Goal: Task Accomplishment & Management: Complete application form

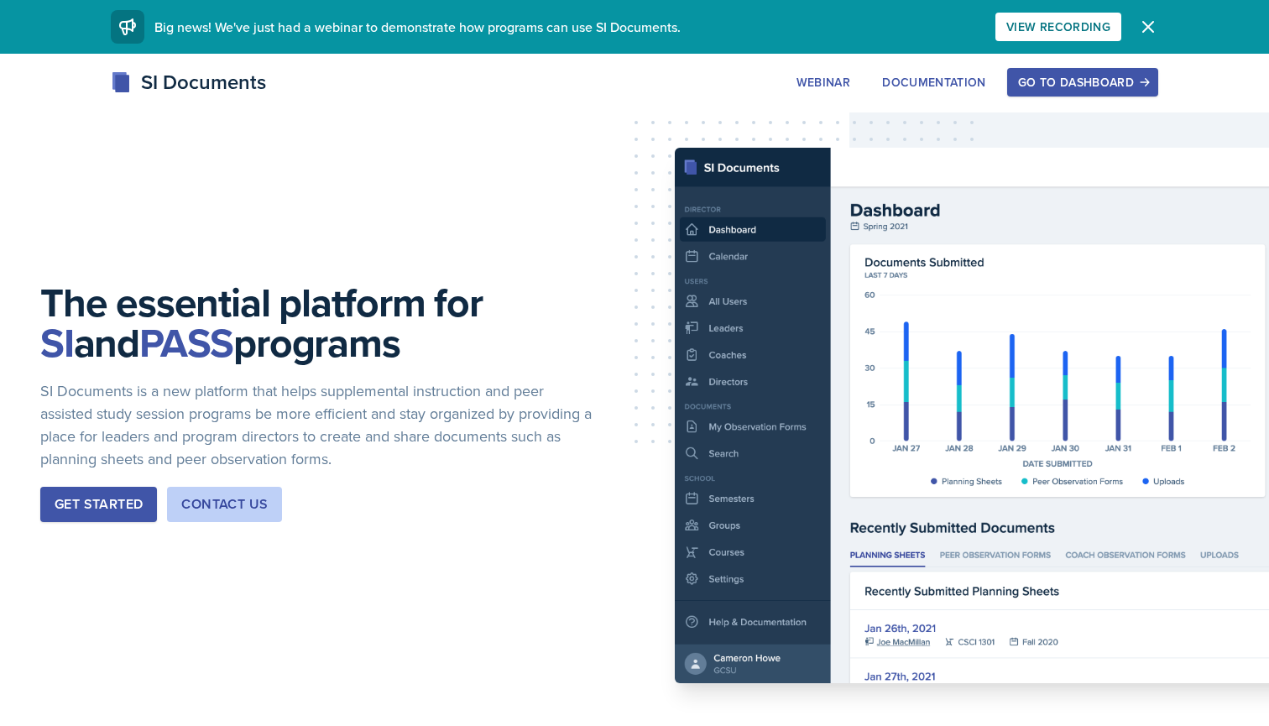
click at [114, 507] on div "Get Started" at bounding box center [99, 504] width 88 height 20
click at [1051, 76] on div "Go to Dashboard" at bounding box center [1082, 82] width 129 height 13
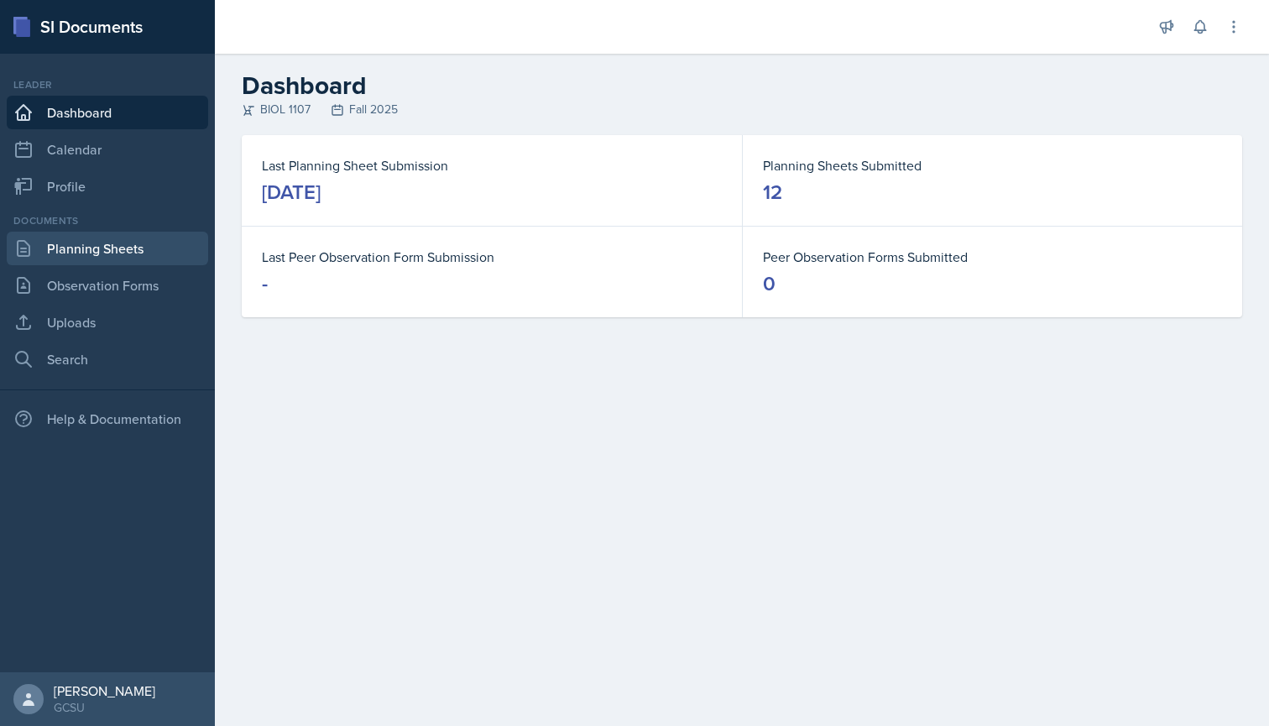
click at [76, 260] on link "Planning Sheets" at bounding box center [107, 249] width 201 height 34
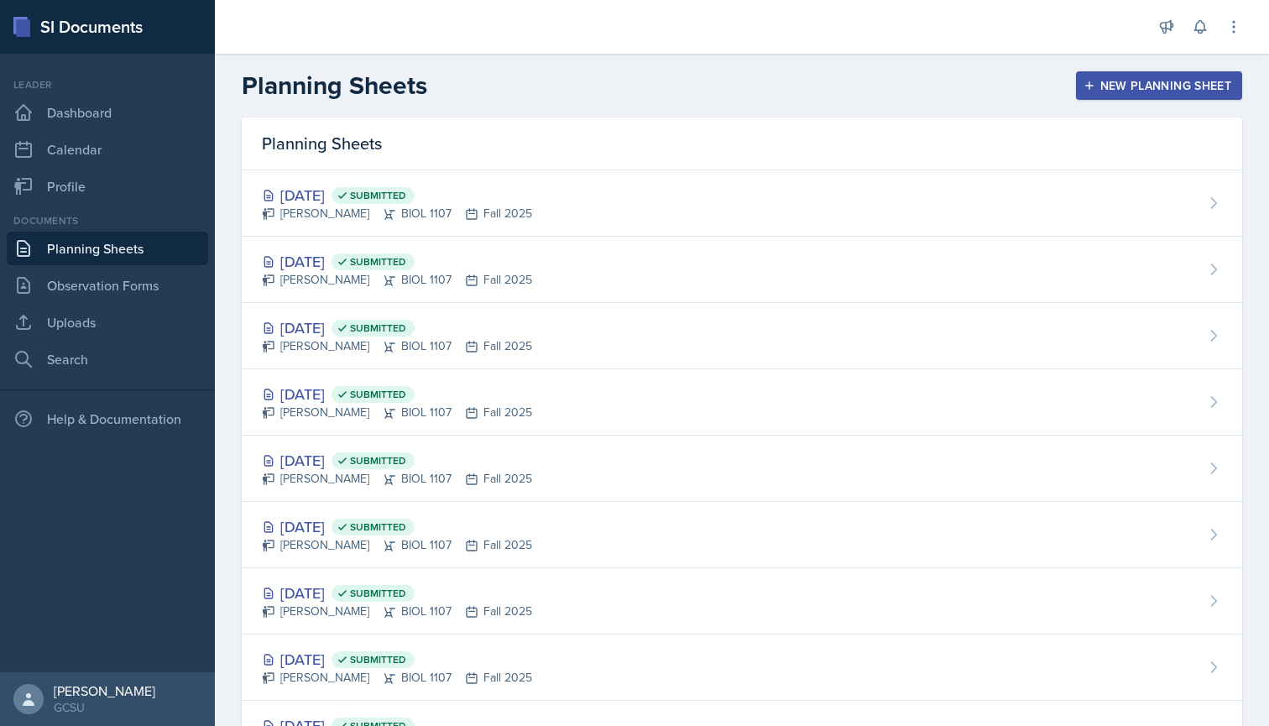
click at [1132, 86] on div "New Planning Sheet" at bounding box center [1159, 85] width 144 height 13
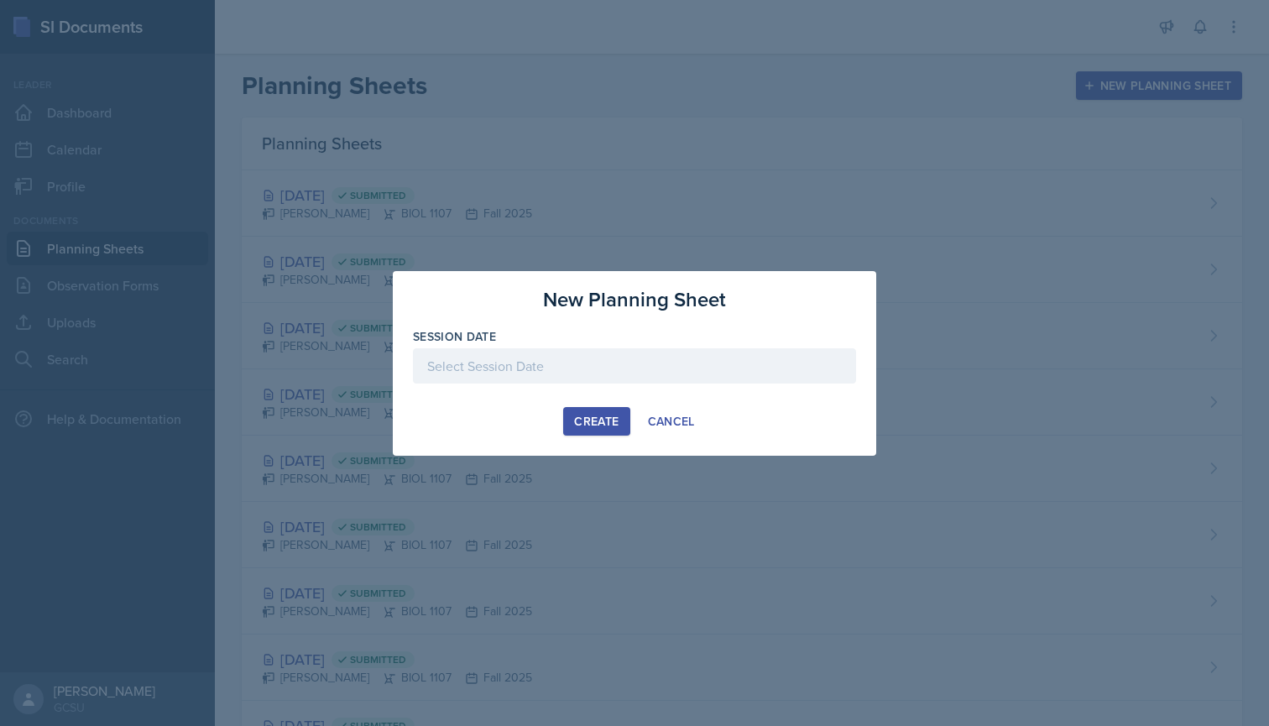
click at [547, 362] on div at bounding box center [634, 365] width 443 height 35
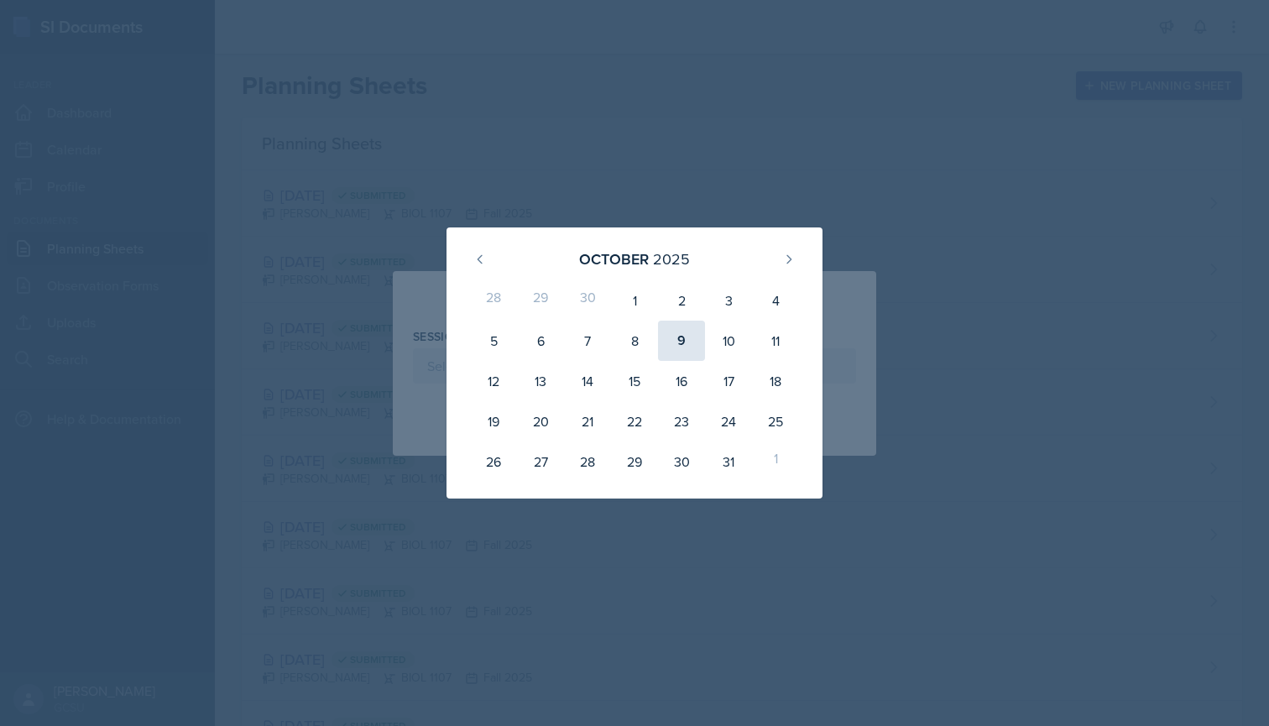
click at [688, 344] on div "9" at bounding box center [681, 341] width 47 height 40
type input "[DATE]"
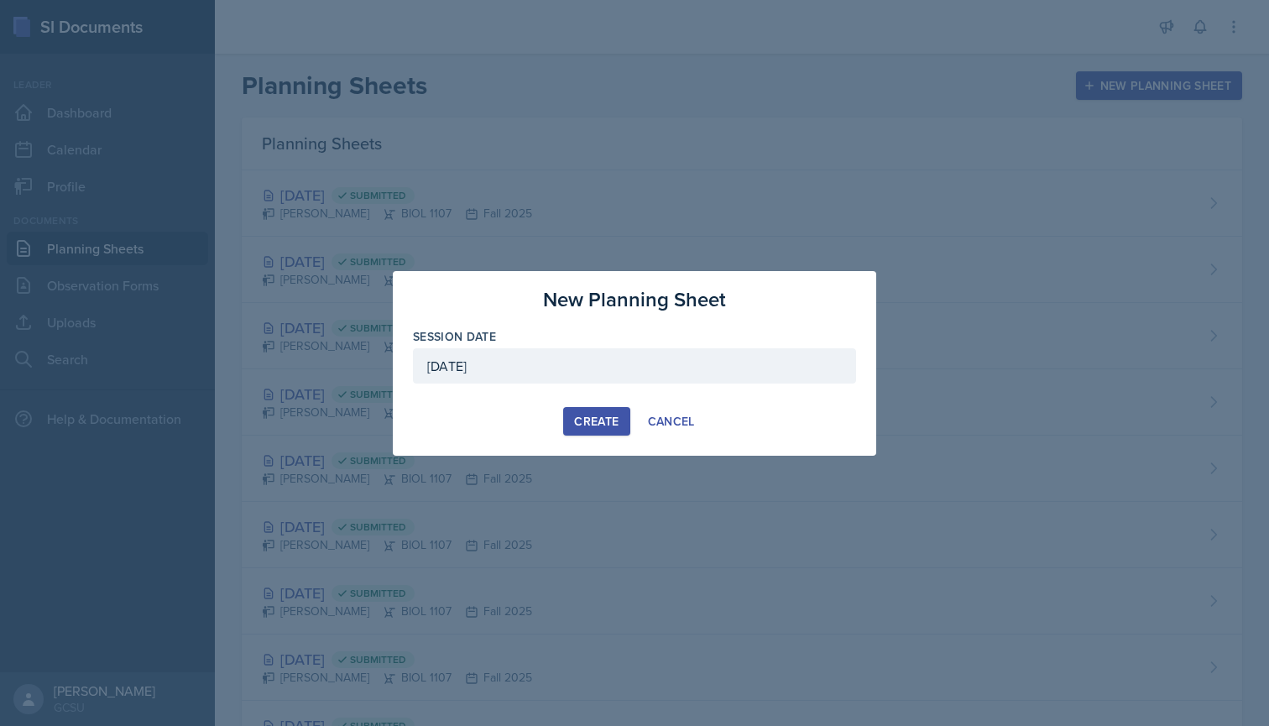
click at [593, 415] on div "Create" at bounding box center [596, 421] width 44 height 13
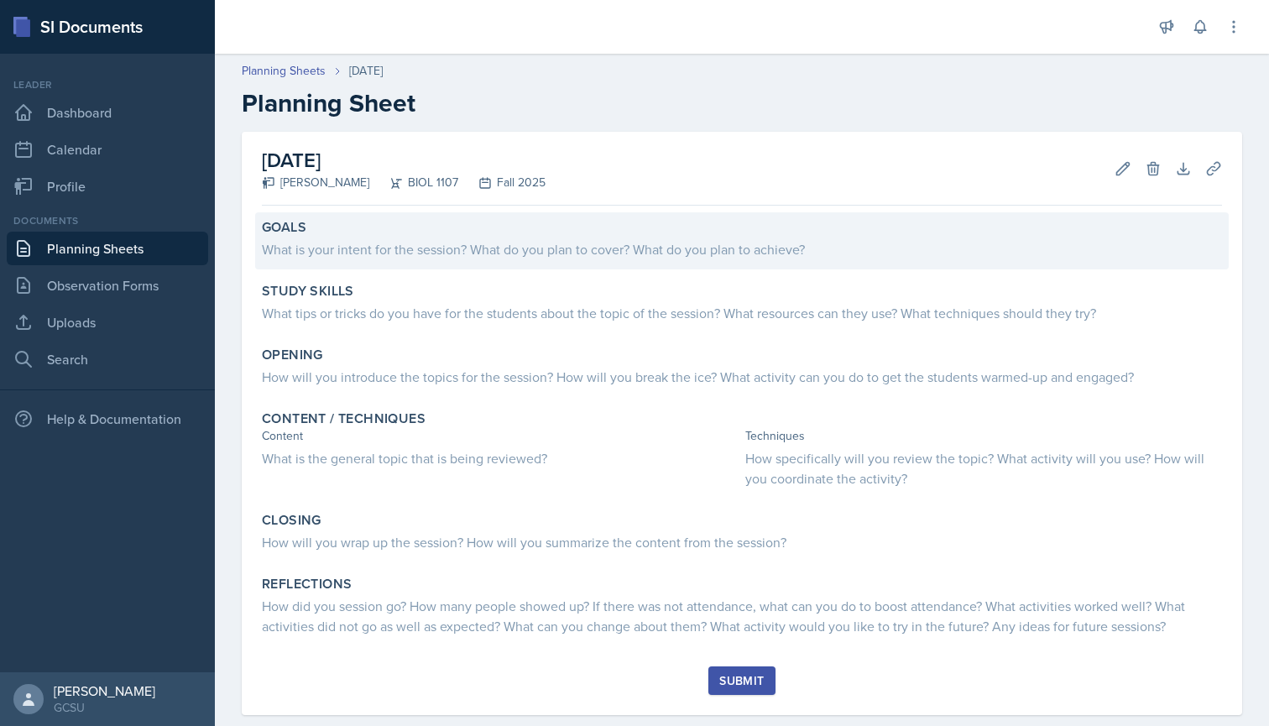
click at [474, 248] on div "What is your intent for the session? What do you plan to cover? What do you pla…" at bounding box center [742, 249] width 960 height 20
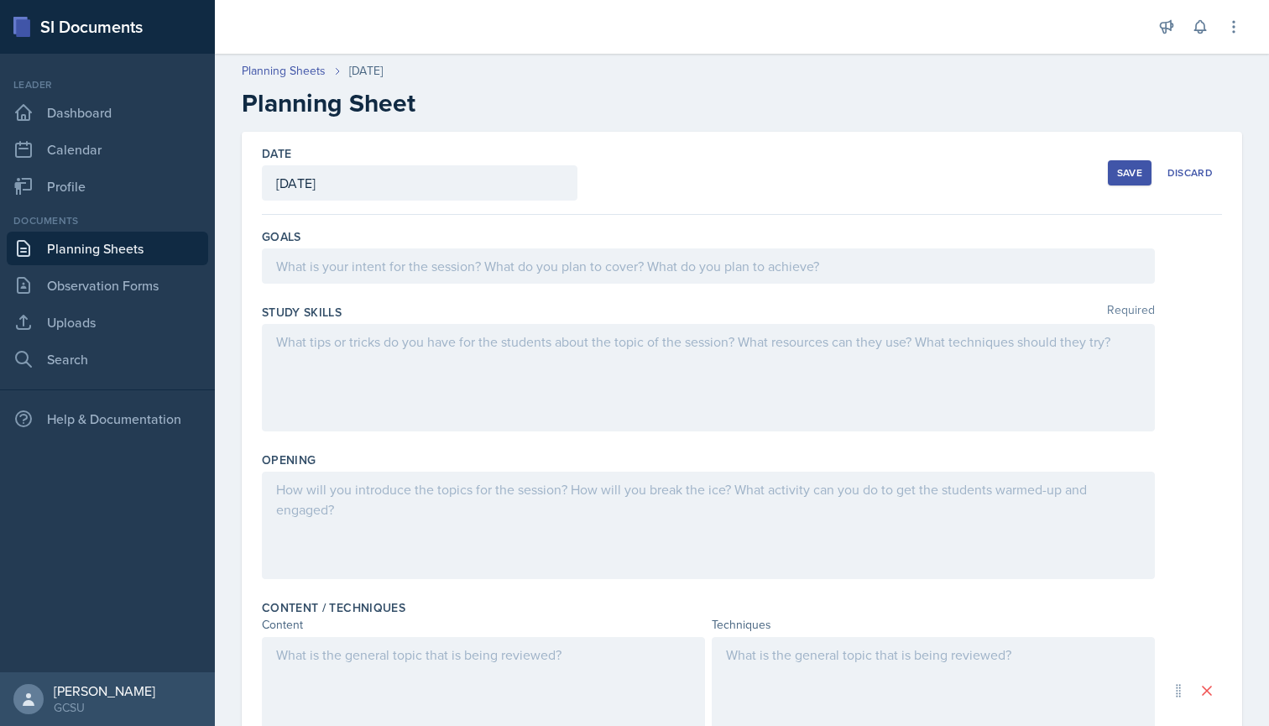
click at [410, 256] on div at bounding box center [708, 265] width 893 height 35
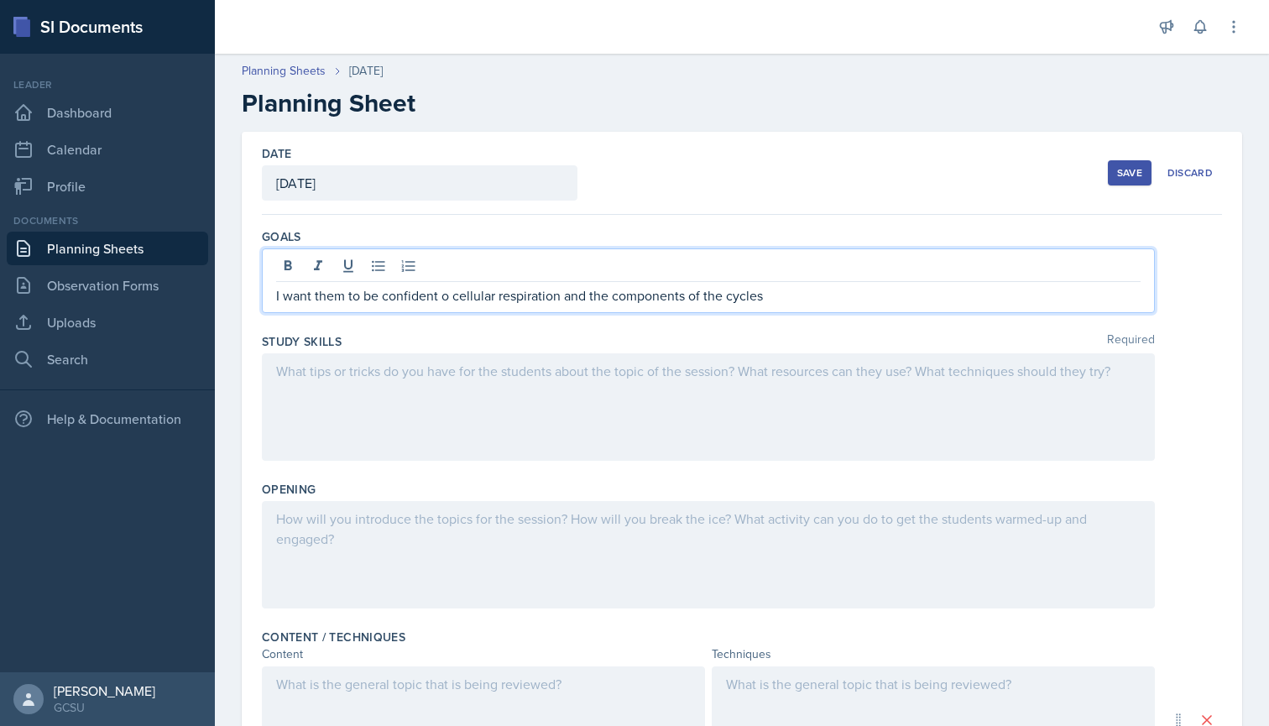
click at [487, 369] on div at bounding box center [708, 406] width 893 height 107
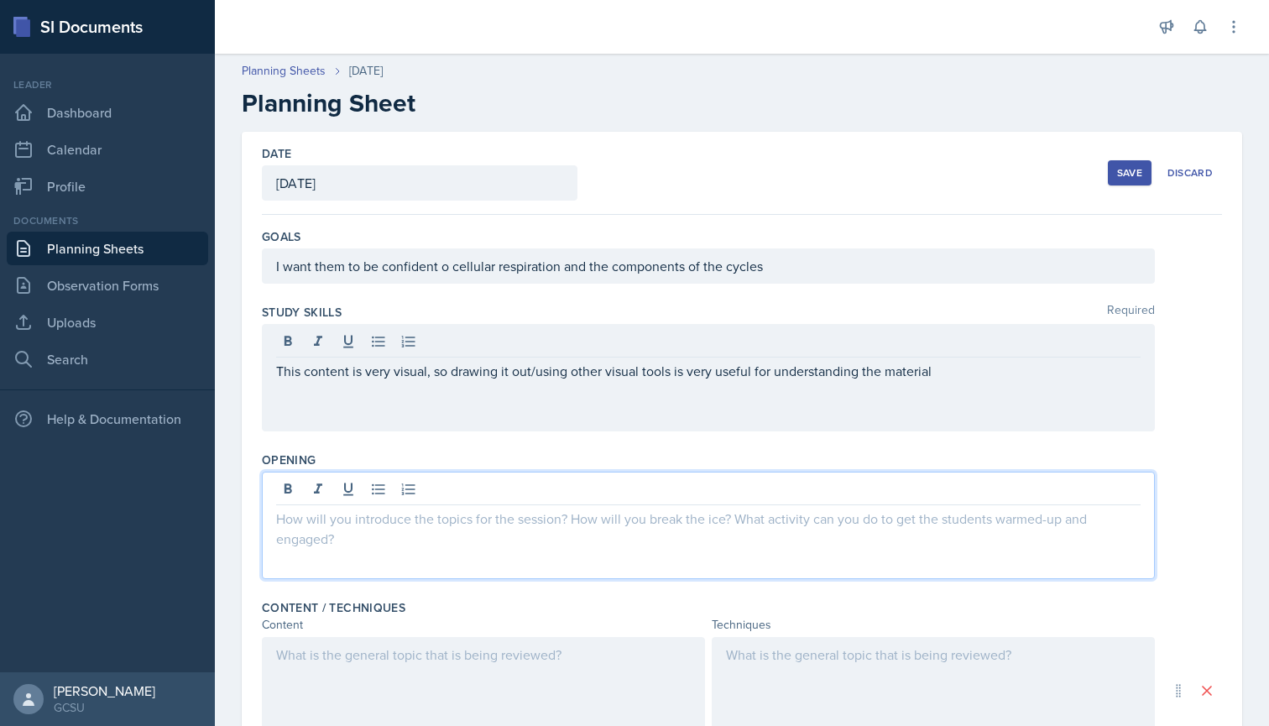
click at [327, 480] on div at bounding box center [708, 525] width 893 height 107
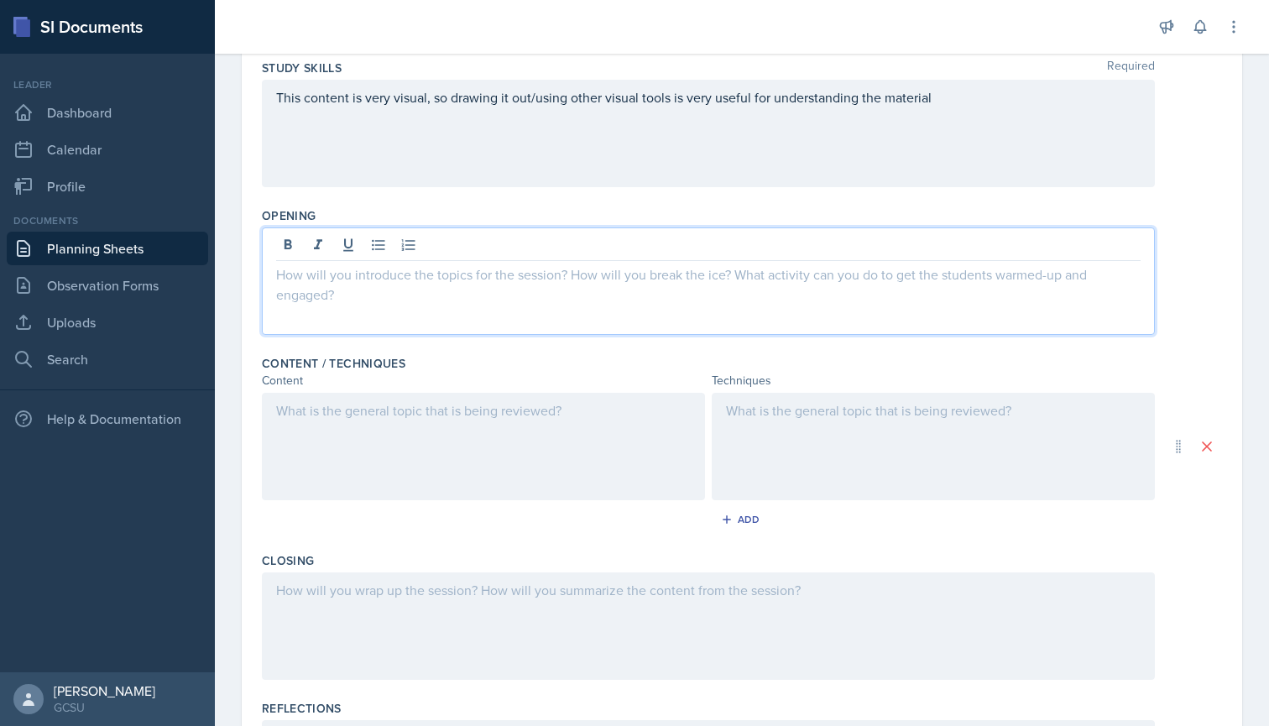
scroll to position [255, 0]
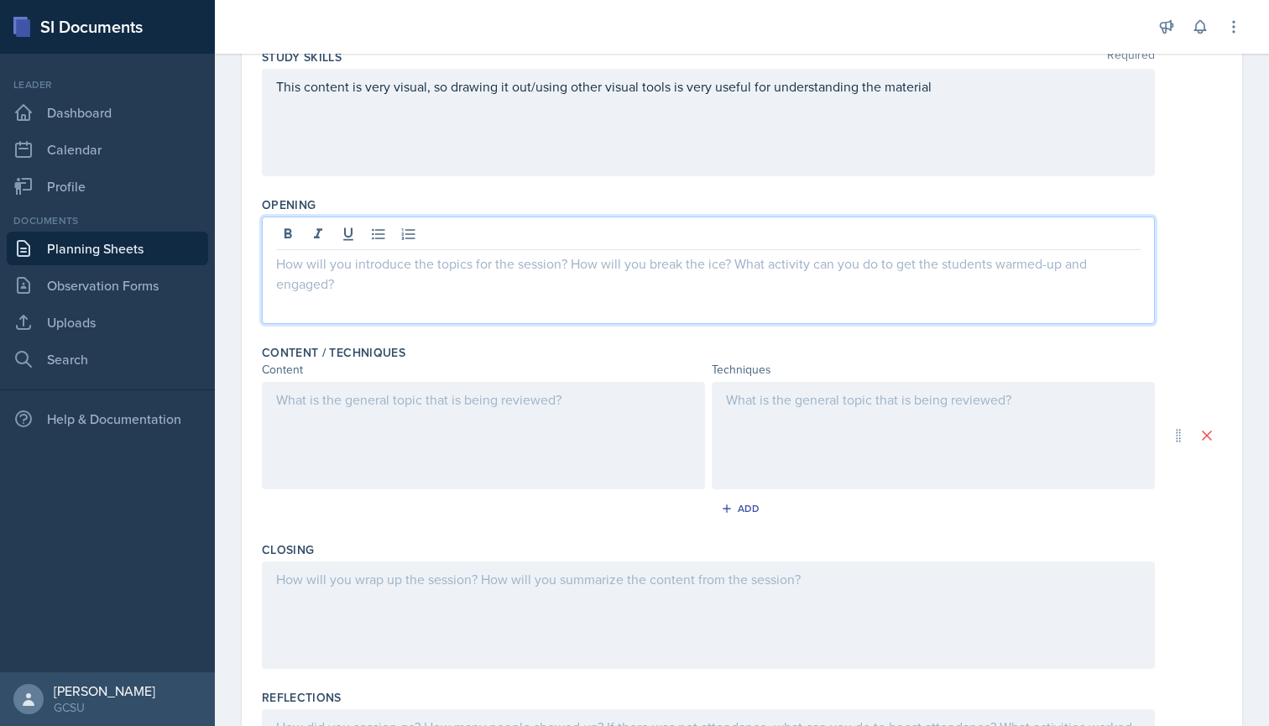
click at [422, 427] on div at bounding box center [483, 435] width 443 height 107
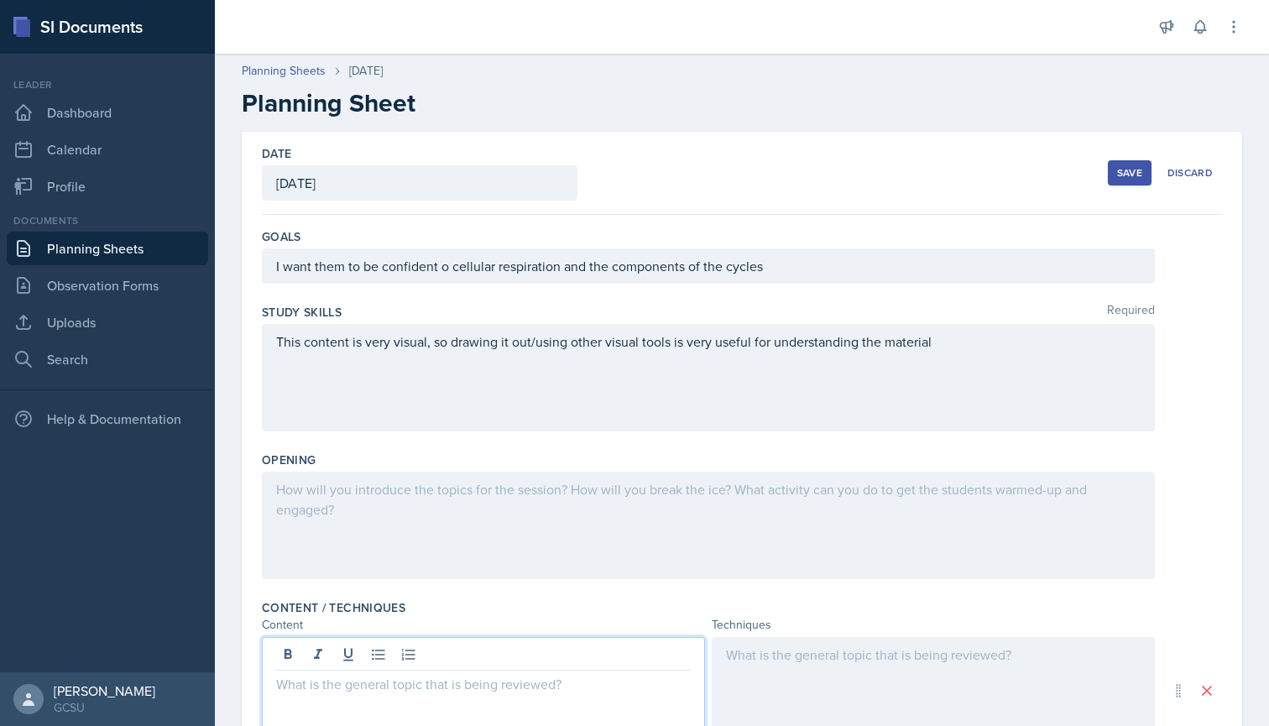
scroll to position [0, 0]
click at [134, 288] on link "Observation Forms" at bounding box center [107, 286] width 201 height 34
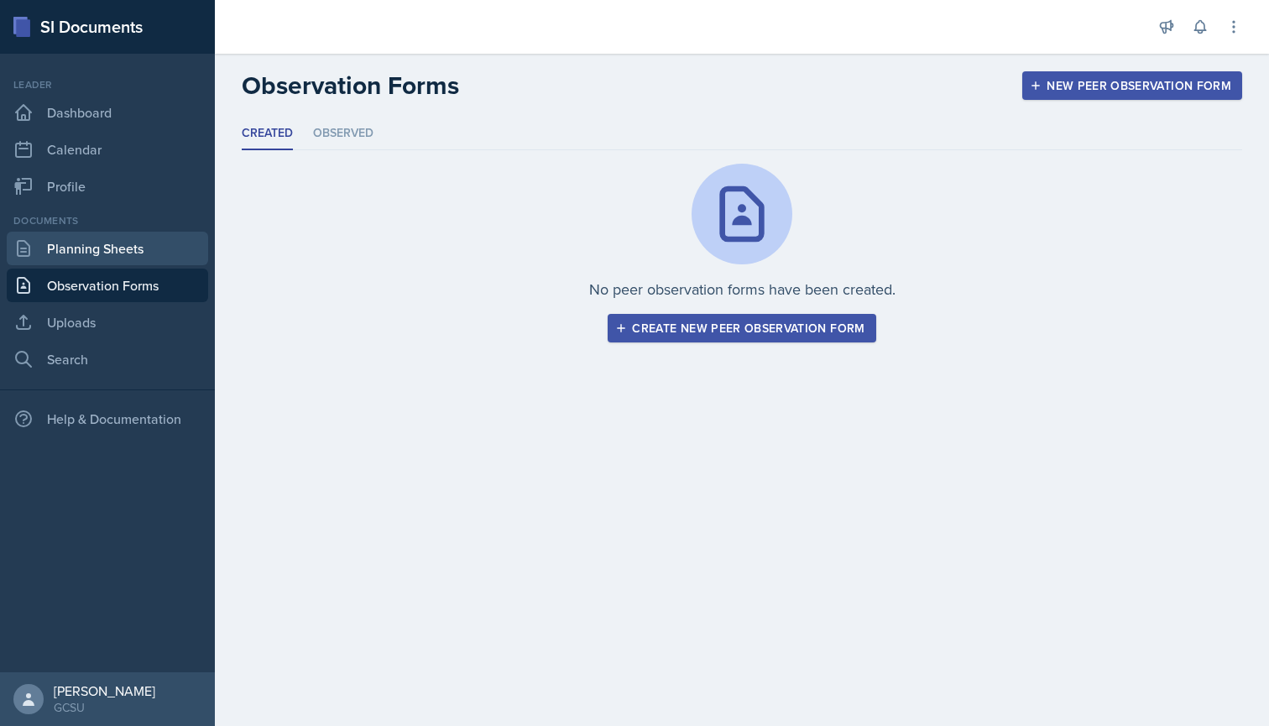
click at [127, 250] on link "Planning Sheets" at bounding box center [107, 249] width 201 height 34
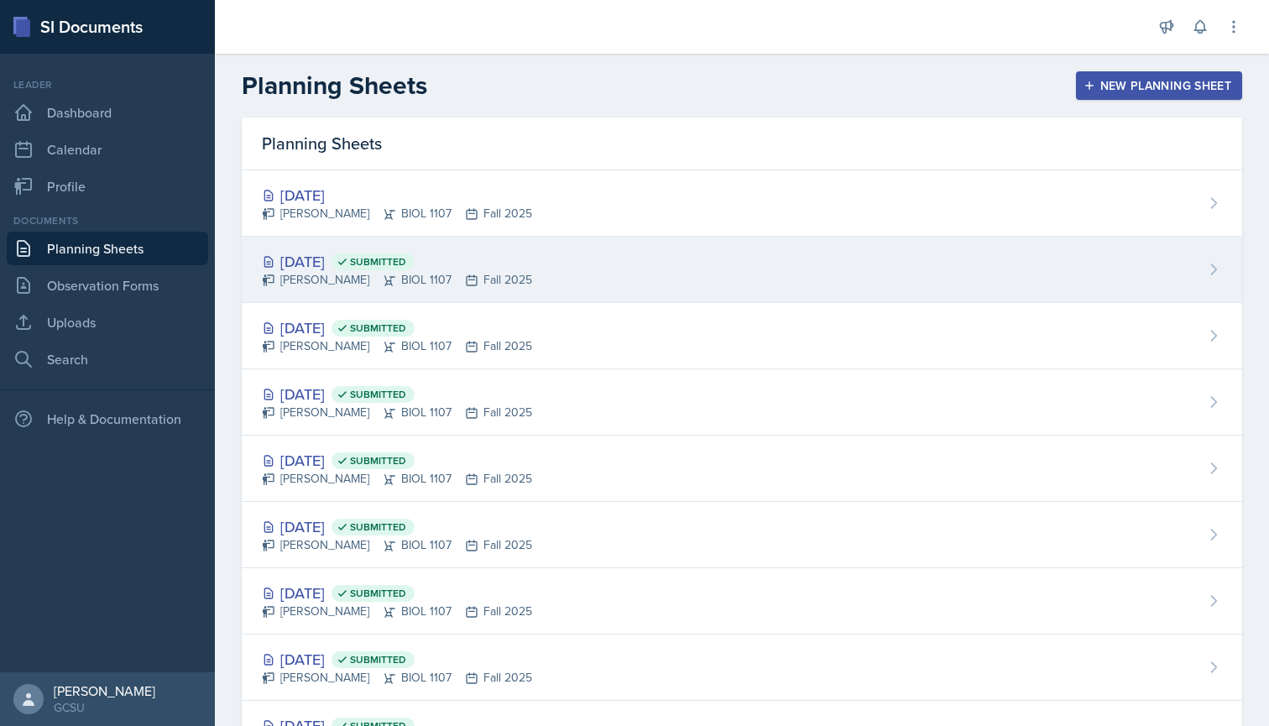
click at [291, 257] on div "[DATE] Submitted" at bounding box center [397, 261] width 270 height 23
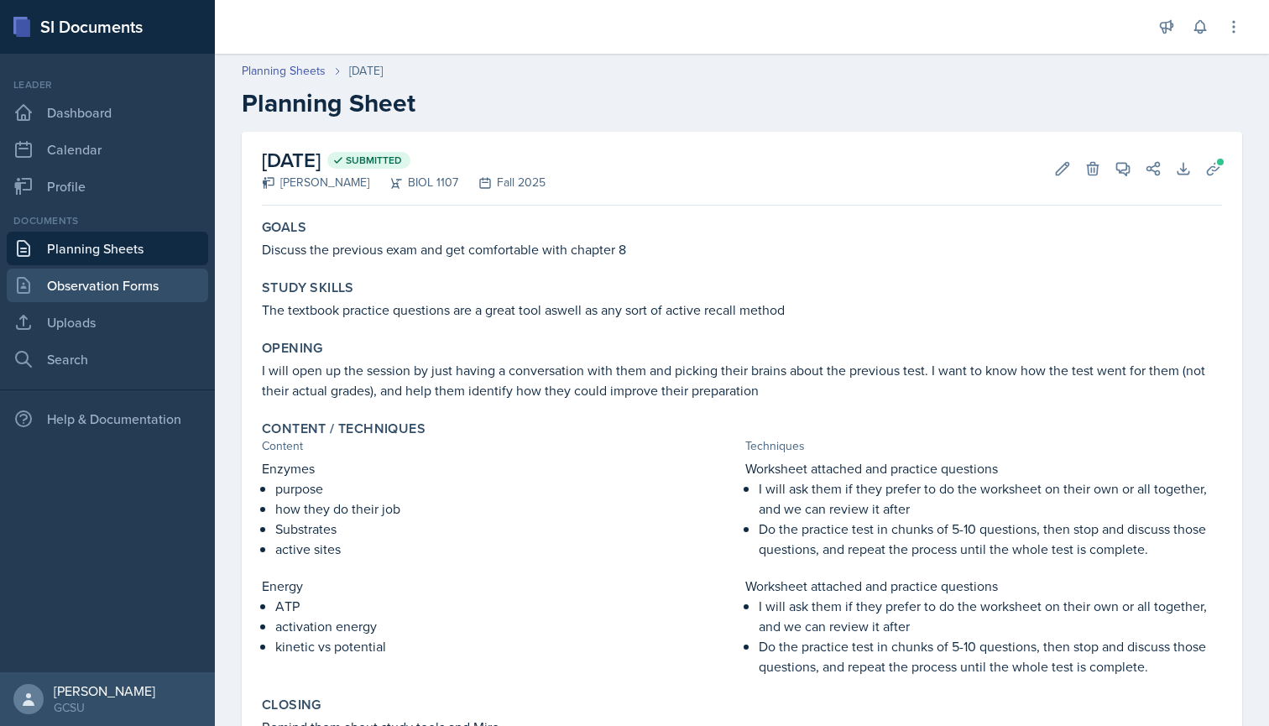
click at [143, 285] on link "Observation Forms" at bounding box center [107, 286] width 201 height 34
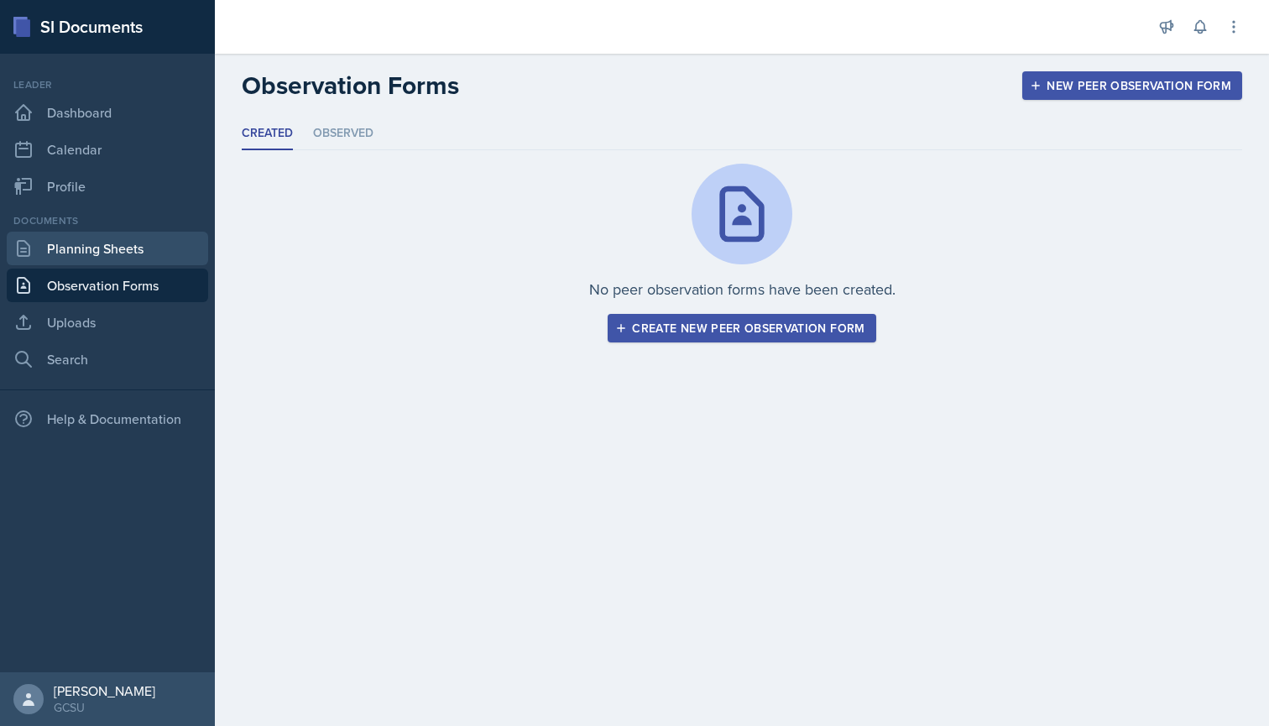
click at [152, 249] on link "Planning Sheets" at bounding box center [107, 249] width 201 height 34
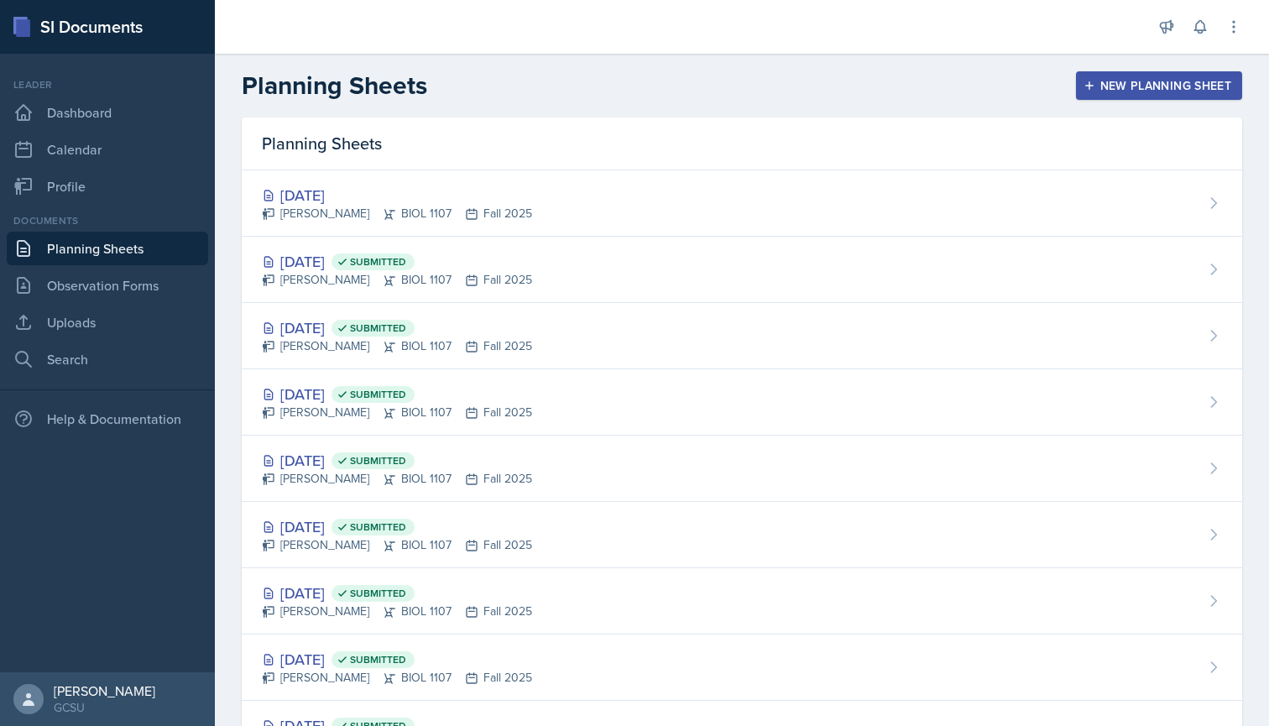
click at [152, 249] on link "Planning Sheets" at bounding box center [107, 249] width 201 height 34
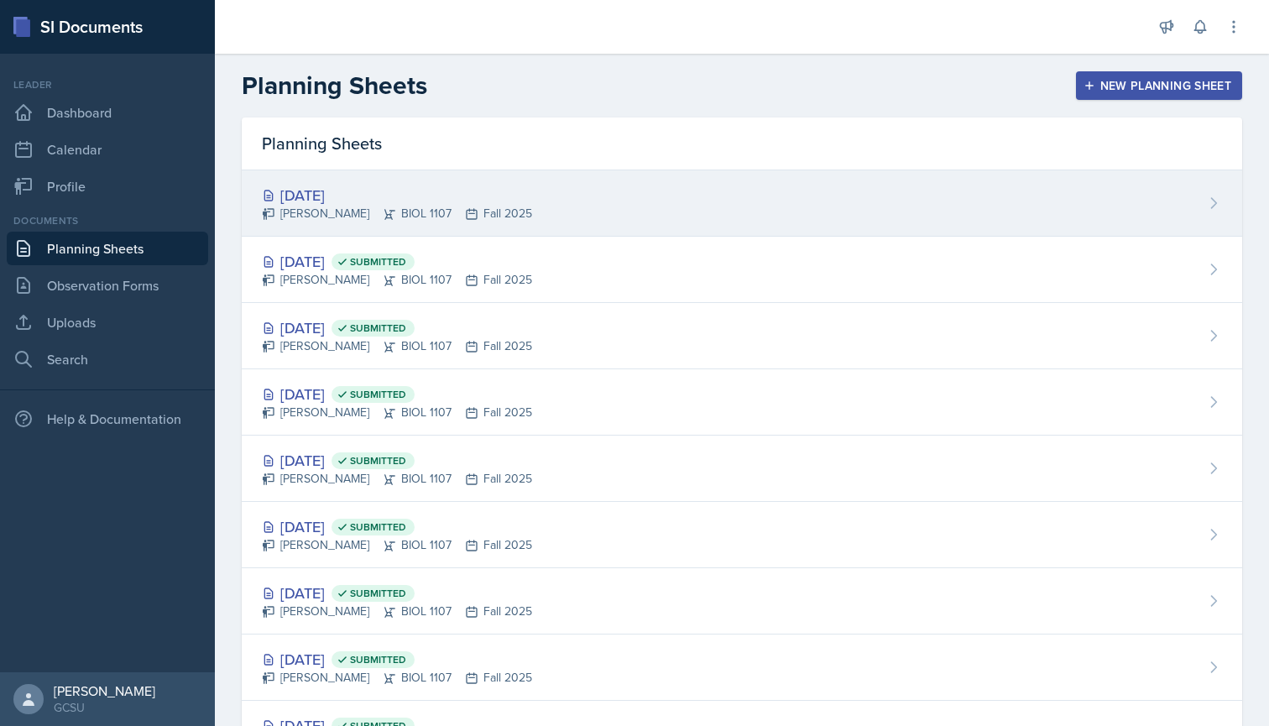
click at [328, 191] on div "[DATE]" at bounding box center [397, 195] width 270 height 23
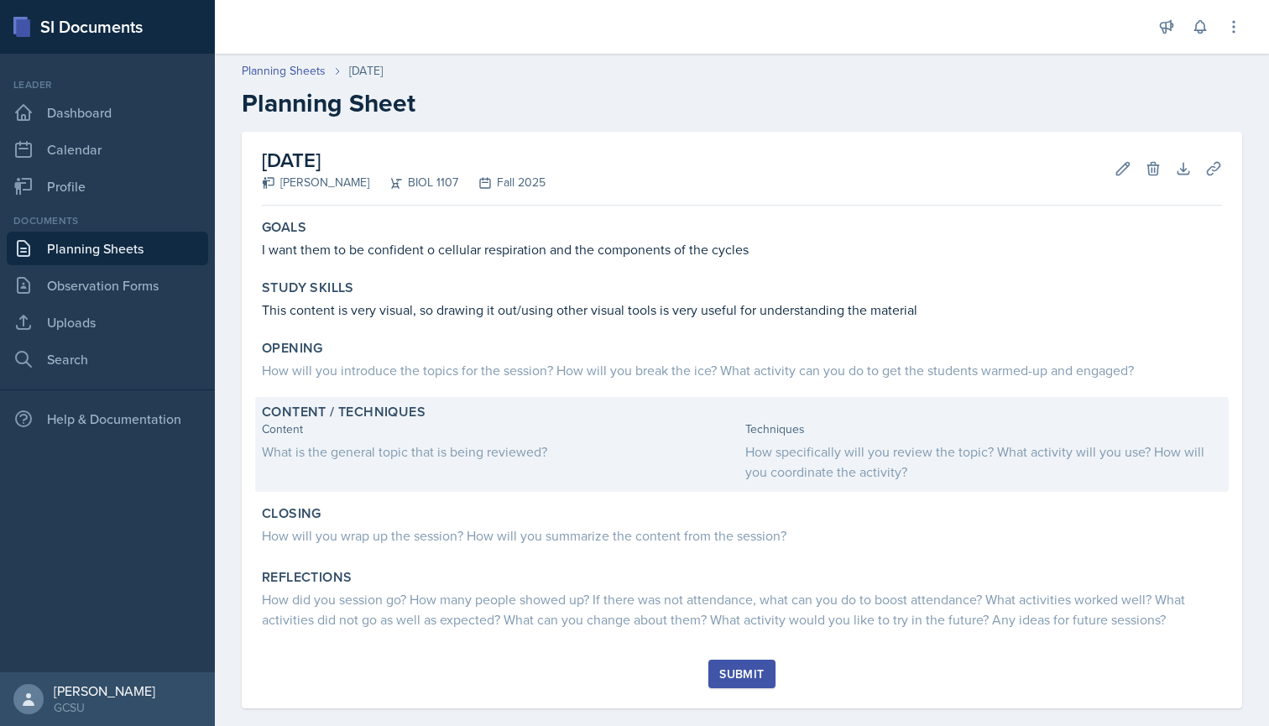
click at [384, 451] on div "What is the general topic that is being reviewed?" at bounding box center [500, 451] width 477 height 20
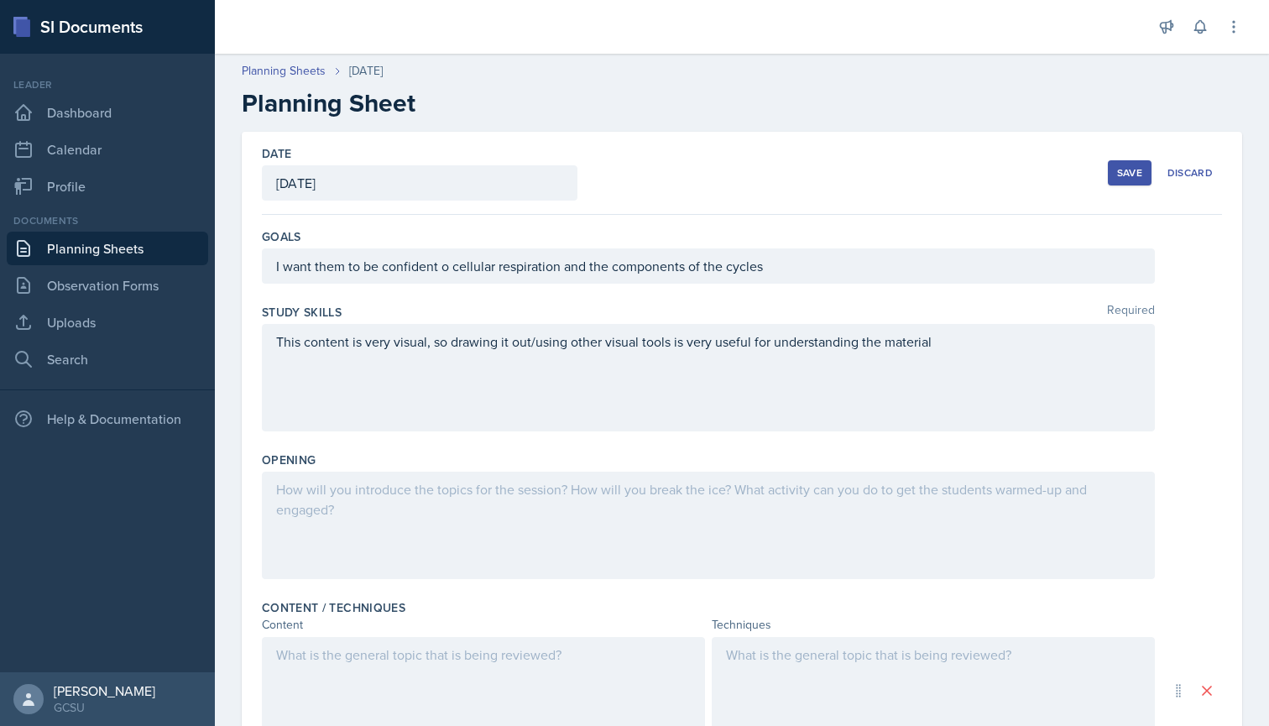
click at [342, 500] on div at bounding box center [708, 525] width 893 height 107
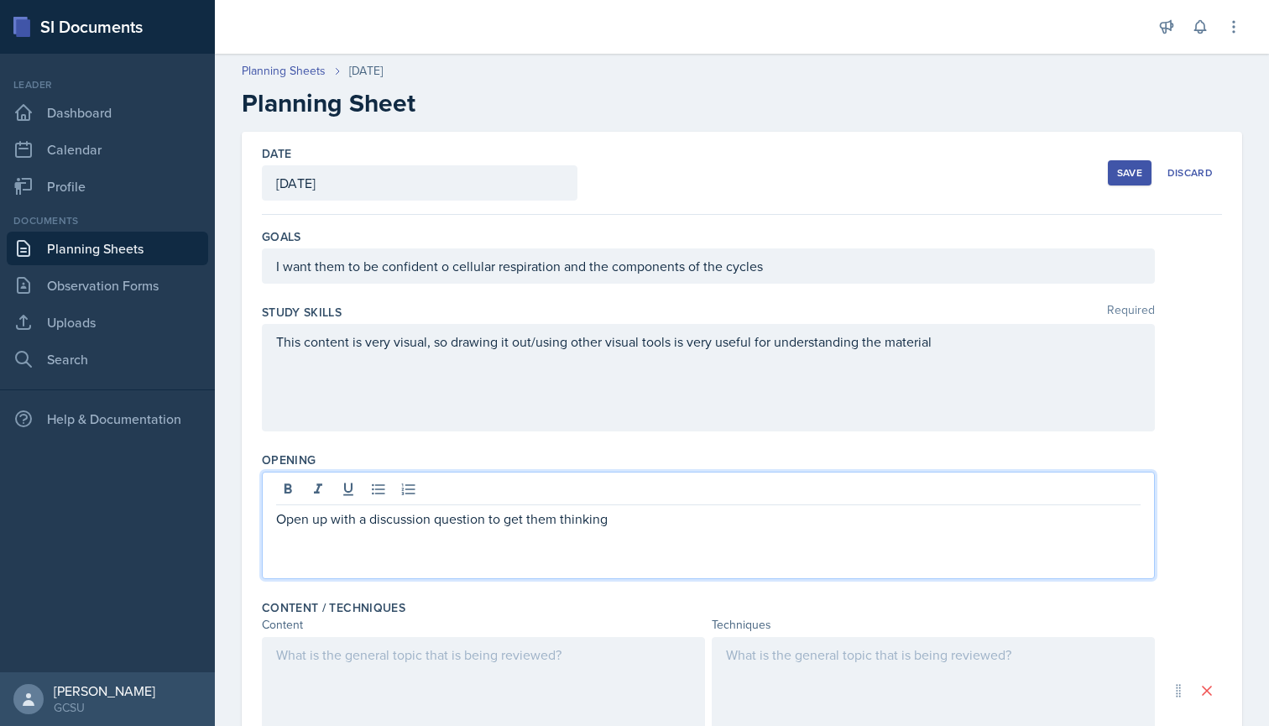
click at [370, 521] on p "Open up with a discussion question to get them thinking" at bounding box center [708, 518] width 864 height 20
click at [534, 522] on p "Open up with a difficult discussion question to get them thinking" at bounding box center [708, 518] width 864 height 20
click at [382, 514] on p "Open up with a difficult discussion question on the board to get them thinking" at bounding box center [708, 518] width 864 height 20
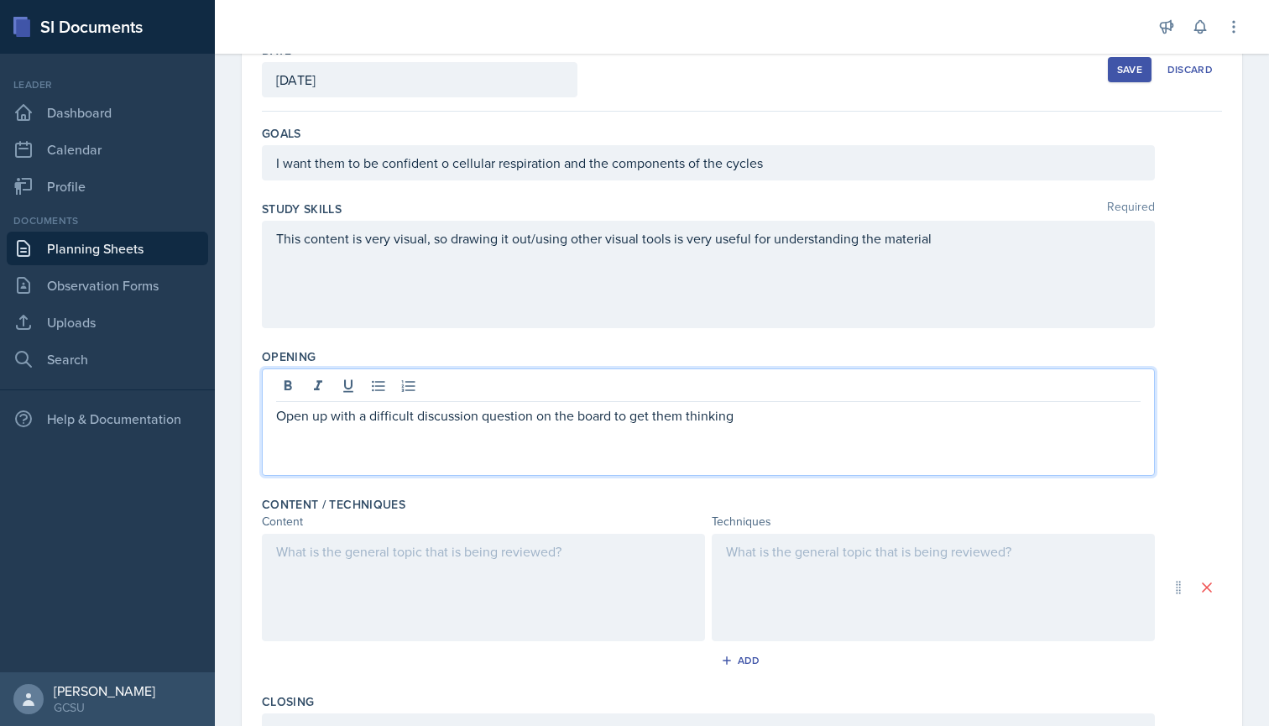
scroll to position [106, 0]
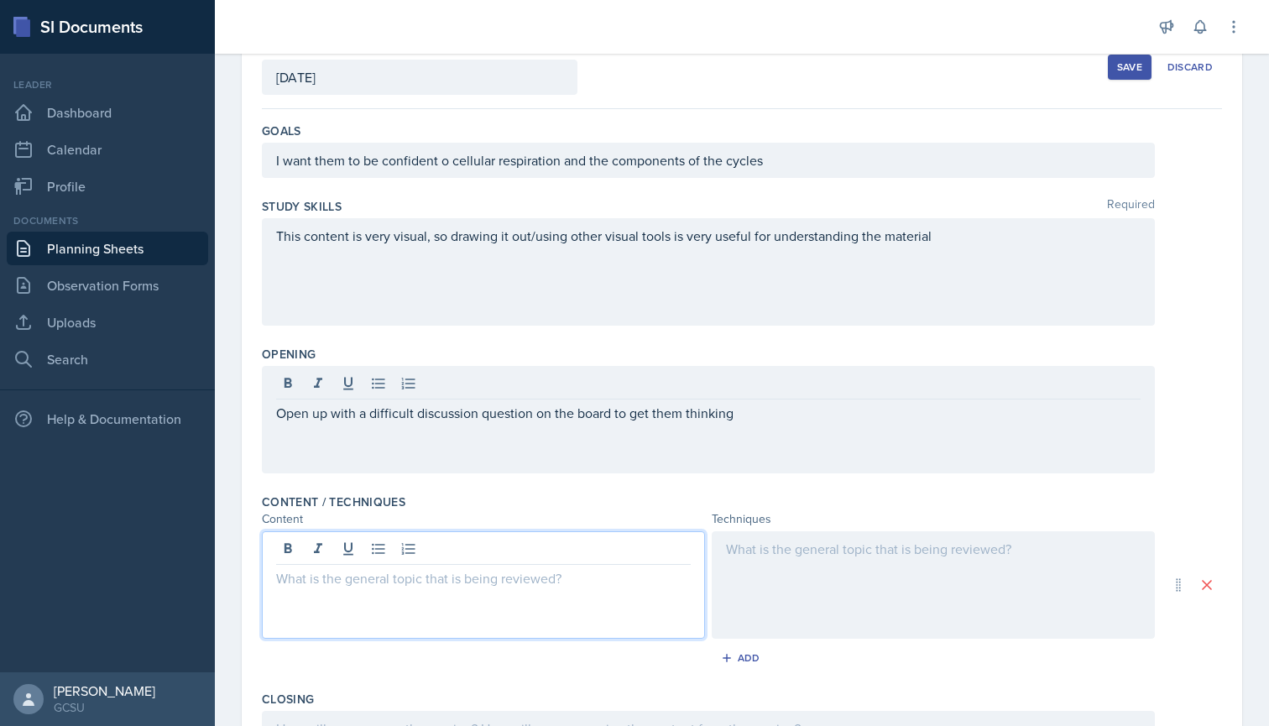
click at [393, 550] on div at bounding box center [483, 584] width 443 height 107
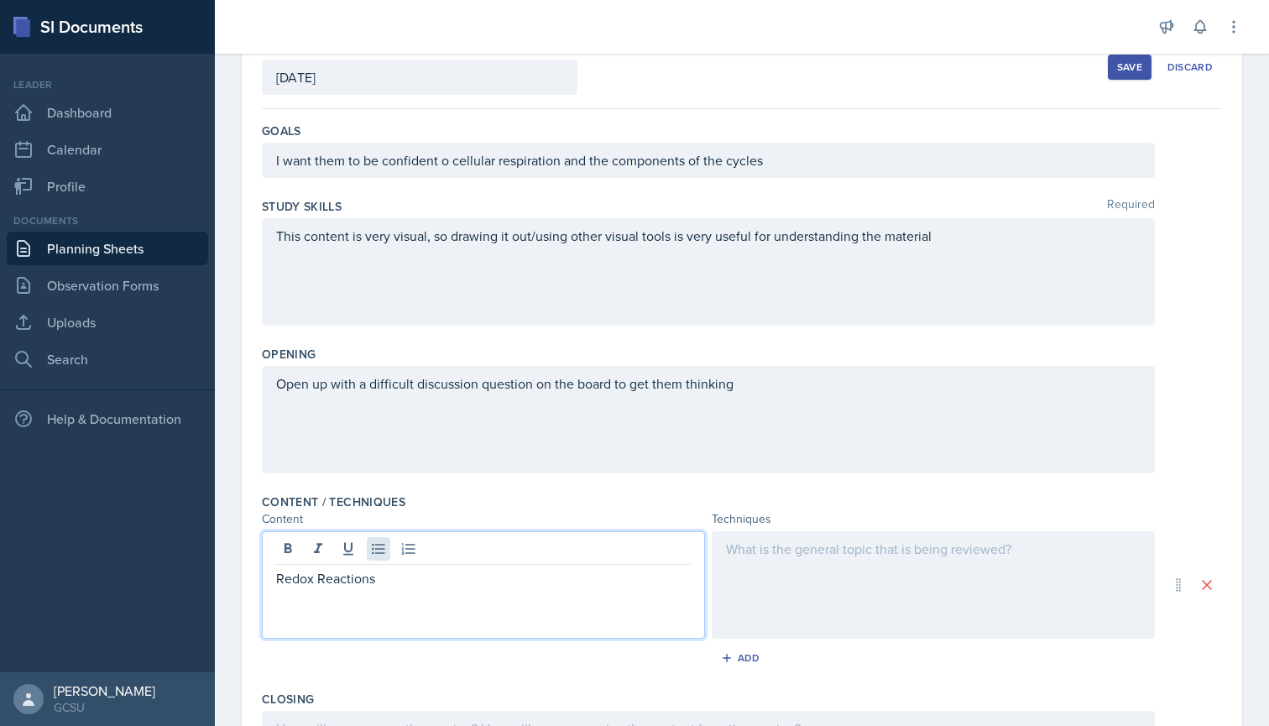
click at [373, 555] on icon at bounding box center [378, 548] width 17 height 17
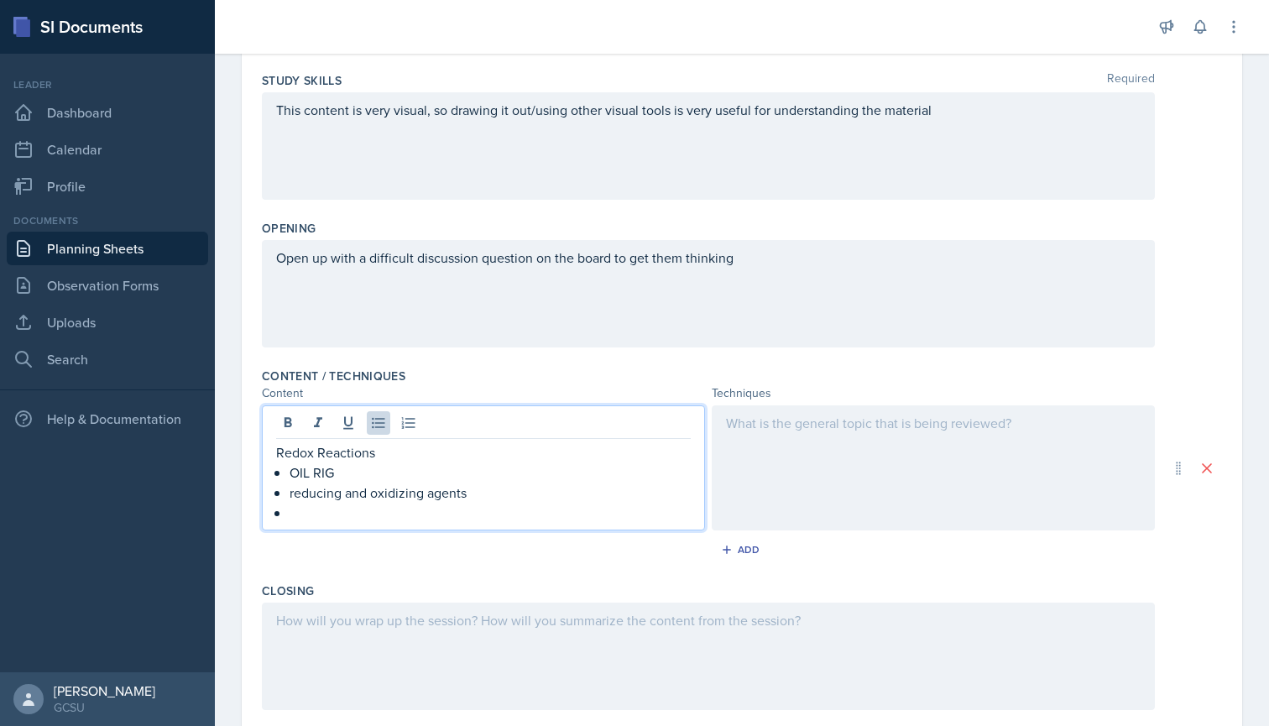
scroll to position [248, 0]
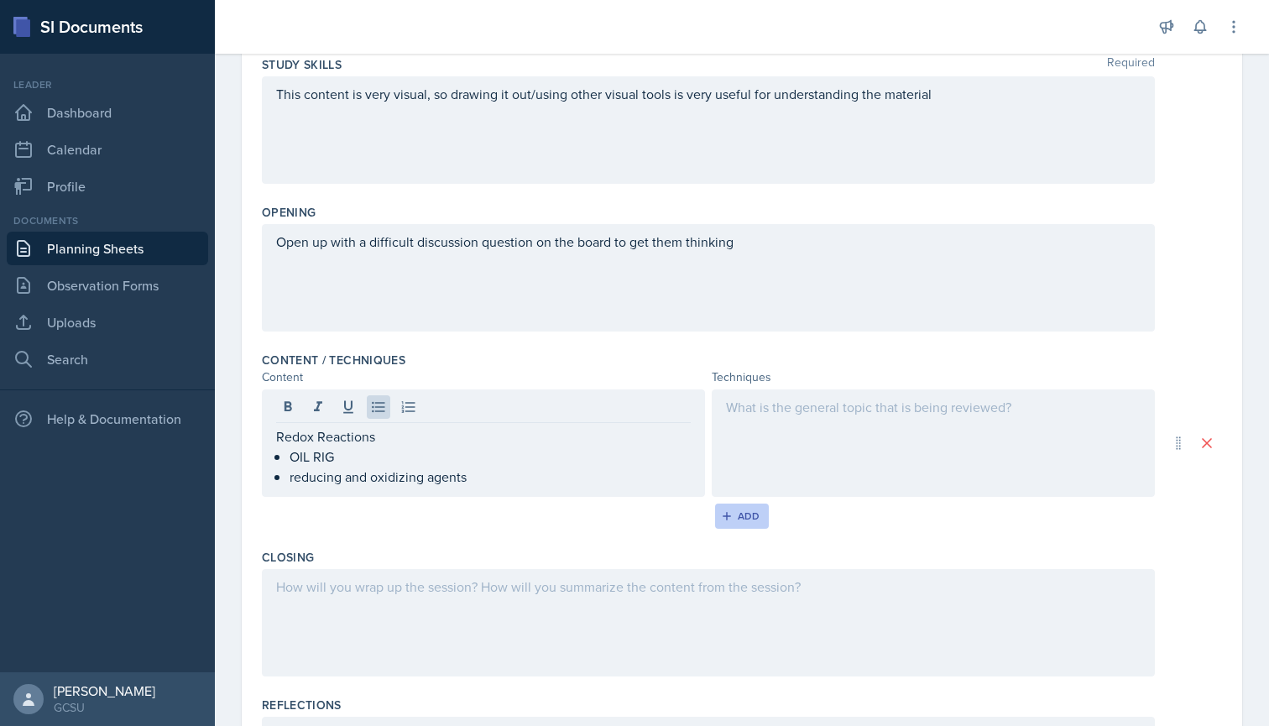
click at [743, 512] on div "Add" at bounding box center [742, 515] width 36 height 13
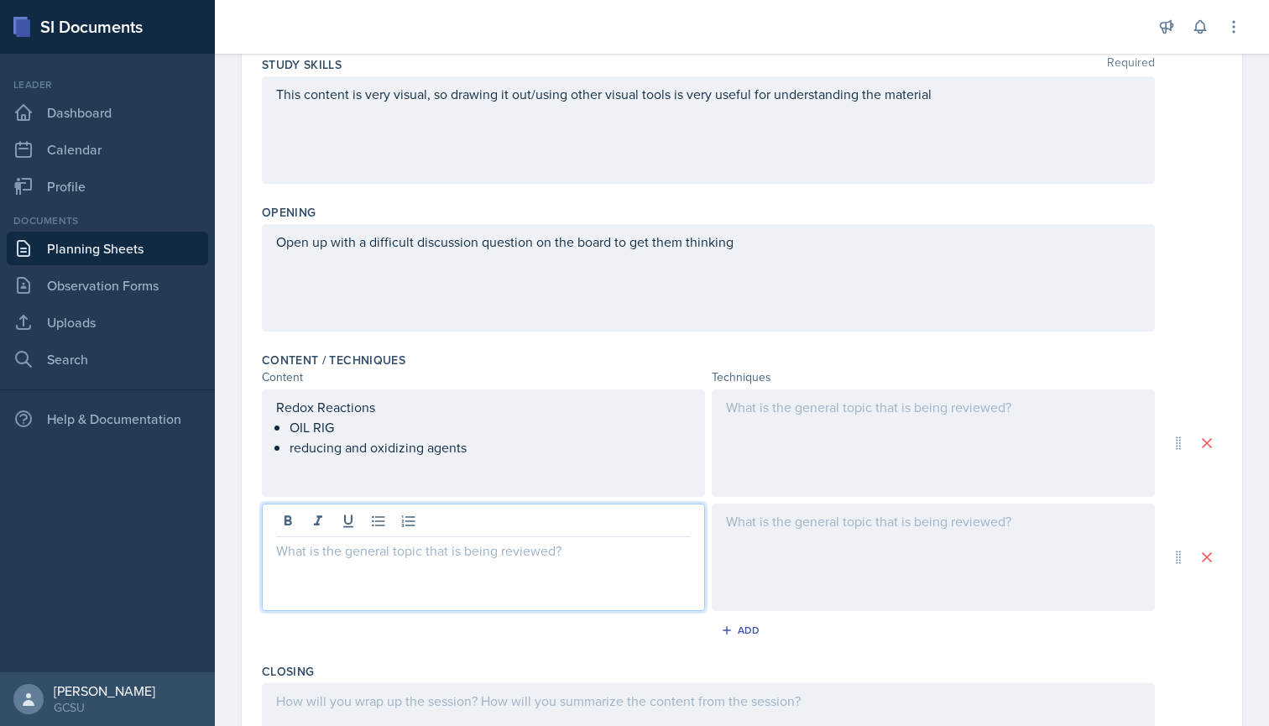
click at [430, 519] on div at bounding box center [483, 556] width 443 height 107
click at [748, 635] on div "Add" at bounding box center [742, 629] width 36 height 13
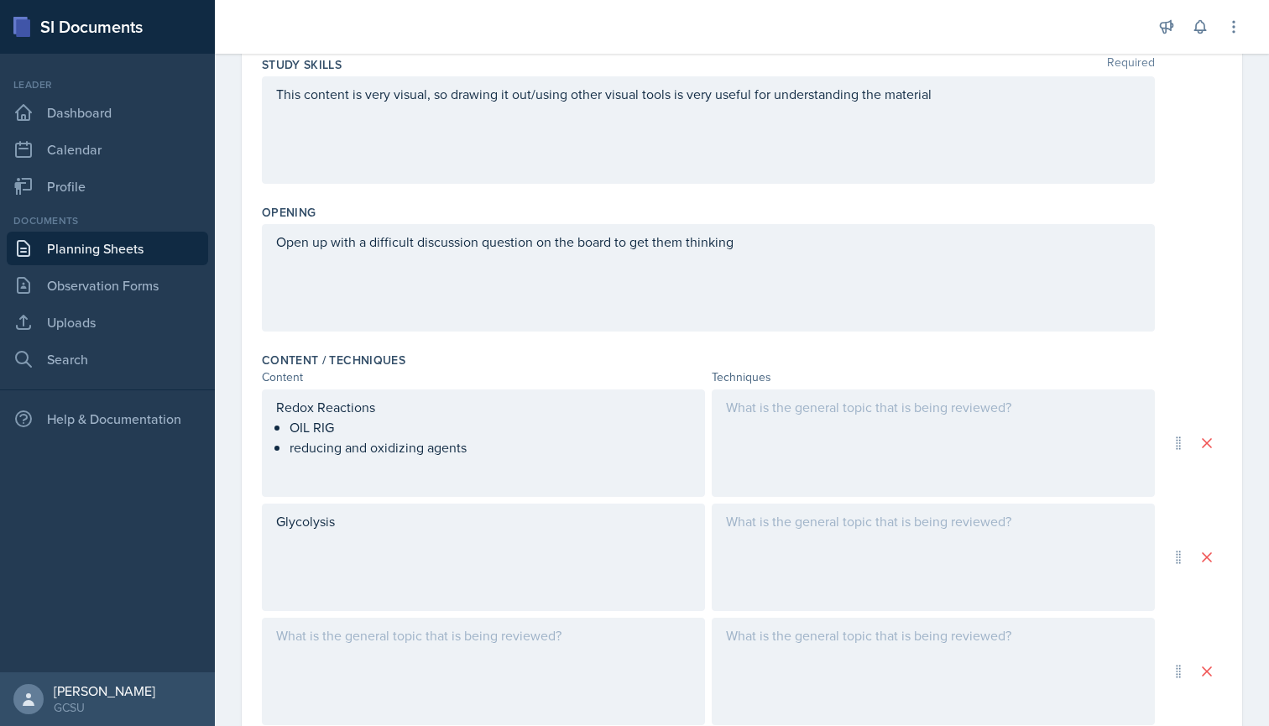
click at [412, 645] on div at bounding box center [483, 671] width 443 height 107
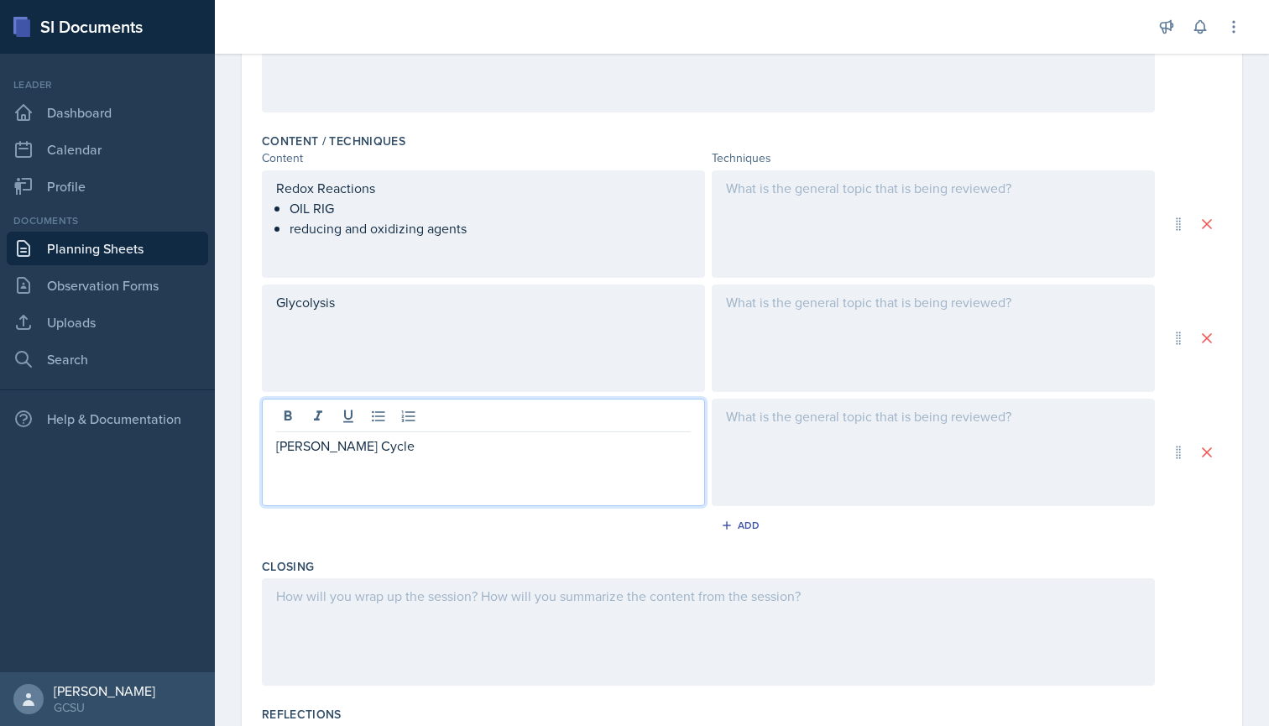
scroll to position [532, 0]
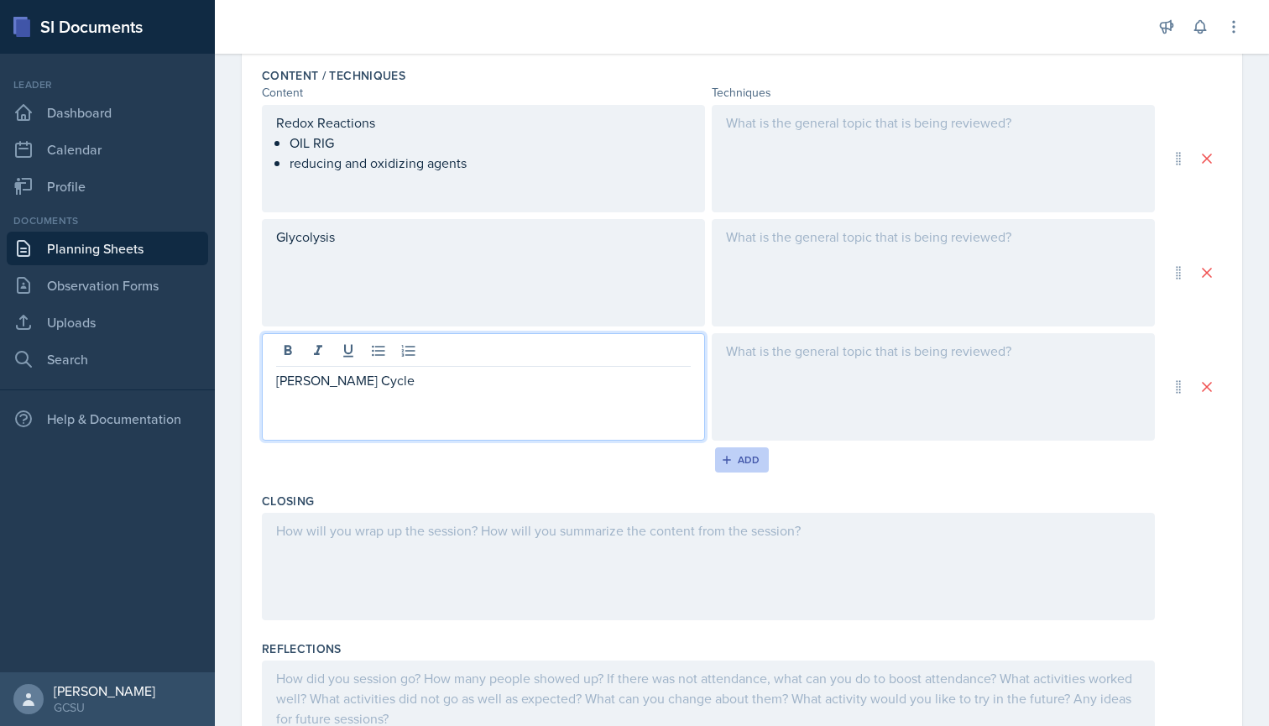
click at [736, 464] on div "Add" at bounding box center [742, 459] width 36 height 13
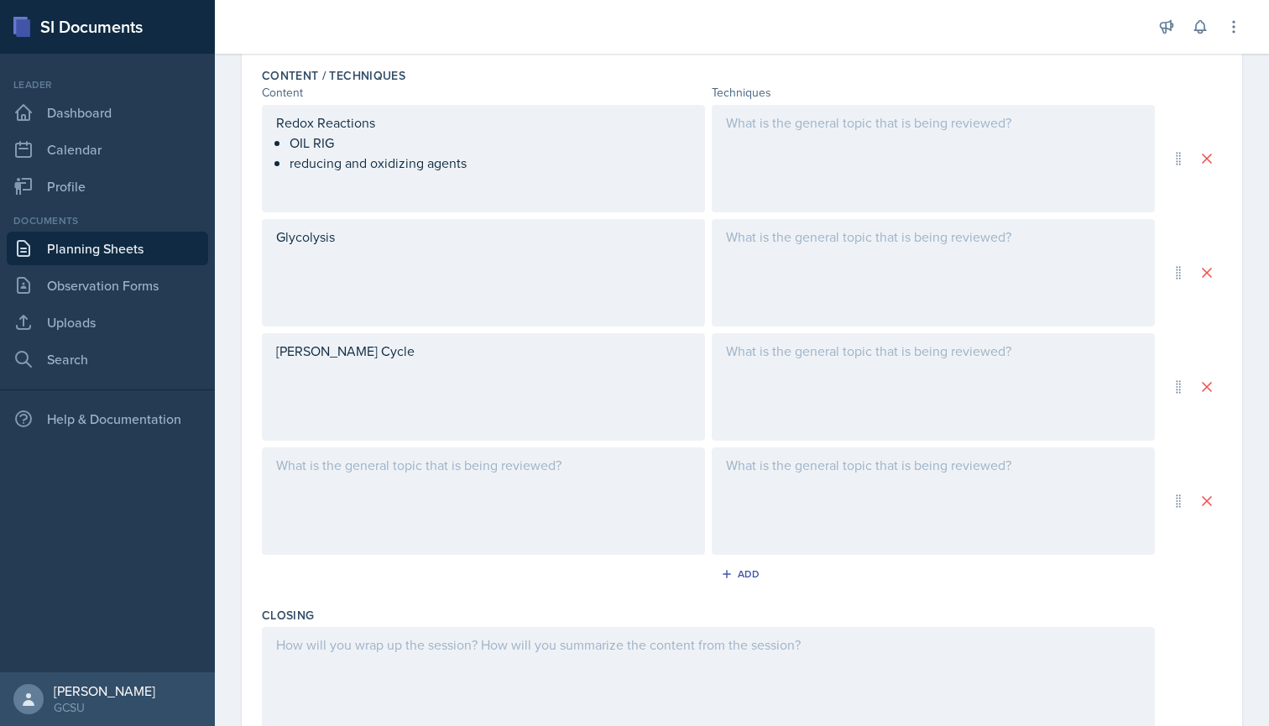
click at [367, 451] on div at bounding box center [483, 500] width 443 height 107
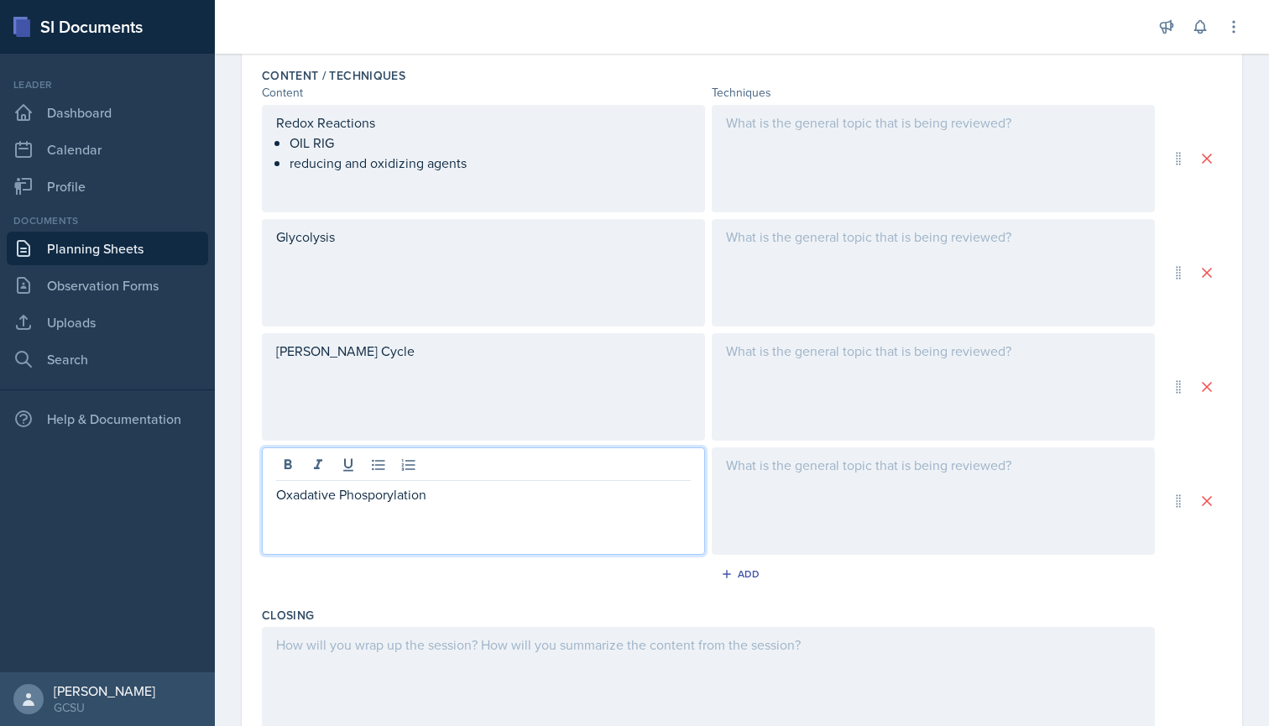
click at [444, 571] on div "Add" at bounding box center [742, 577] width 960 height 32
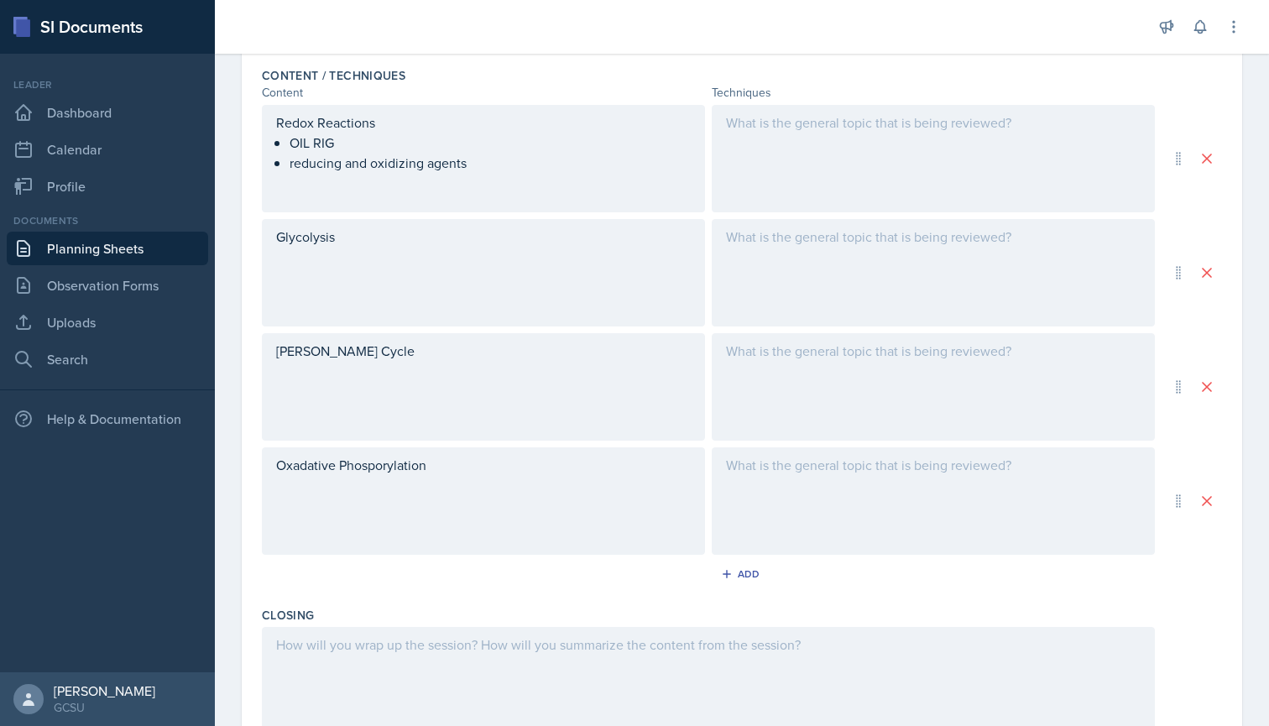
click at [353, 244] on div "Glycolysis" at bounding box center [483, 272] width 443 height 107
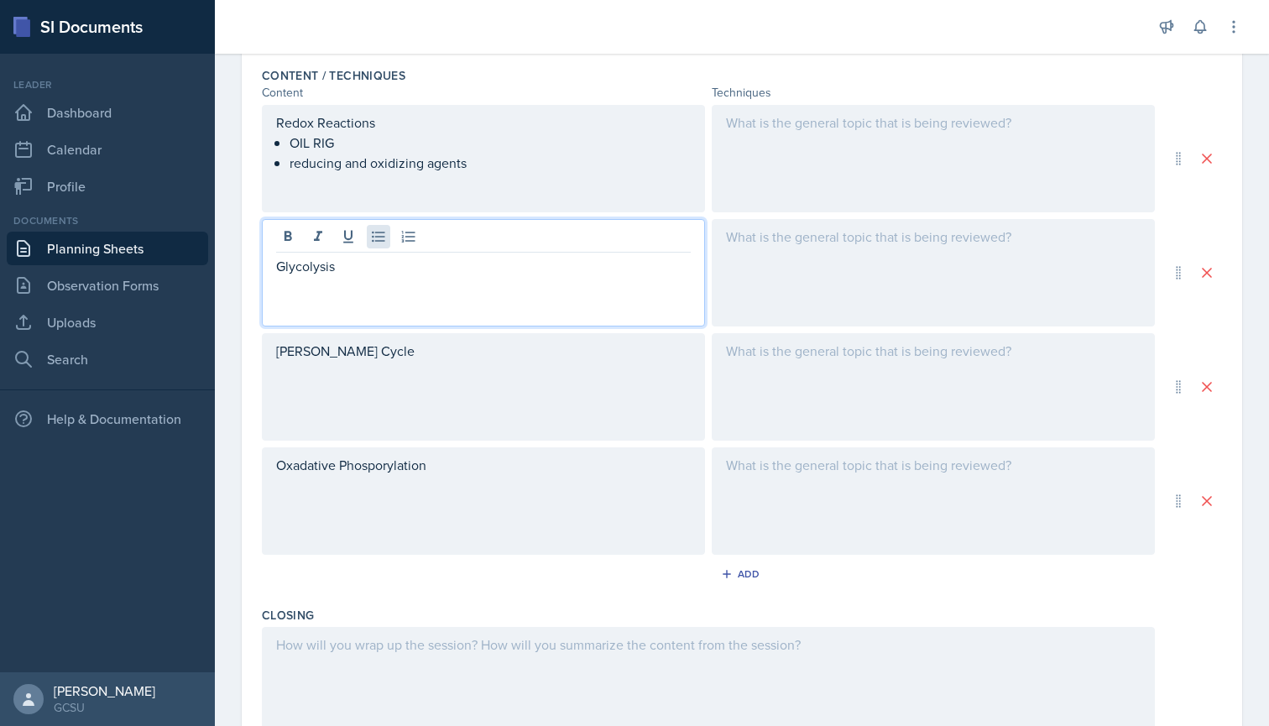
click at [381, 238] on icon at bounding box center [378, 236] width 17 height 17
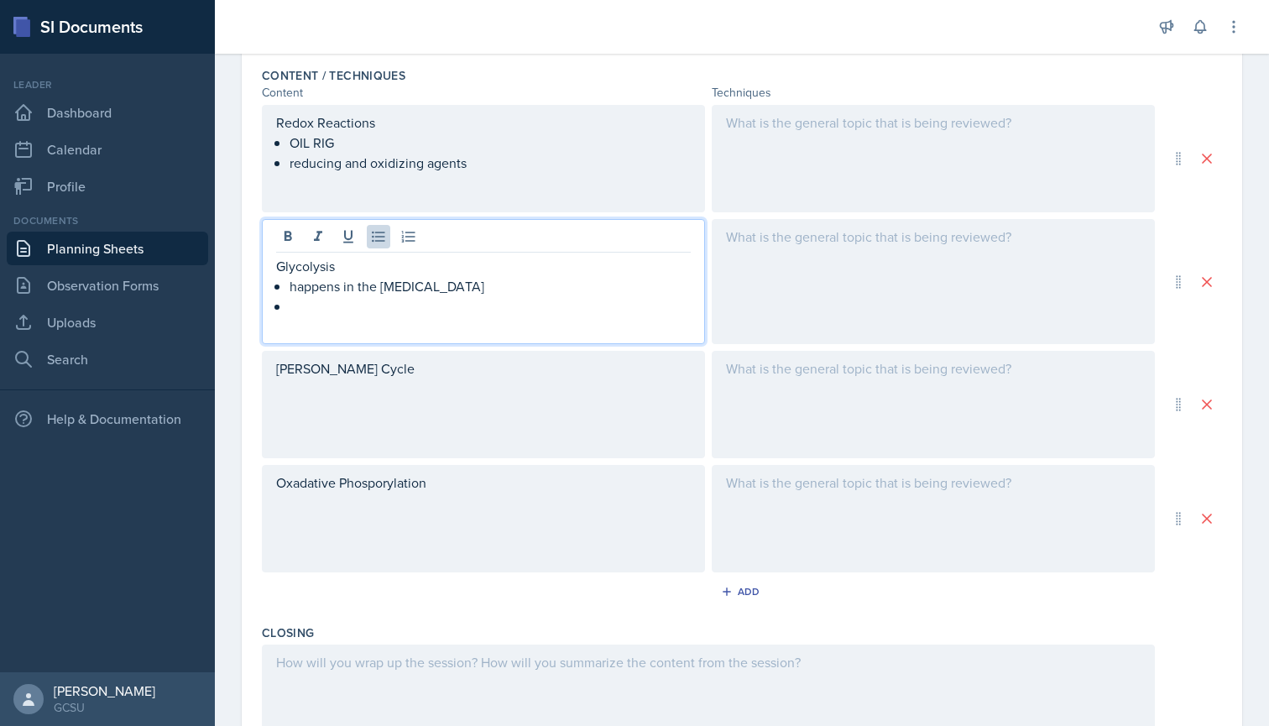
click at [372, 377] on div "[PERSON_NAME] Cycle" at bounding box center [483, 404] width 443 height 107
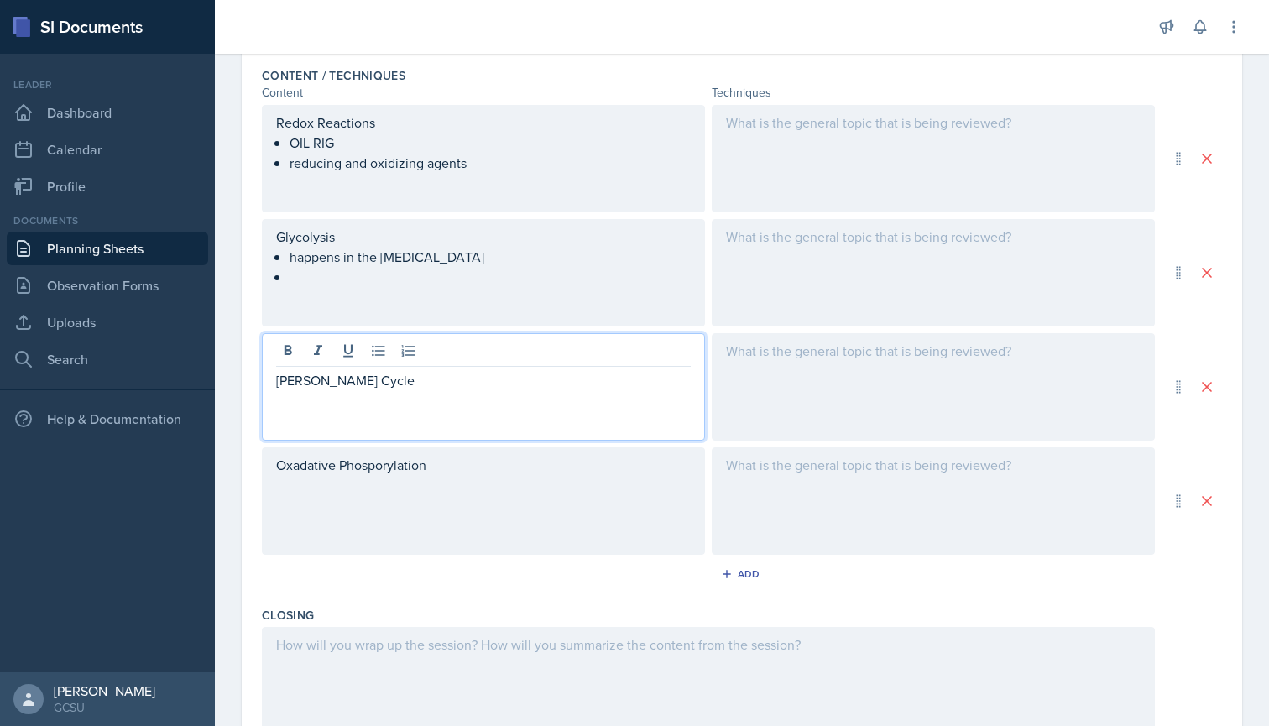
click at [351, 377] on p "[PERSON_NAME] Cycle" at bounding box center [483, 380] width 415 height 20
click at [374, 342] on button at bounding box center [378, 350] width 23 height 23
click at [401, 404] on p "in the mitochondira" at bounding box center [489, 400] width 401 height 20
click at [388, 402] on p "in the mitochondira" at bounding box center [489, 400] width 401 height 20
click at [396, 402] on p "in the mitochondira" at bounding box center [489, 400] width 401 height 20
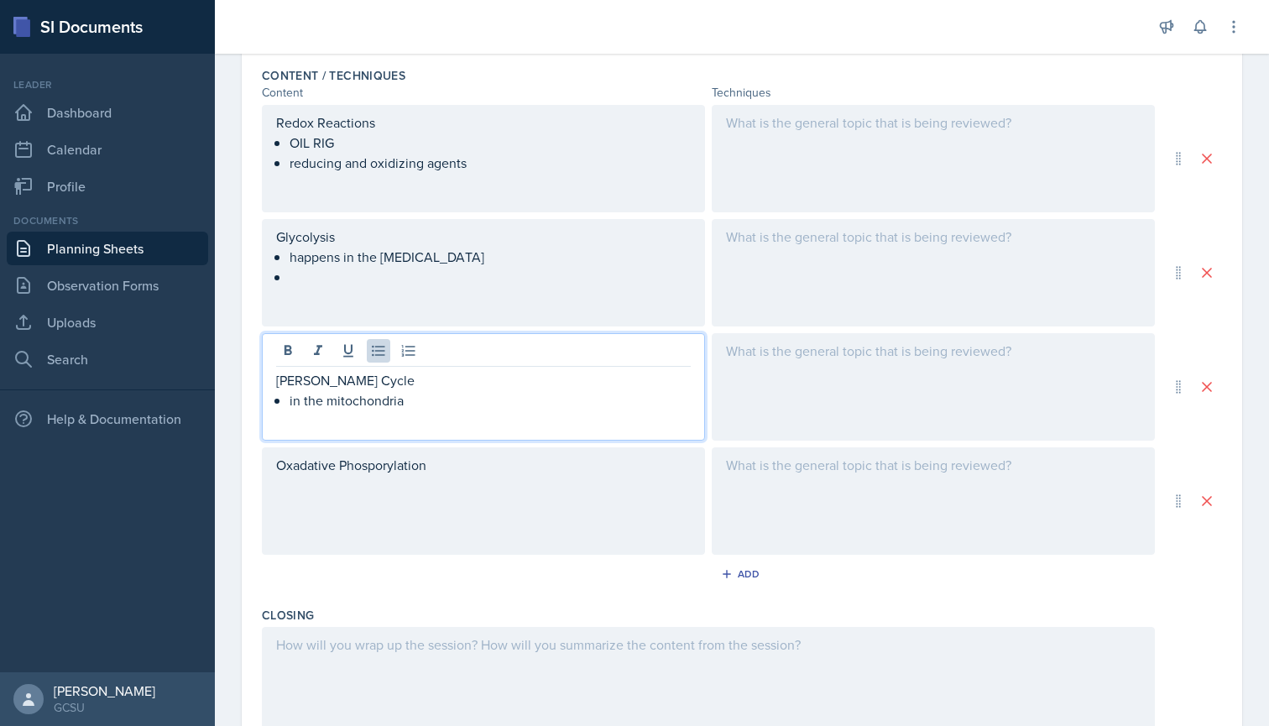
click at [439, 473] on div "Oxadative Phosporylation" at bounding box center [483, 500] width 443 height 107
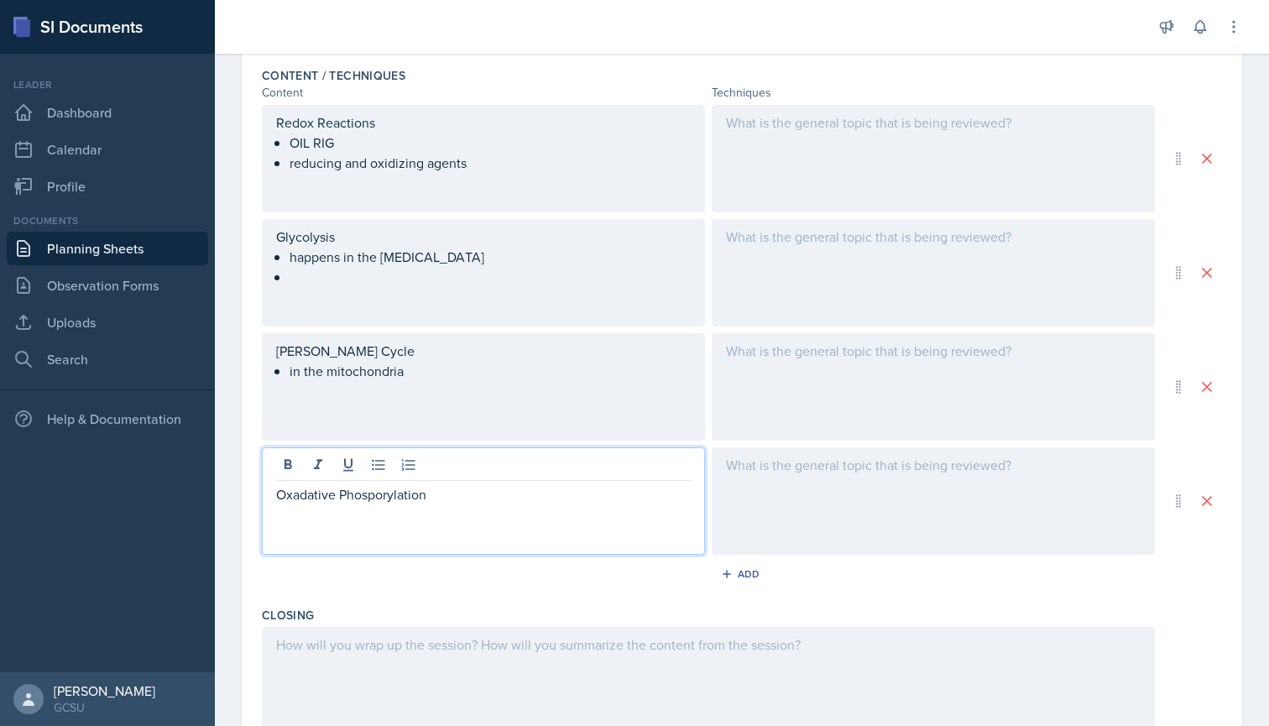
click at [451, 491] on p "Oxadative Phosporylation" at bounding box center [483, 494] width 415 height 20
click at [381, 499] on p "Oxadative Phosporylation" at bounding box center [483, 494] width 415 height 20
click at [447, 498] on p "Oxidative Phosphorylation" at bounding box center [483, 494] width 415 height 20
click at [383, 467] on icon at bounding box center [378, 464] width 17 height 17
click at [349, 516] on p "in the mitochondria" at bounding box center [489, 514] width 401 height 20
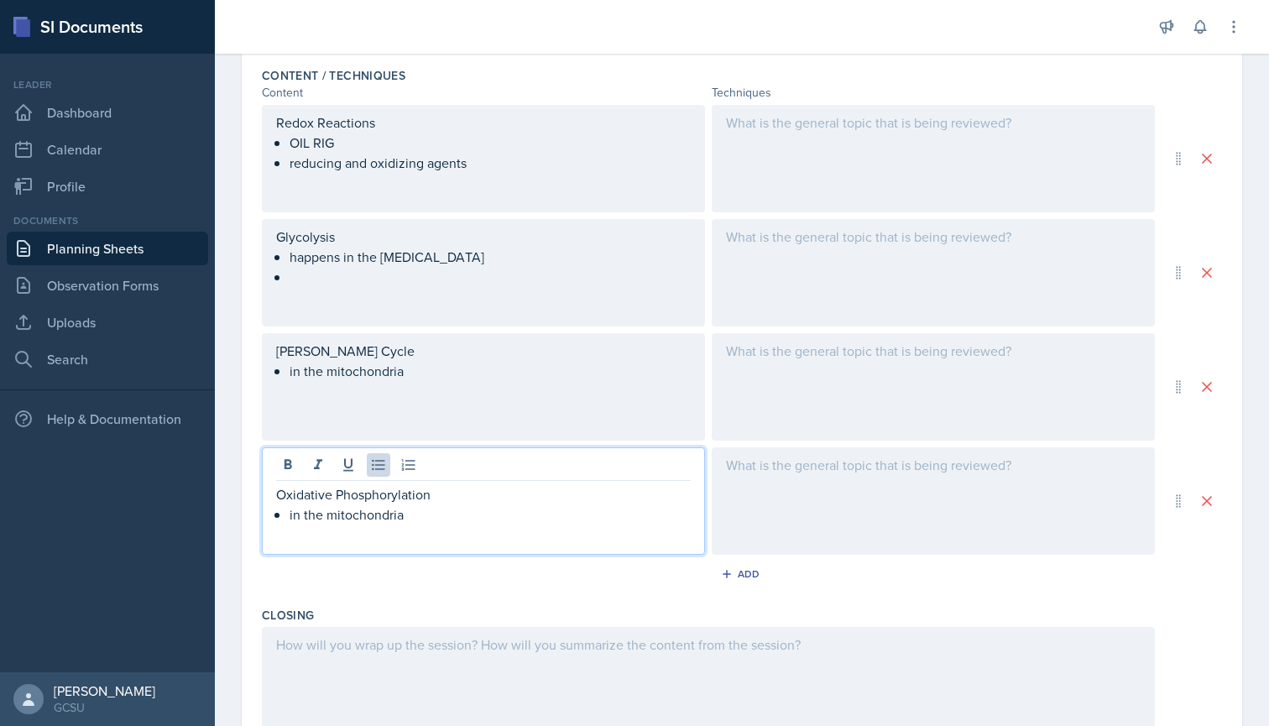
click at [428, 522] on p "in the mitochondria" at bounding box center [489, 514] width 401 height 20
drag, startPoint x: 419, startPoint y: 531, endPoint x: 476, endPoint y: 521, distance: 57.9
click at [476, 521] on p "in the mitochondria" at bounding box center [489, 514] width 401 height 20
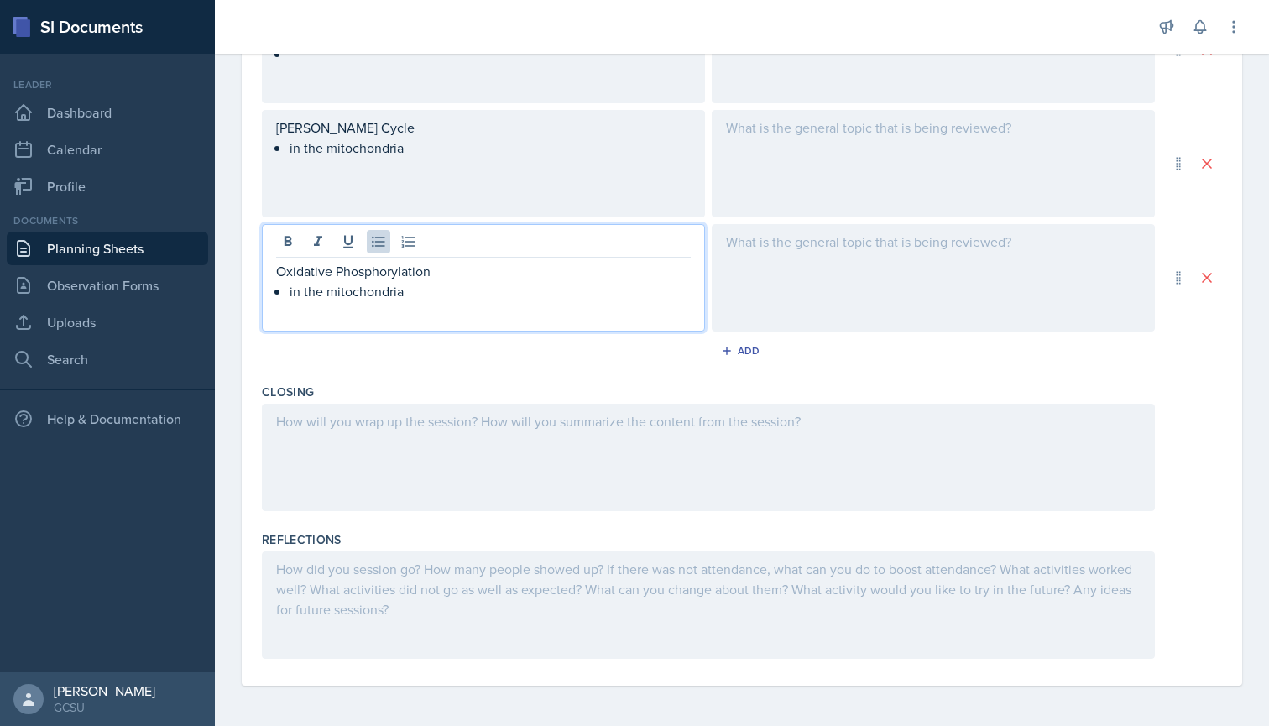
scroll to position [755, 0]
click at [605, 419] on div at bounding box center [708, 457] width 893 height 107
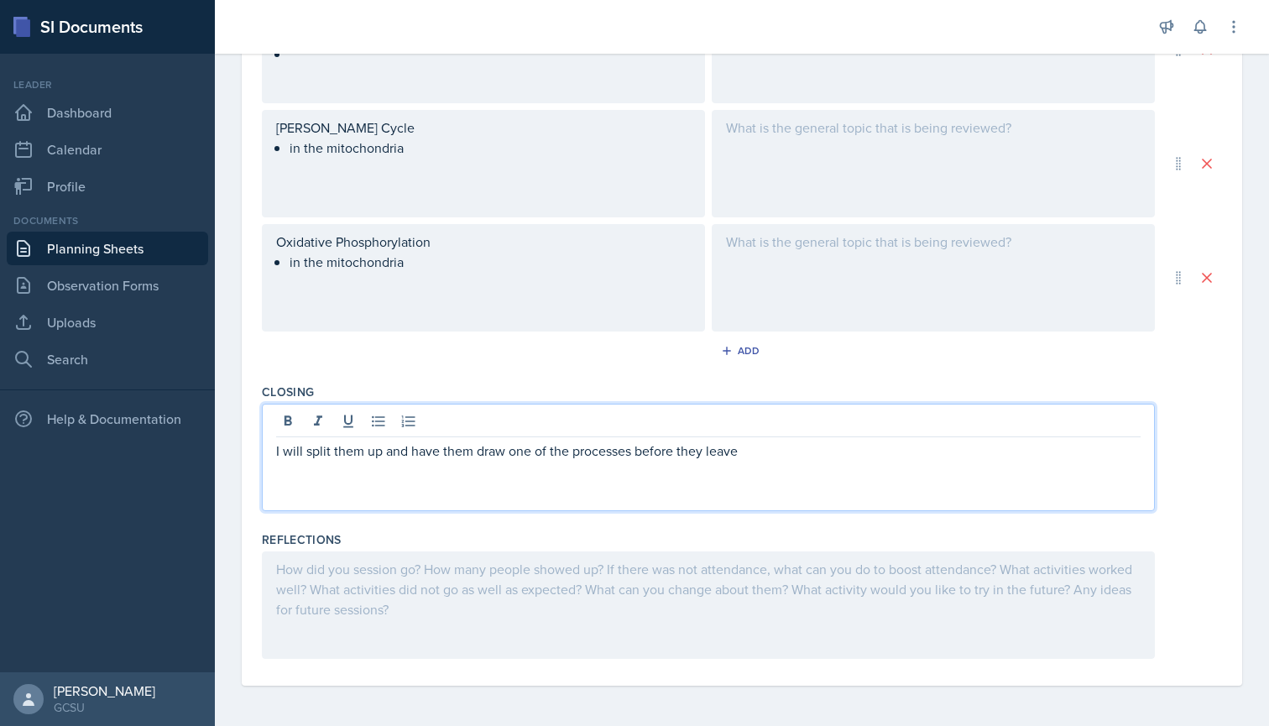
click at [623, 380] on div "Closing I will split them up and have them draw one of the processes before the…" at bounding box center [742, 451] width 960 height 148
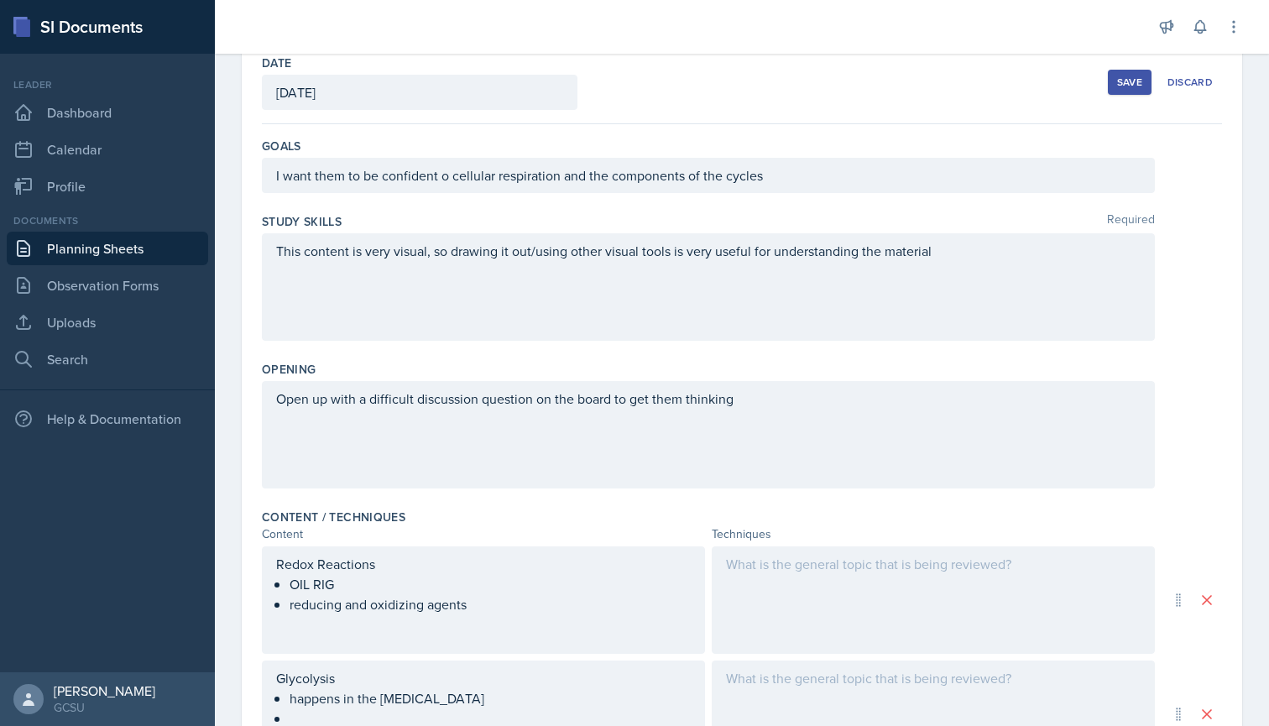
scroll to position [83, 0]
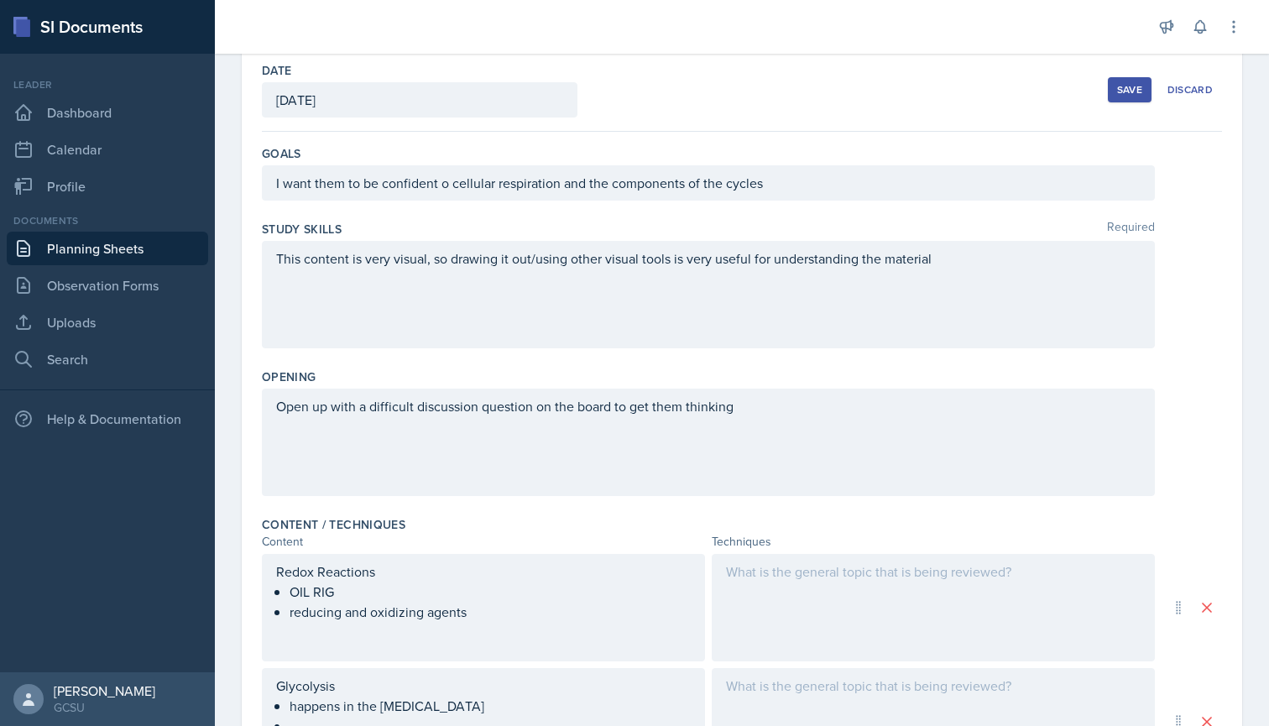
click at [1110, 102] on button "Save" at bounding box center [1130, 89] width 44 height 25
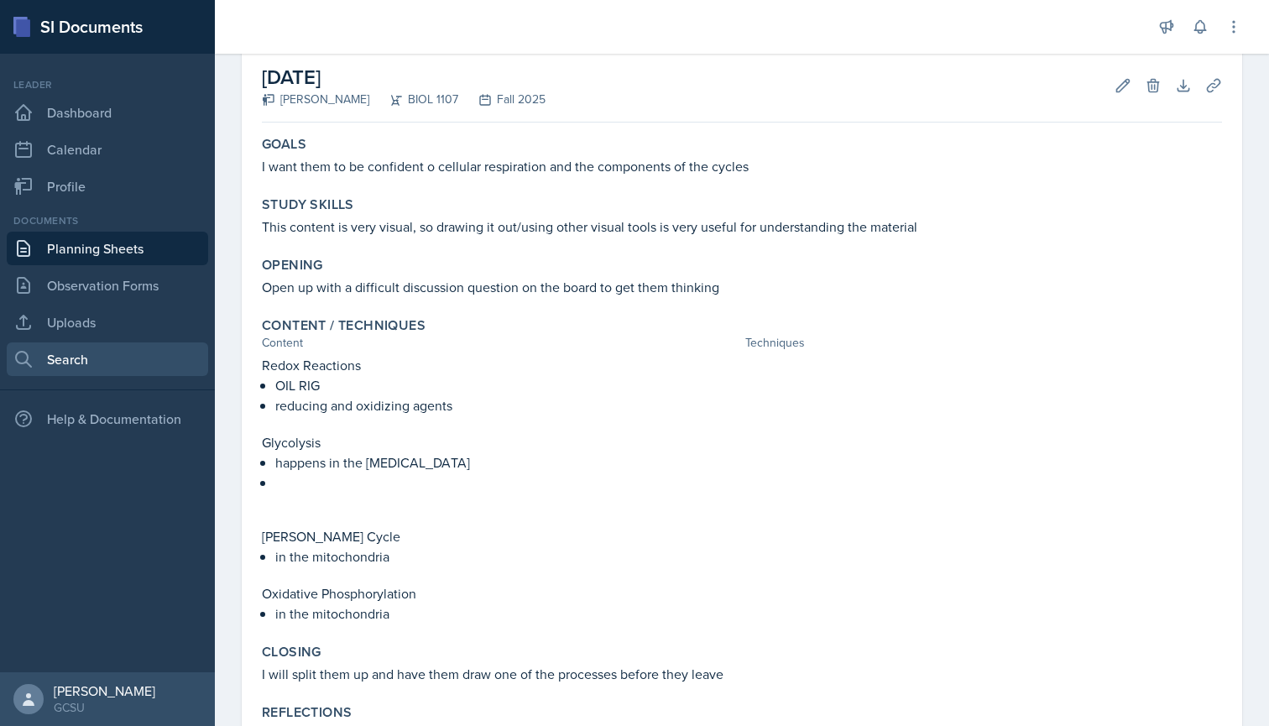
click at [74, 351] on link "Search" at bounding box center [107, 359] width 201 height 34
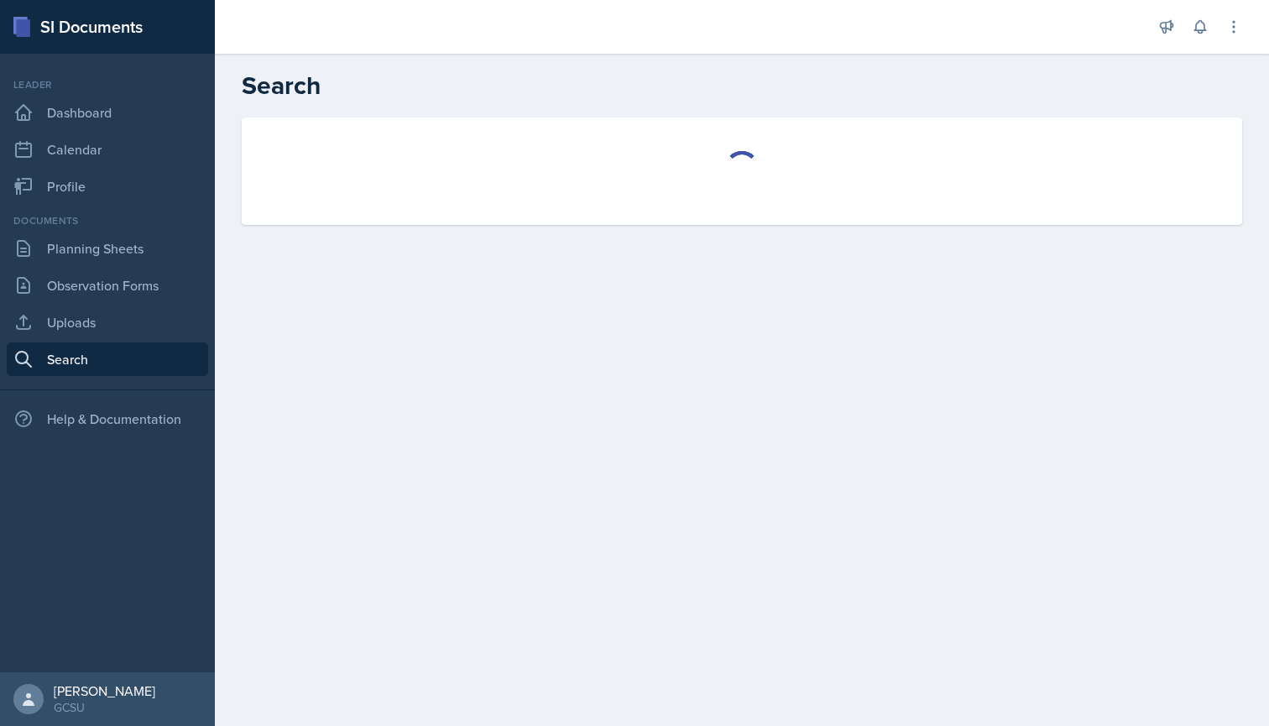
select select "all"
select select "1"
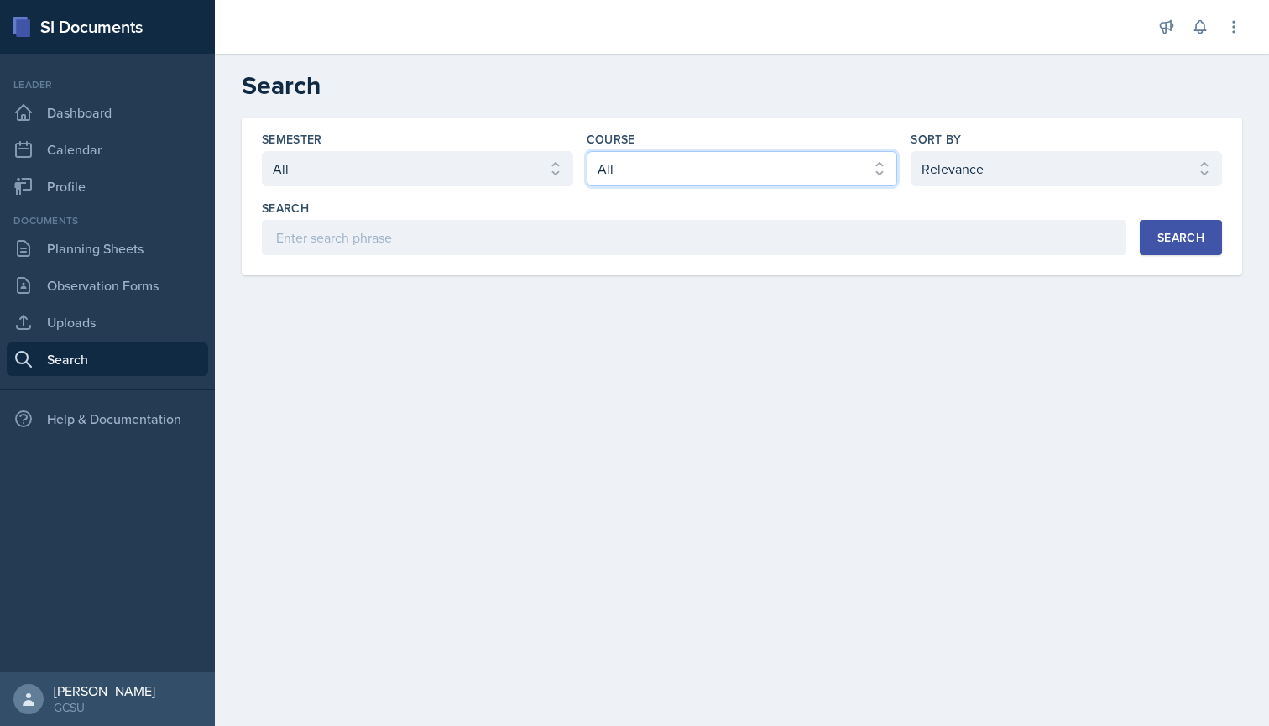
select select "6d02d006-d2ce-4ab3-bc11-53b48f3c94ca"
click at [585, 258] on div "Semester Select semester All Fall 2025 Spring 2025 Fall 2024 Spring 2024 Fall 2…" at bounding box center [742, 196] width 1000 height 158
click at [1169, 237] on div "Search" at bounding box center [1180, 237] width 47 height 13
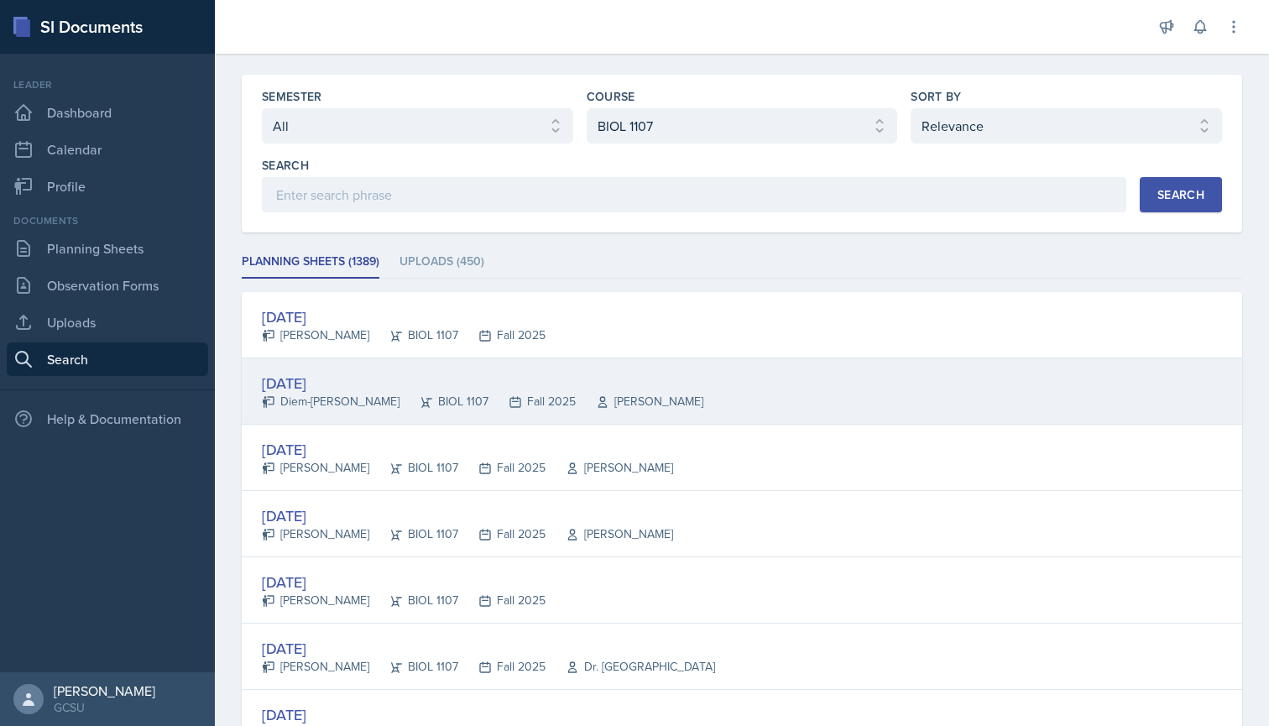
scroll to position [44, 0]
click at [284, 395] on div "Diem-[PERSON_NAME]" at bounding box center [331, 400] width 138 height 18
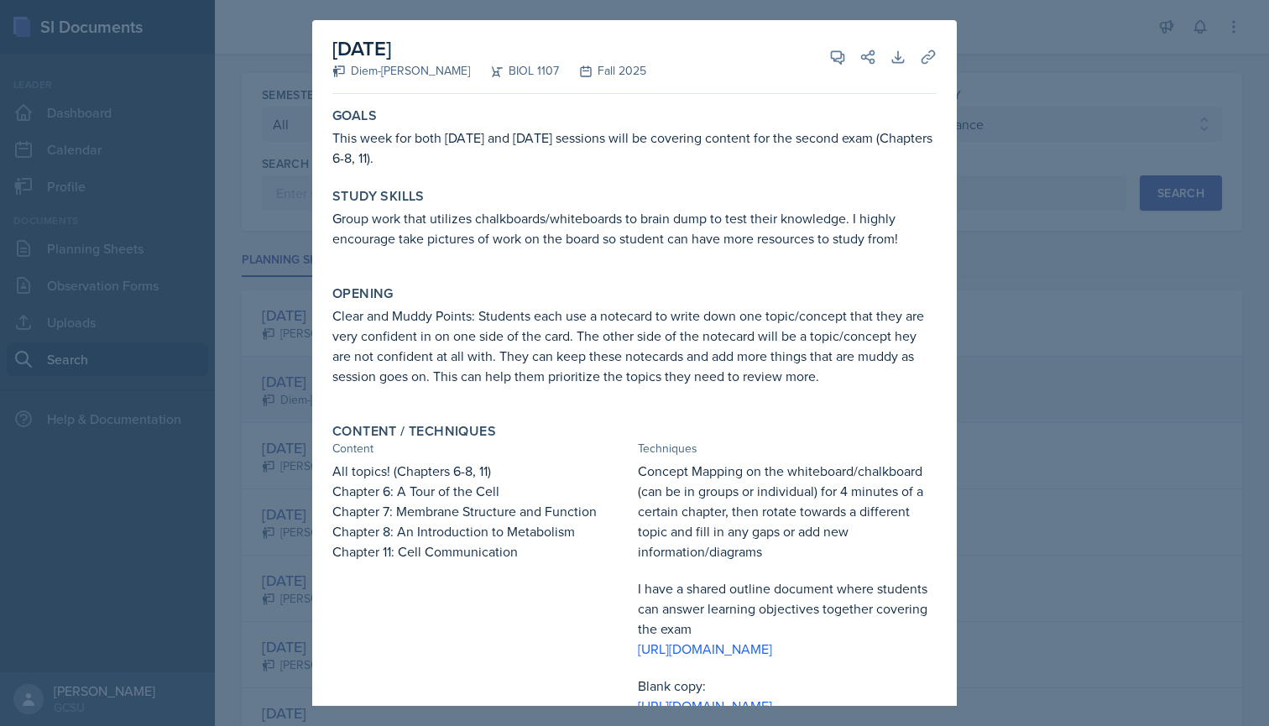
click at [284, 395] on div at bounding box center [634, 363] width 1269 height 726
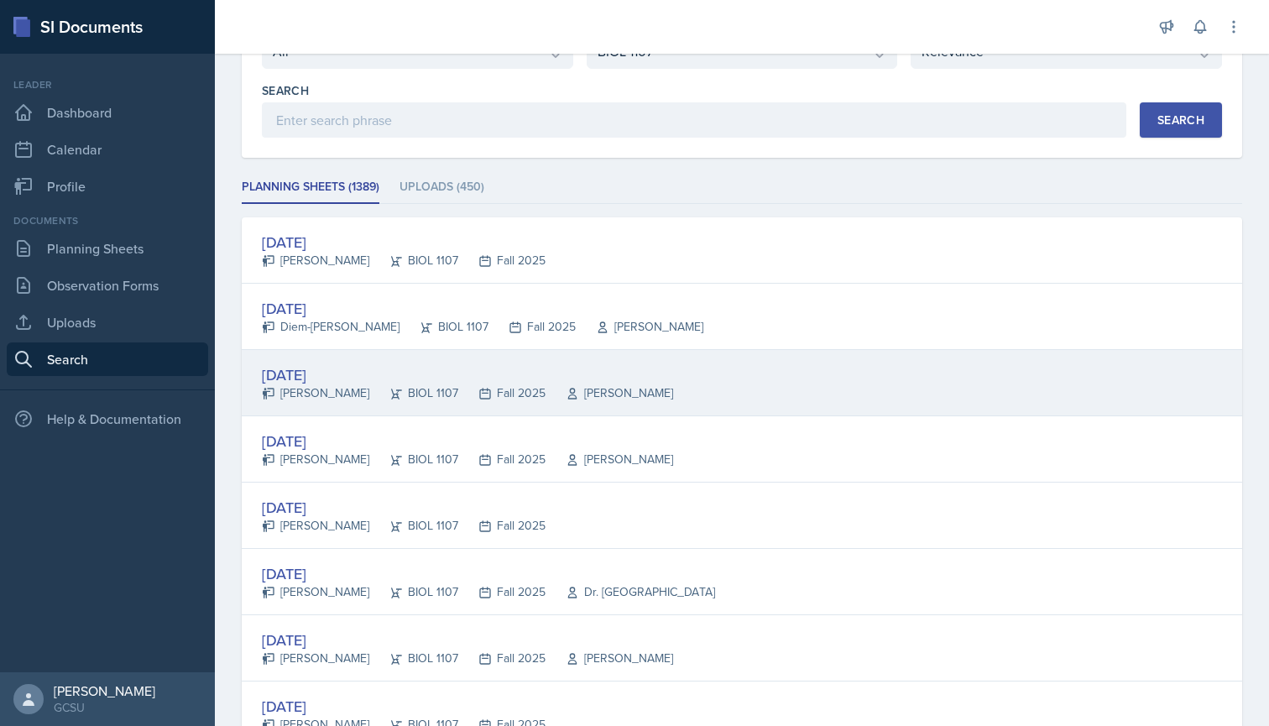
scroll to position [119, 0]
click at [323, 369] on div "[DATE]" at bounding box center [467, 373] width 411 height 23
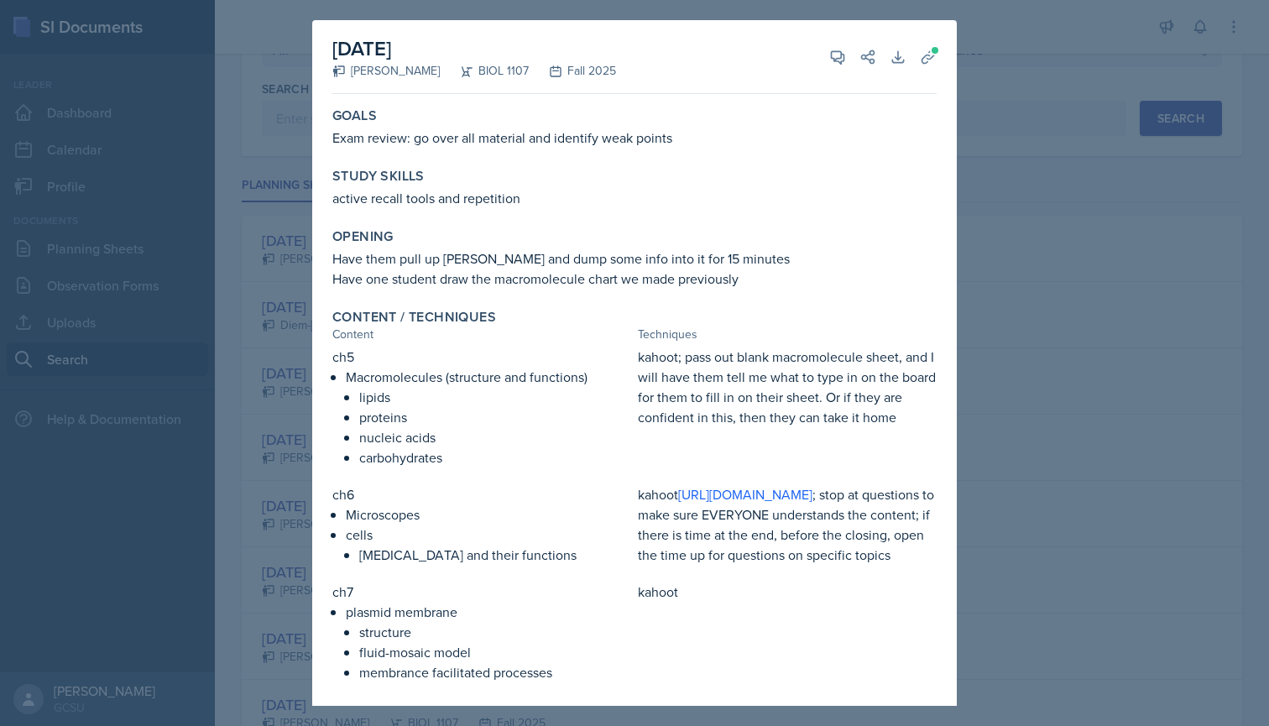
click at [289, 382] on div at bounding box center [634, 363] width 1269 height 726
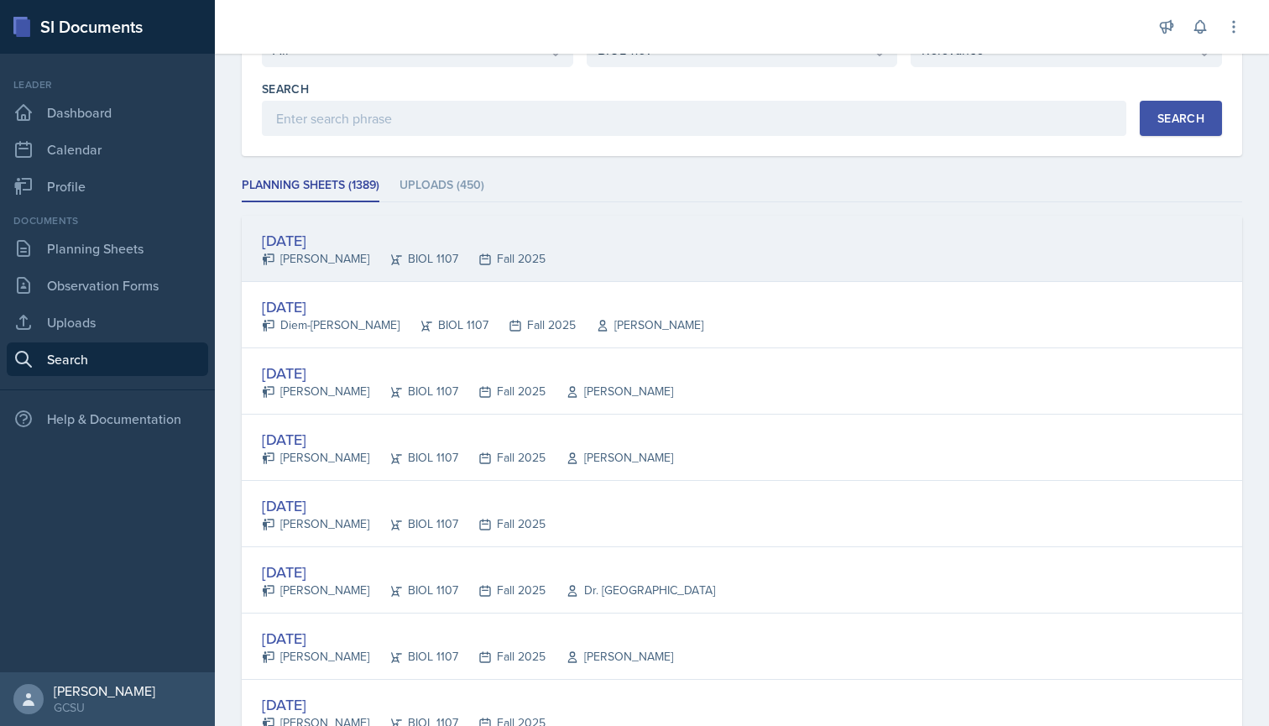
click at [314, 241] on div "[DATE]" at bounding box center [404, 240] width 284 height 23
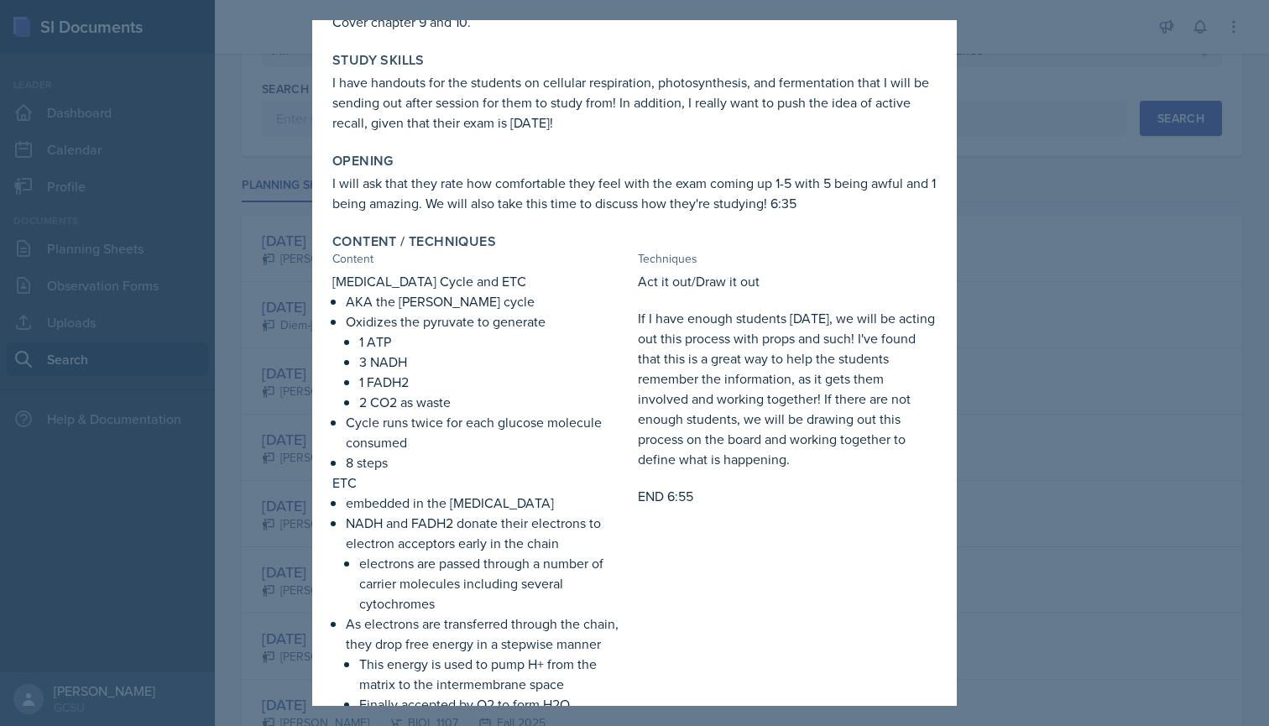
scroll to position [147, 0]
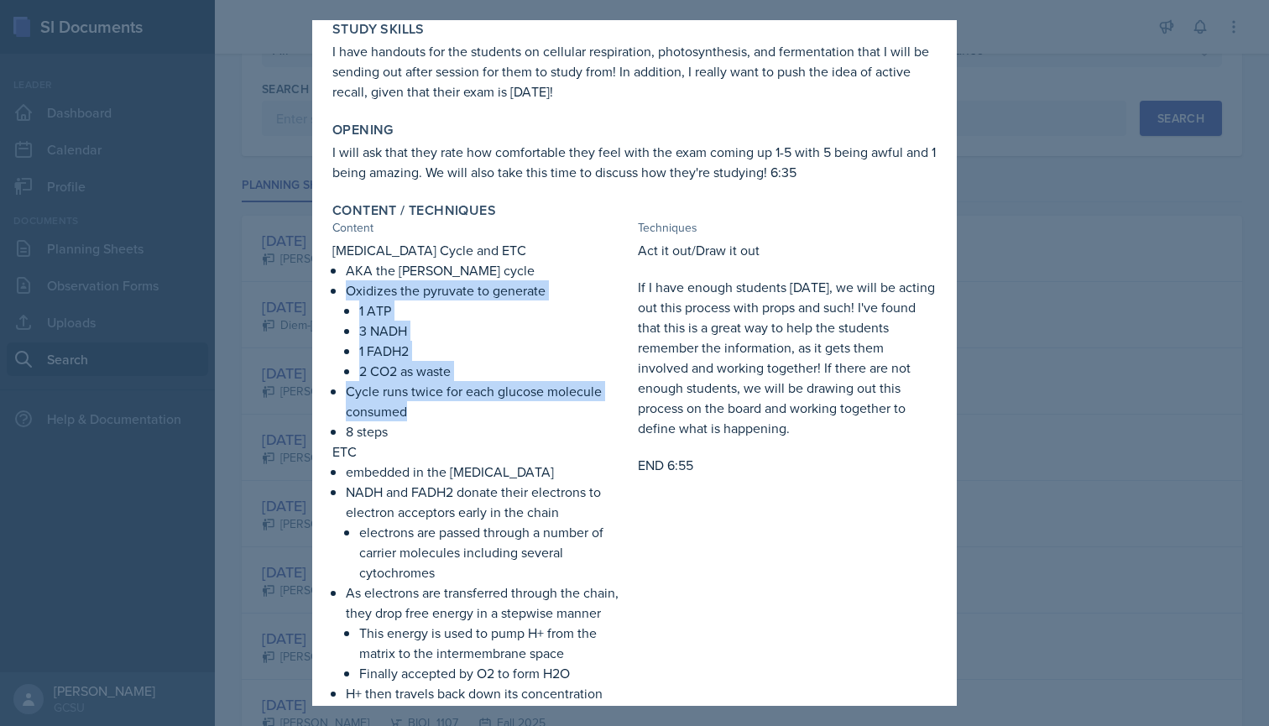
drag, startPoint x: 347, startPoint y: 292, endPoint x: 440, endPoint y: 404, distance: 144.8
click at [440, 404] on ul "AKA the [PERSON_NAME] cycle Oxidizes the pyruvate to generate 1 ATP 3 NADH 1 FA…" at bounding box center [488, 350] width 285 height 181
copy ul "Oxidizes the pyruvate to generate 1 ATP 3 NADH 1 FADH2 2 CO2 as waste Cycle run…"
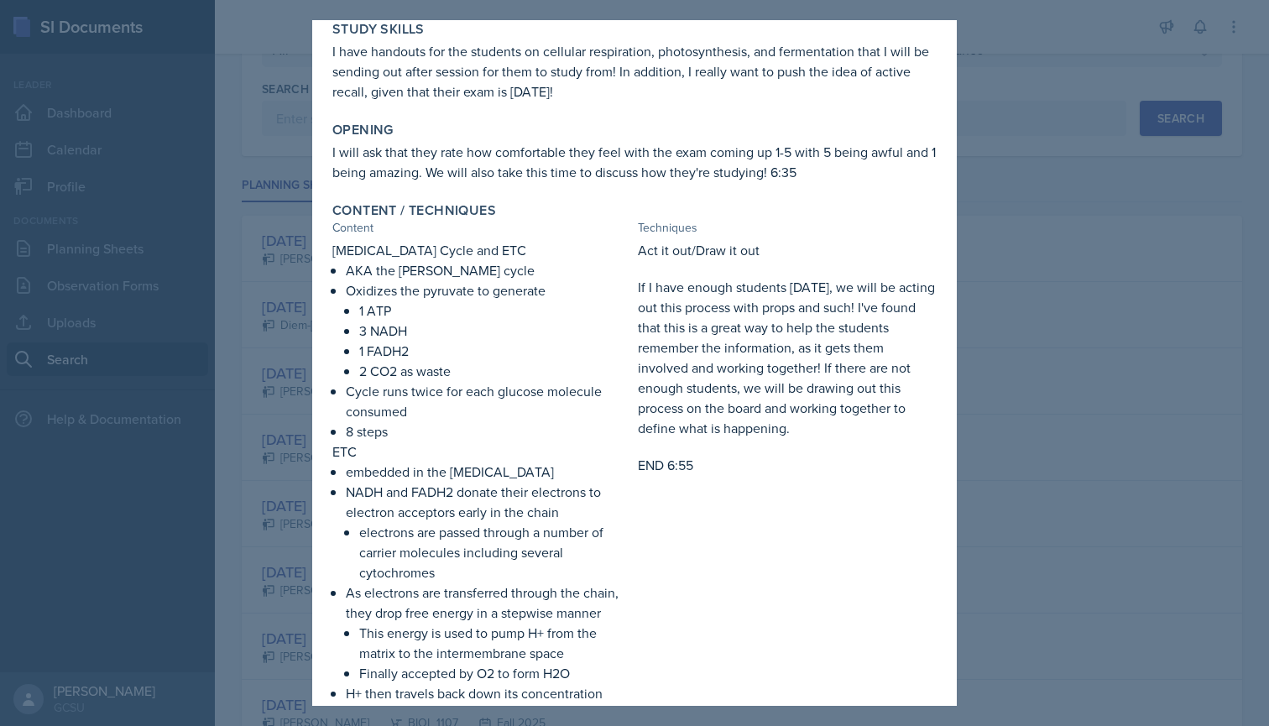
click at [288, 379] on div at bounding box center [634, 363] width 1269 height 726
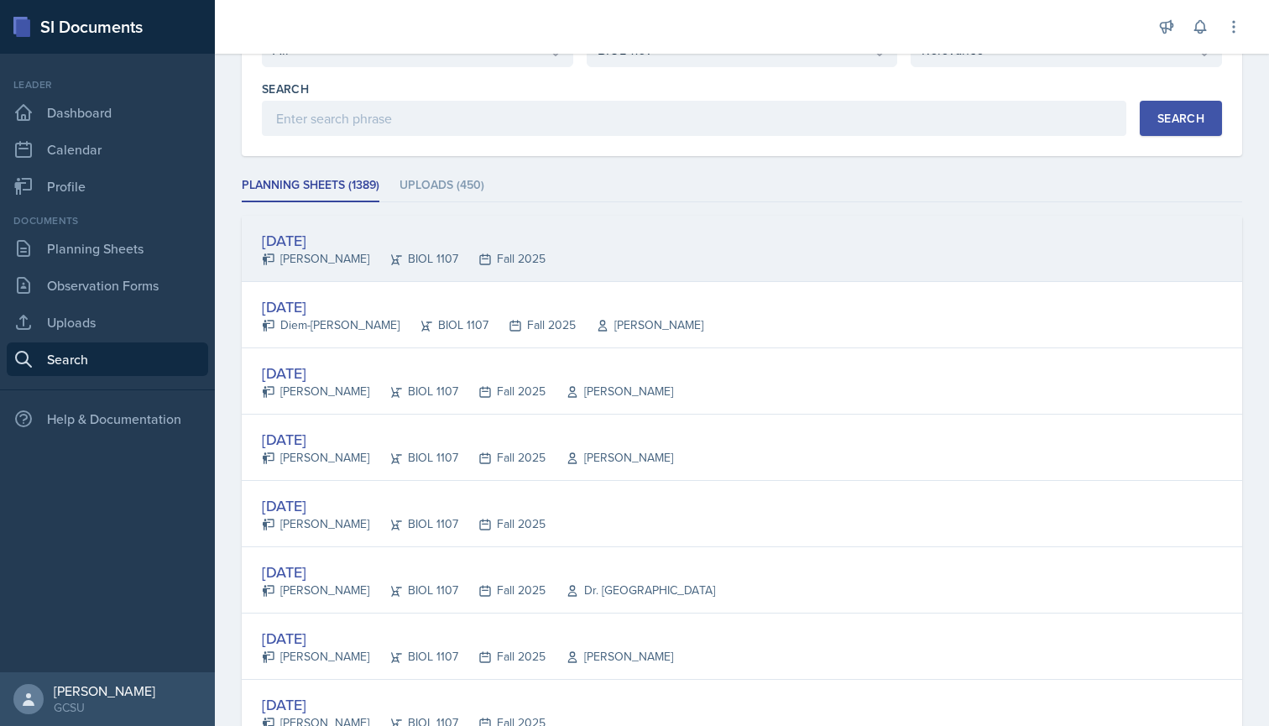
click at [317, 238] on div "[DATE]" at bounding box center [404, 240] width 284 height 23
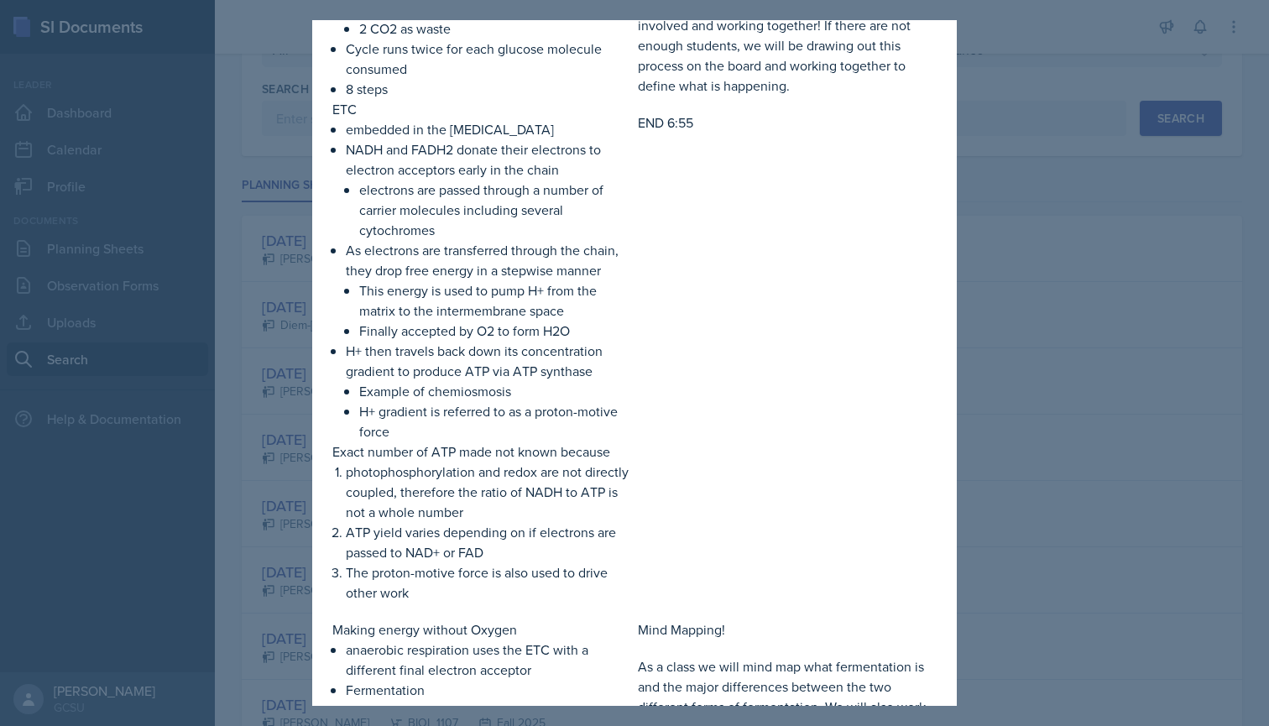
scroll to position [478, 0]
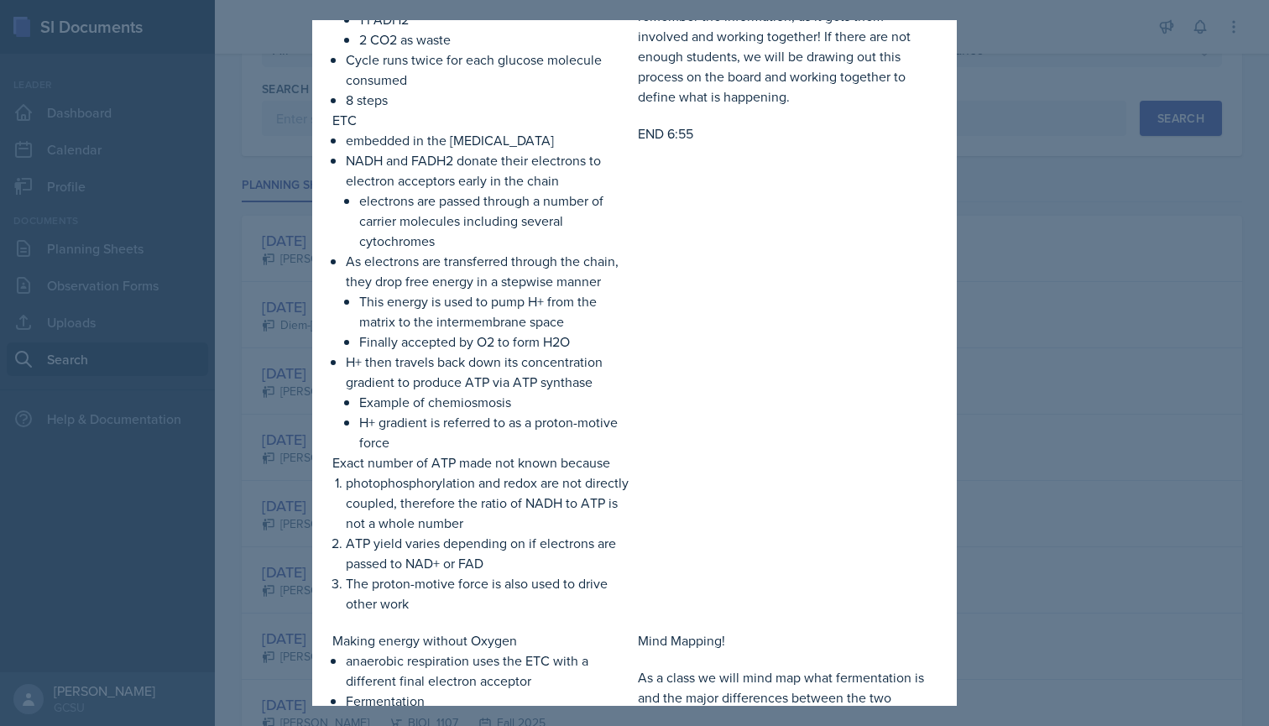
click at [279, 208] on div at bounding box center [634, 363] width 1269 height 726
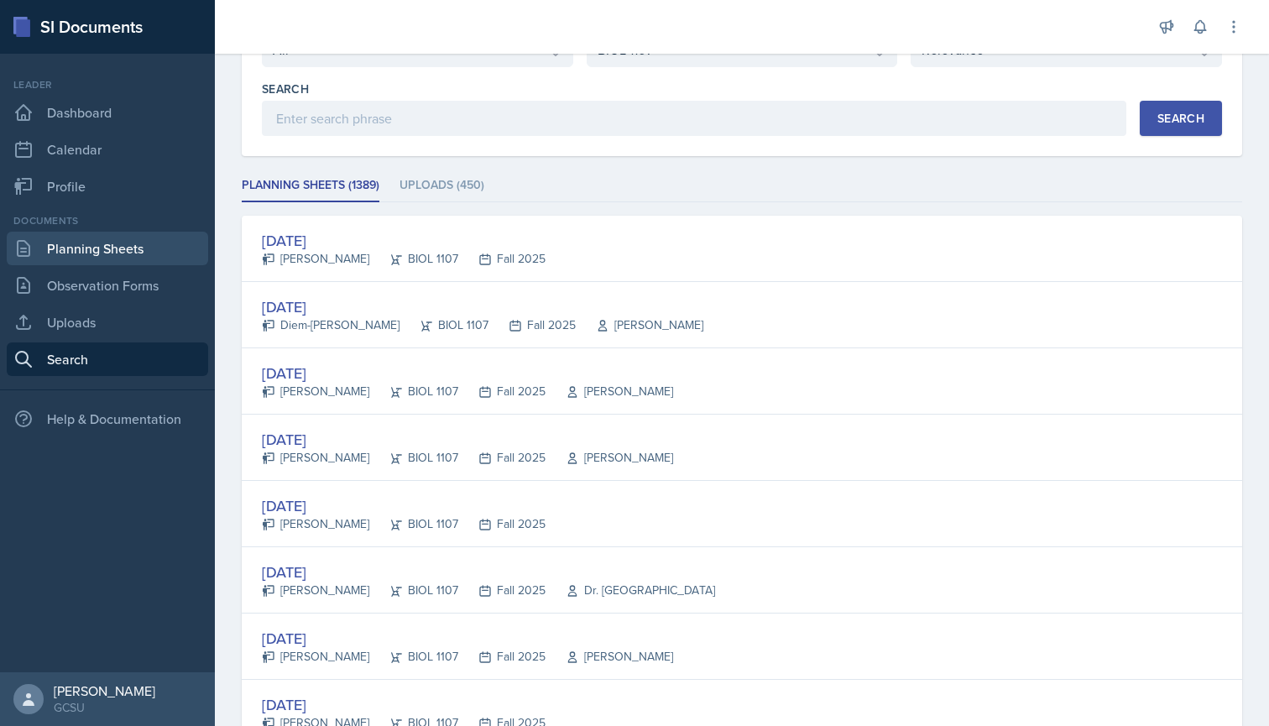
click at [112, 247] on link "Planning Sheets" at bounding box center [107, 249] width 201 height 34
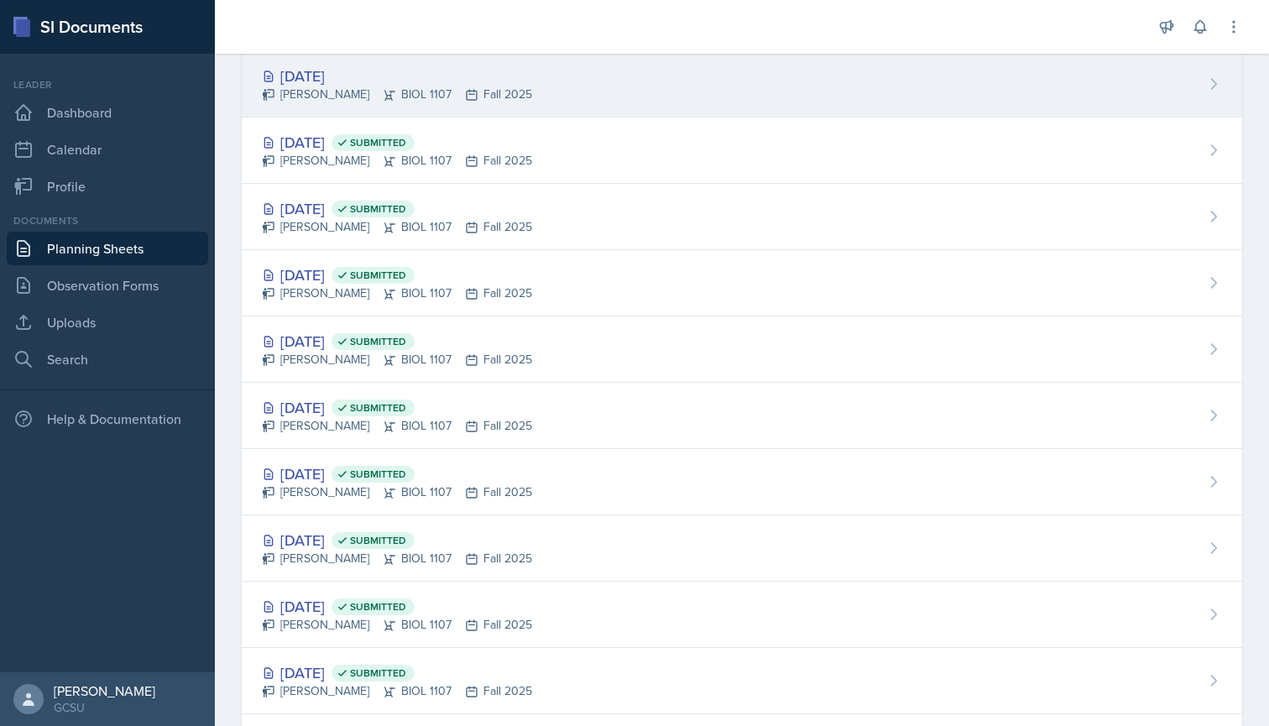
click at [383, 95] on div "[PERSON_NAME] BIOL 1107 Fall 2025" at bounding box center [397, 95] width 270 height 18
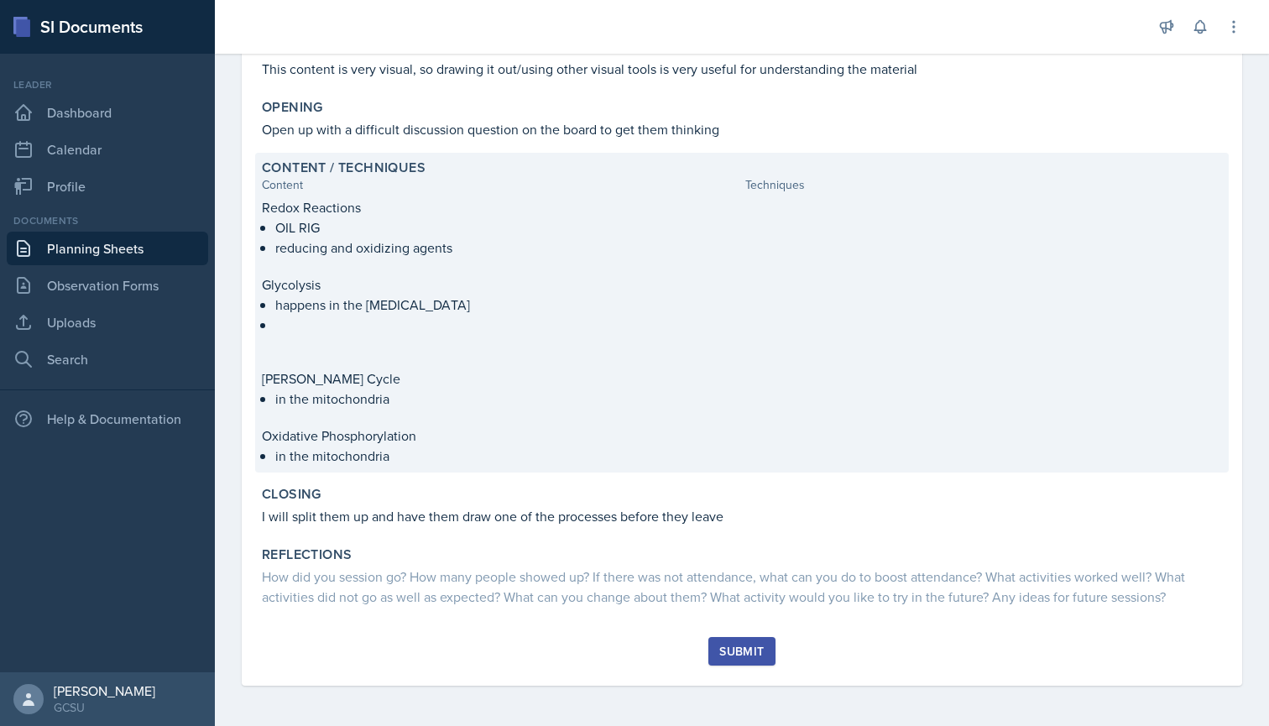
scroll to position [257, 0]
click at [375, 295] on p "happens in the [MEDICAL_DATA]" at bounding box center [506, 305] width 463 height 20
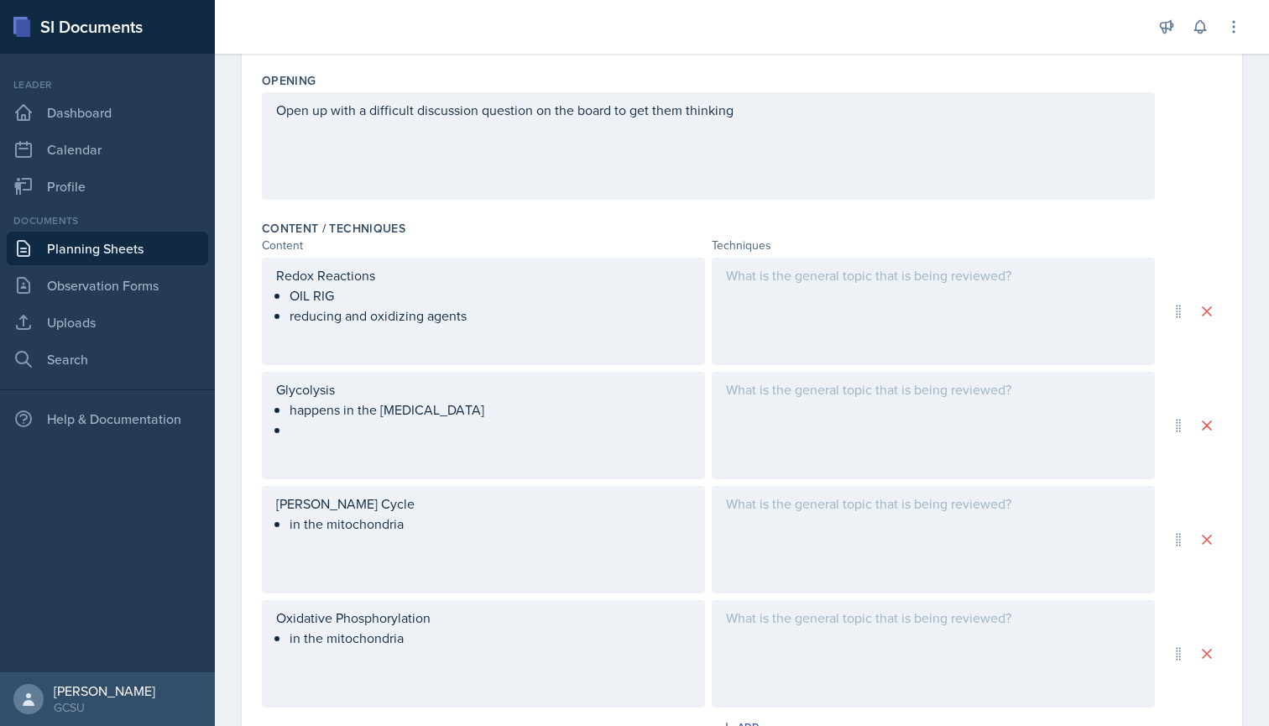
scroll to position [395, 0]
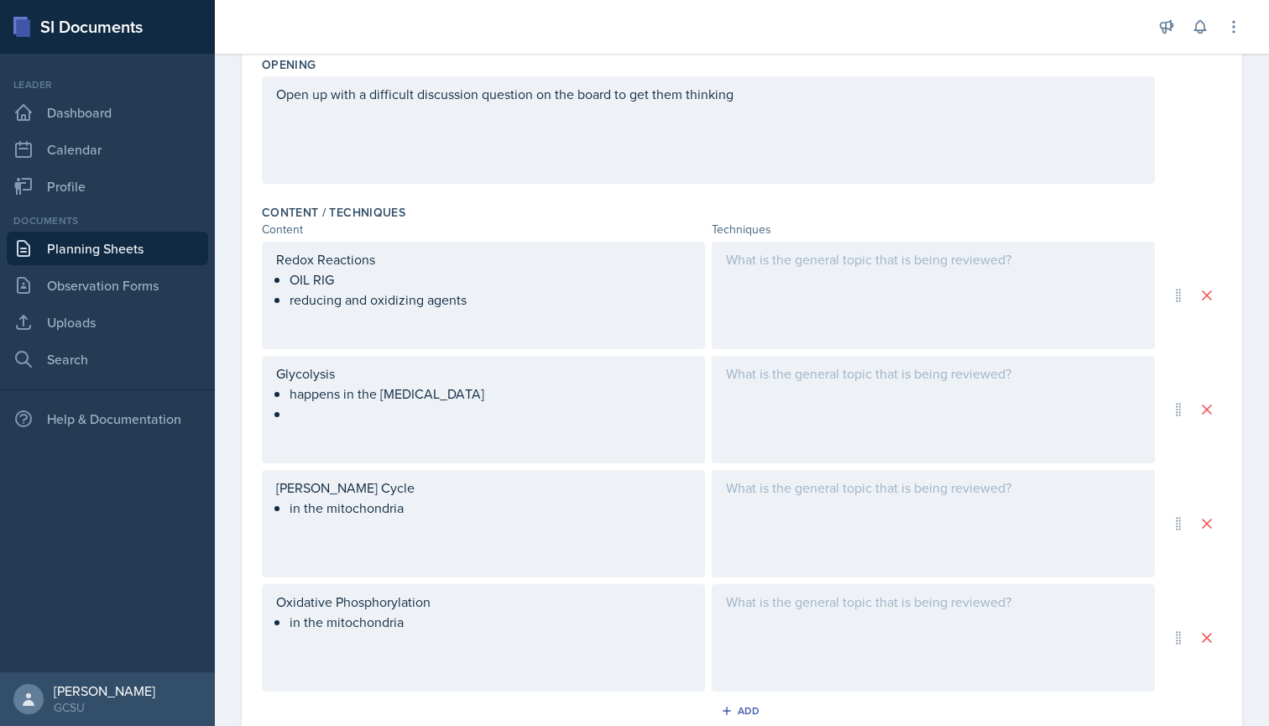
click at [459, 399] on div "Glycolysis happens in the [MEDICAL_DATA]" at bounding box center [483, 403] width 415 height 81
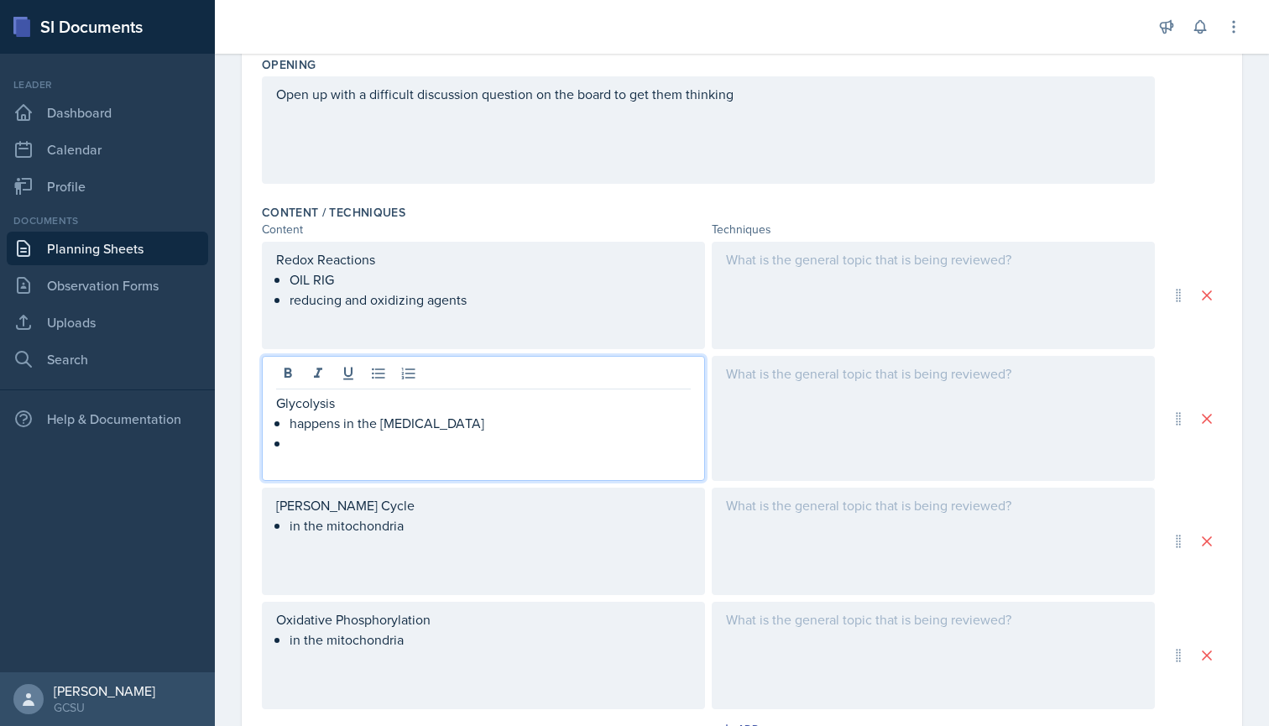
click at [369, 450] on p at bounding box center [489, 443] width 401 height 20
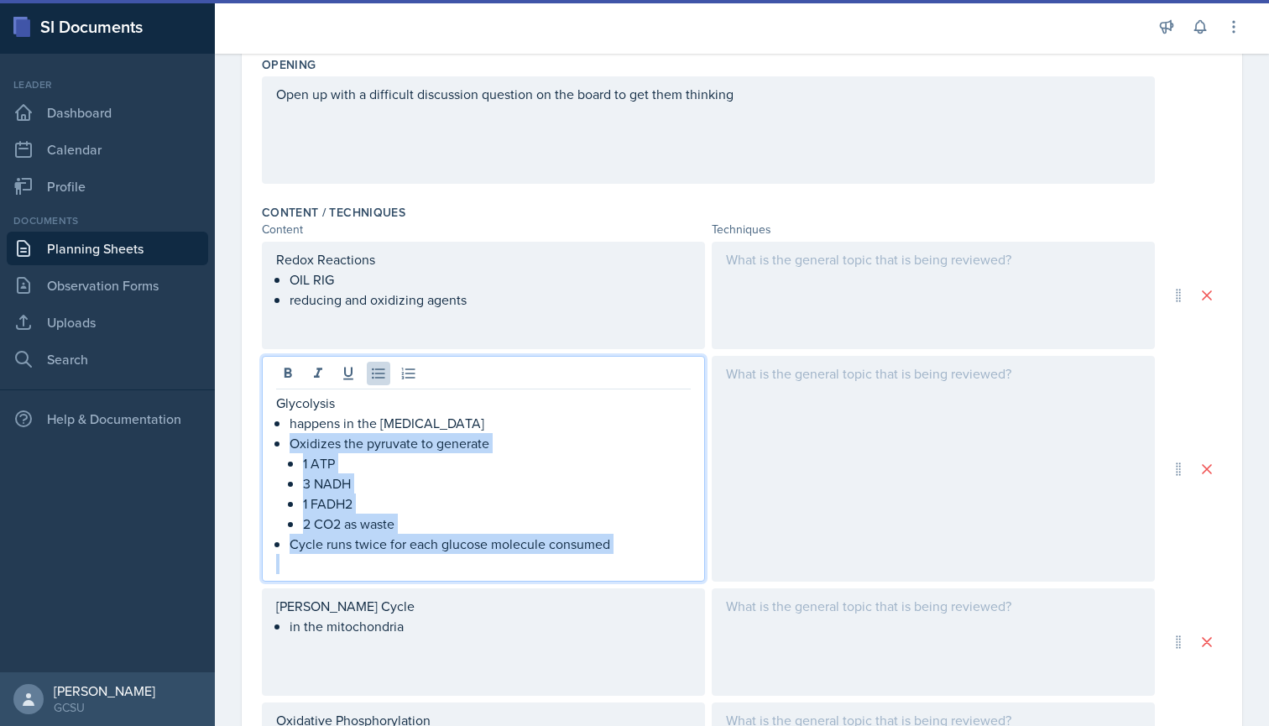
drag, startPoint x: 291, startPoint y: 441, endPoint x: 575, endPoint y: 561, distance: 307.9
click at [575, 561] on div "Glycolysis happens in the [MEDICAL_DATA] Oxidizes the pyruvate to generate 1 AT…" at bounding box center [483, 483] width 415 height 181
copy ul "Oxidizes the pyruvate to generate 1 ATP 3 NADH 1 FADH2 2 CO2 as waste Cycle run…"
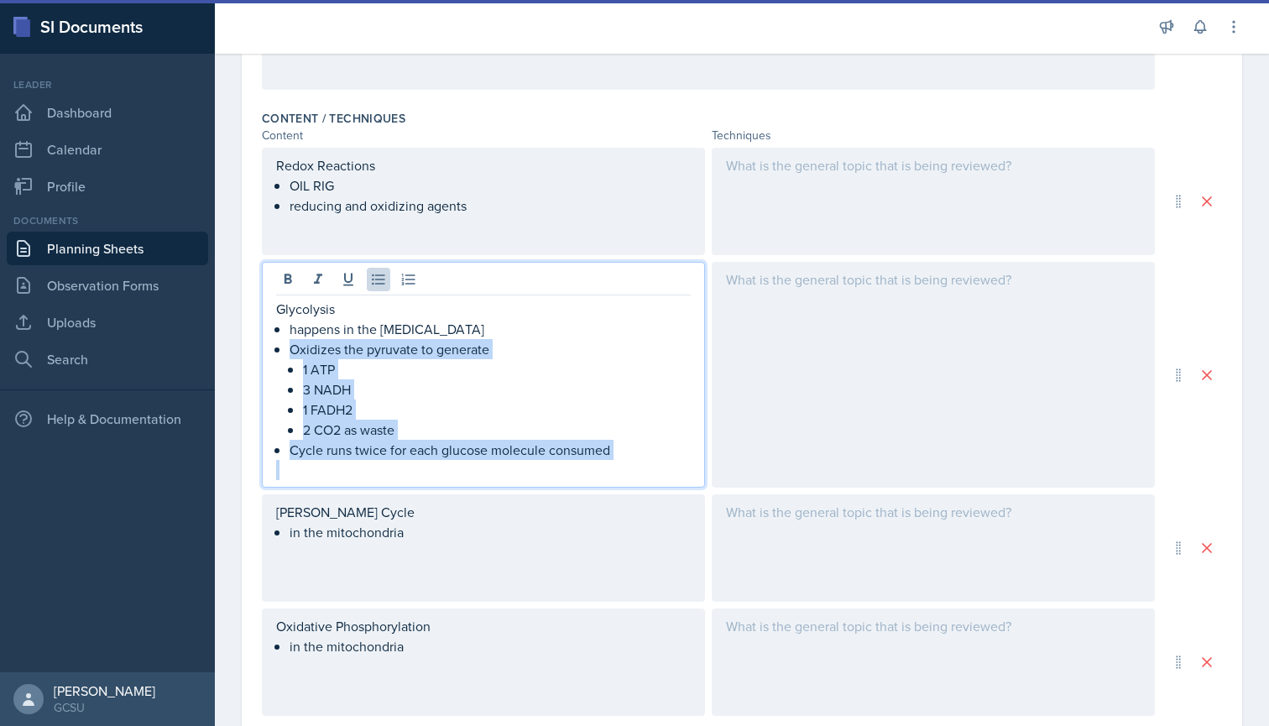
scroll to position [502, 0]
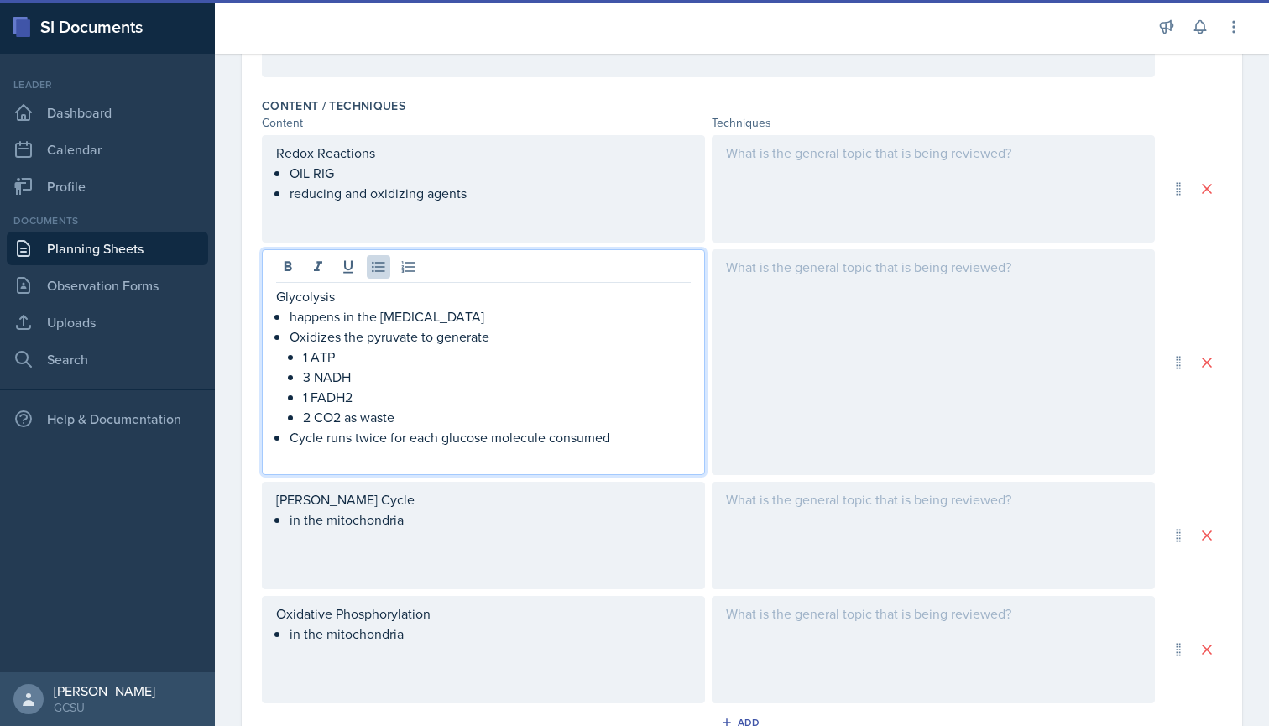
click at [430, 524] on div "[PERSON_NAME] Cycle in the mitochondria" at bounding box center [483, 509] width 415 height 40
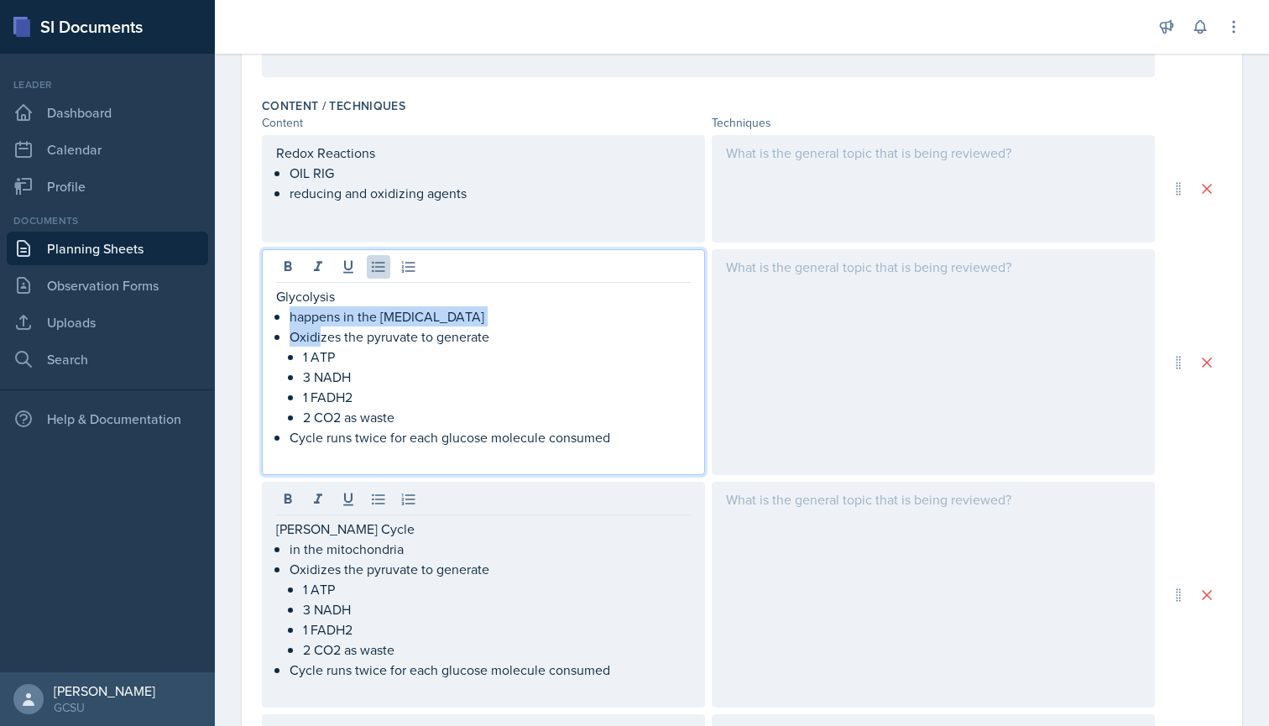
drag, startPoint x: 288, startPoint y: 308, endPoint x: 322, endPoint y: 345, distance: 50.5
click at [322, 345] on div "Glycolysis happens in the [MEDICAL_DATA] Oxidizes the pyruvate to generate 1 AT…" at bounding box center [483, 376] width 415 height 181
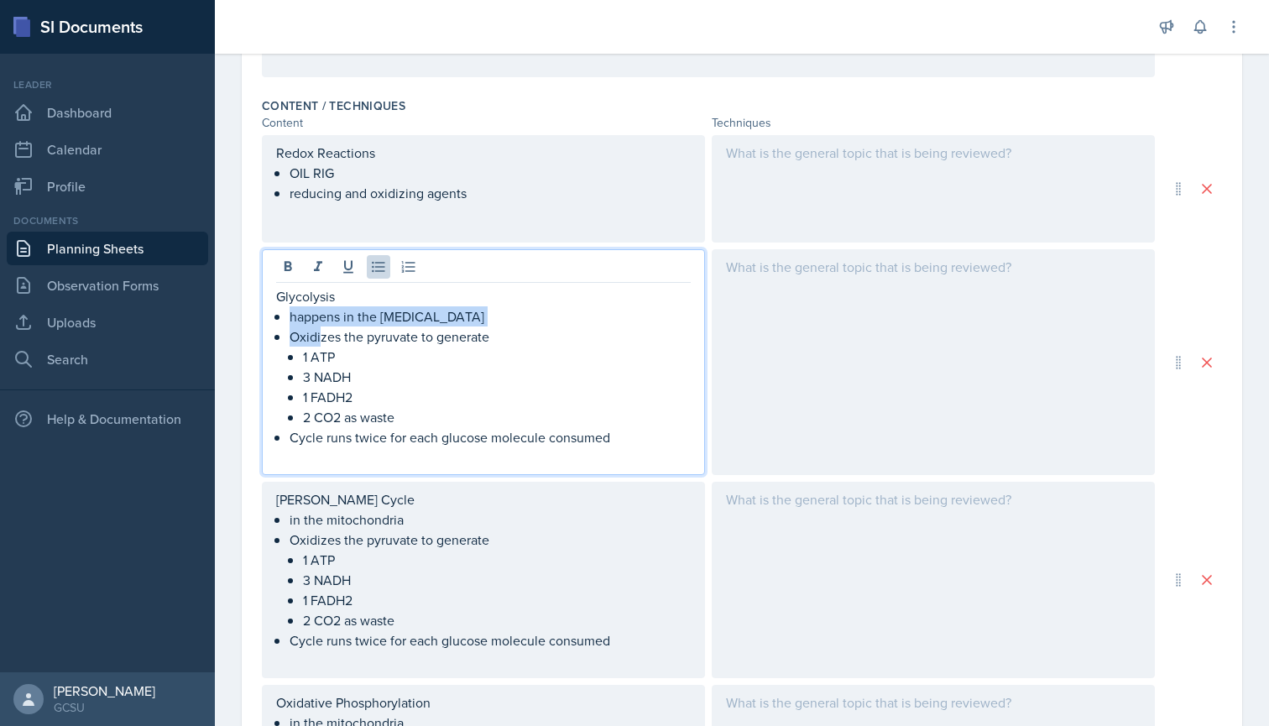
click at [322, 345] on p "Oxidizes the pyruvate to generate" at bounding box center [489, 336] width 401 height 20
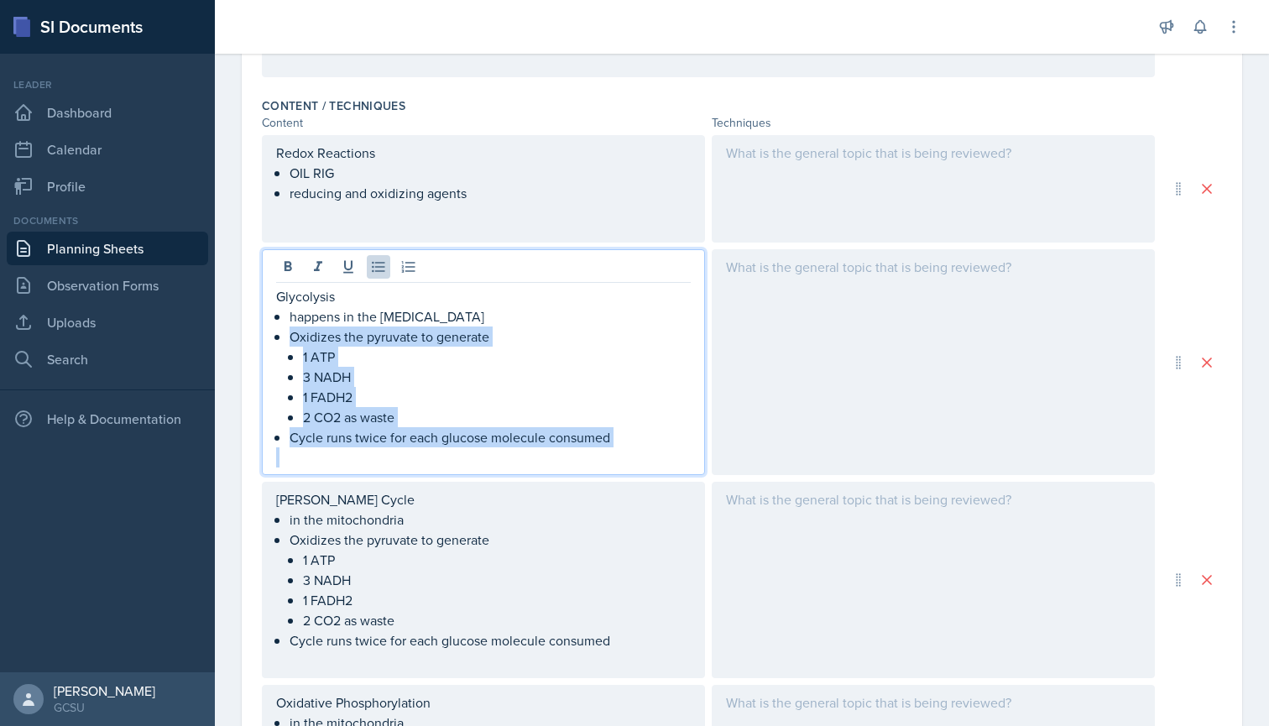
drag, startPoint x: 293, startPoint y: 336, endPoint x: 584, endPoint y: 484, distance: 326.5
click at [584, 484] on div "Redox Reactions OIL RIG reducing and oxidizing agents Glycolysis happens in the…" at bounding box center [742, 463] width 960 height 657
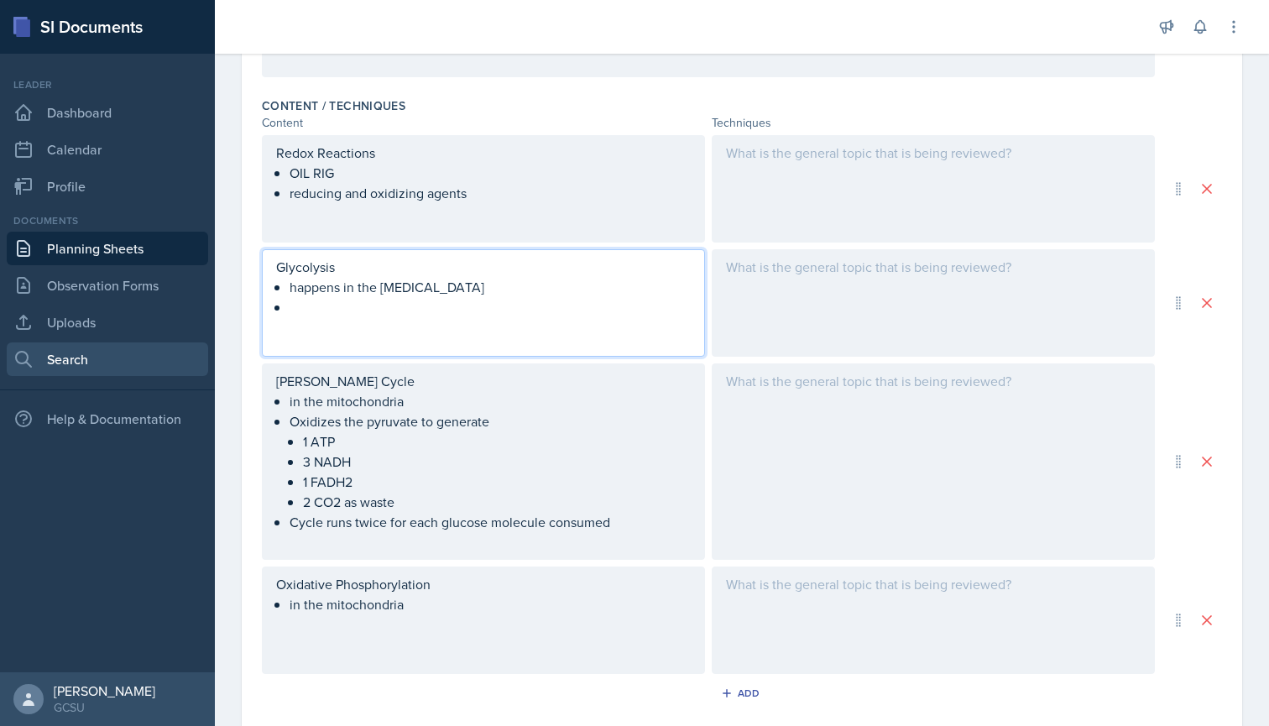
click at [99, 367] on link "Search" at bounding box center [107, 359] width 201 height 34
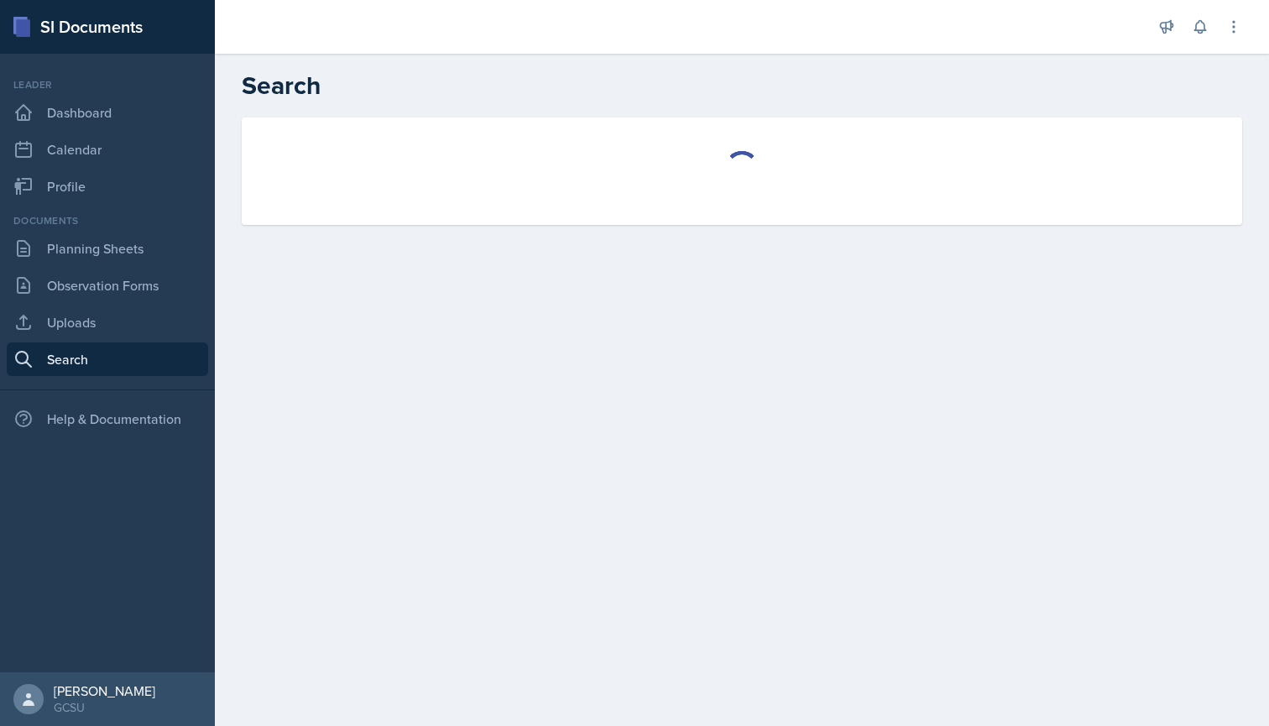
select select "all"
select select "1"
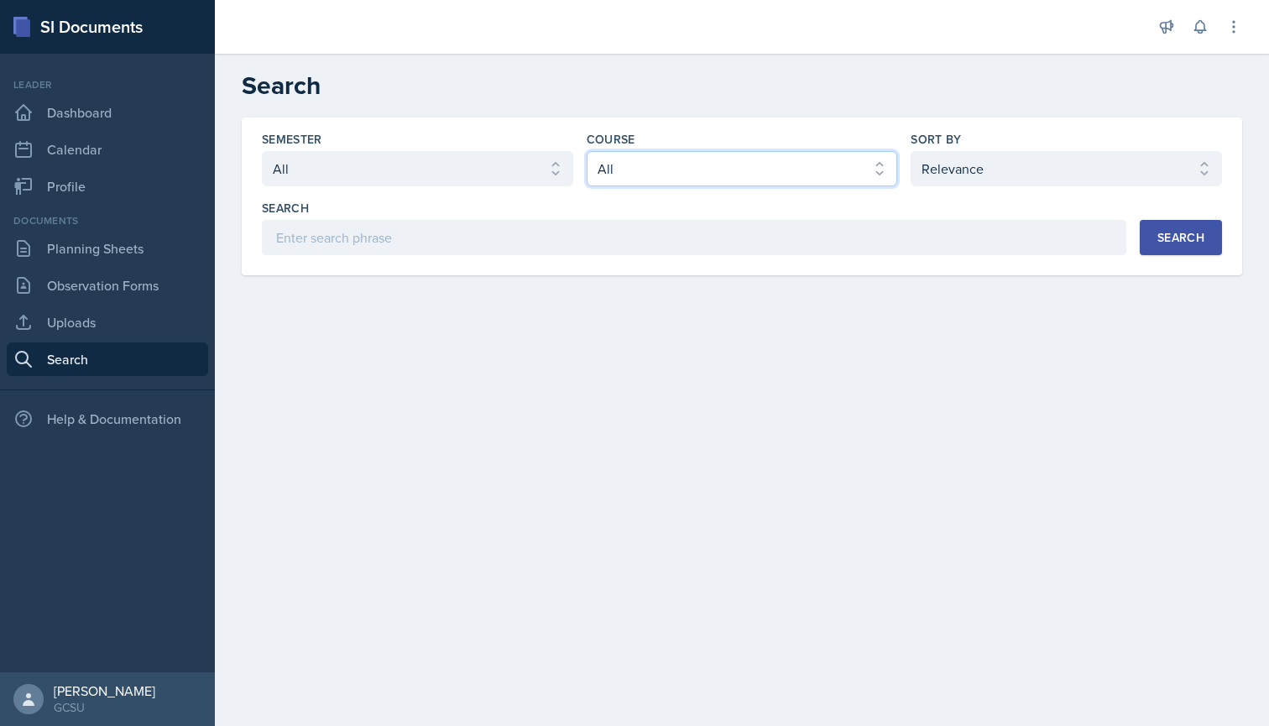
select select "6d02d006-d2ce-4ab3-bc11-53b48f3c94ca"
click at [1145, 228] on button "Search" at bounding box center [1180, 237] width 82 height 35
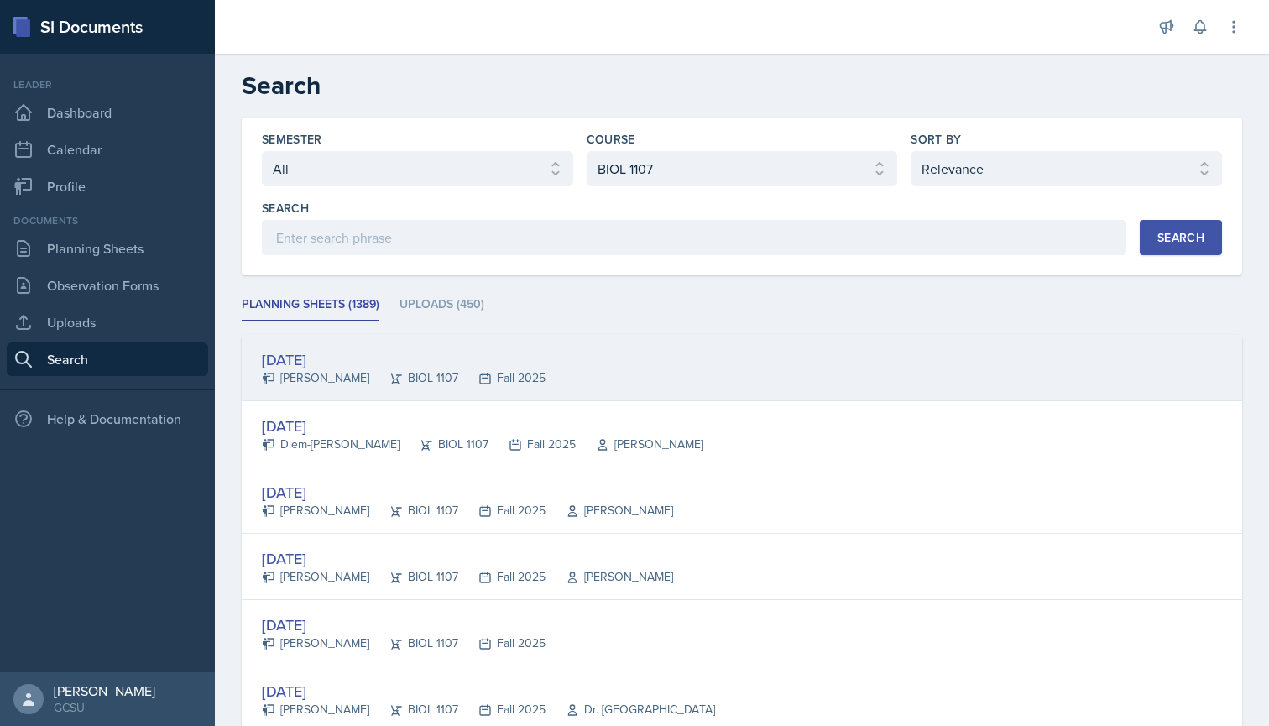
click at [483, 368] on div "[DATE]" at bounding box center [404, 359] width 284 height 23
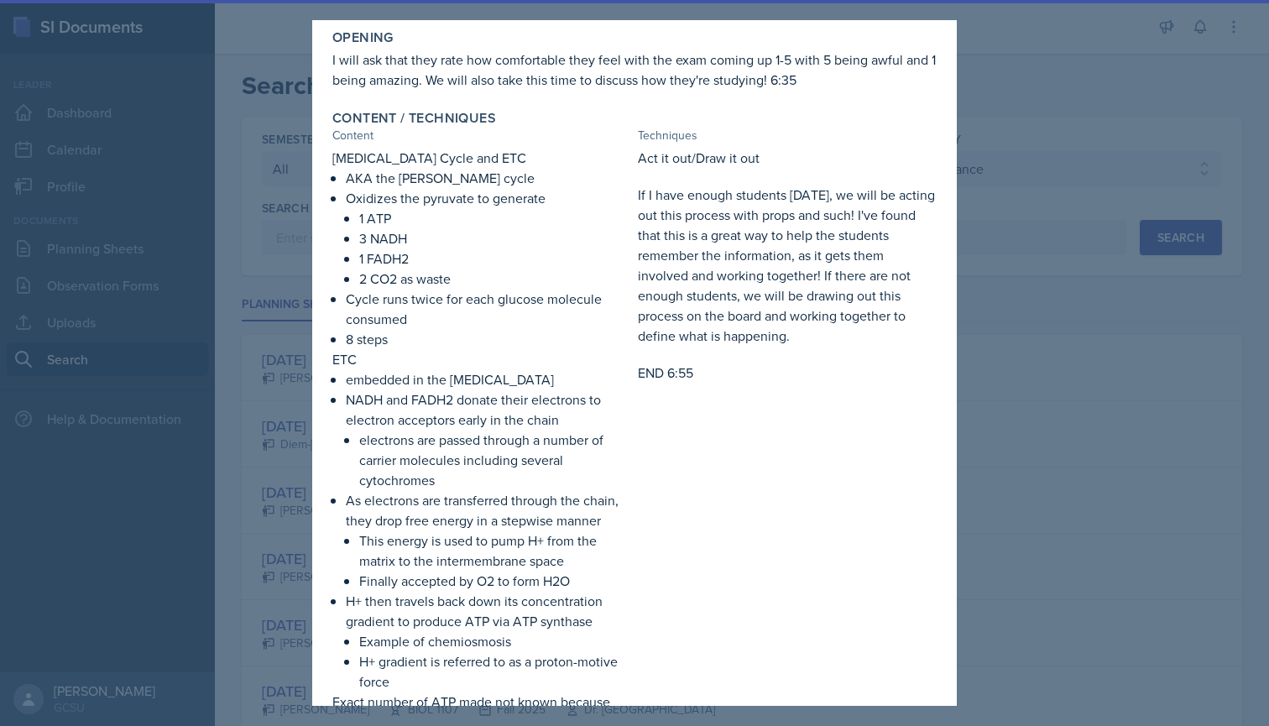
scroll to position [275, 0]
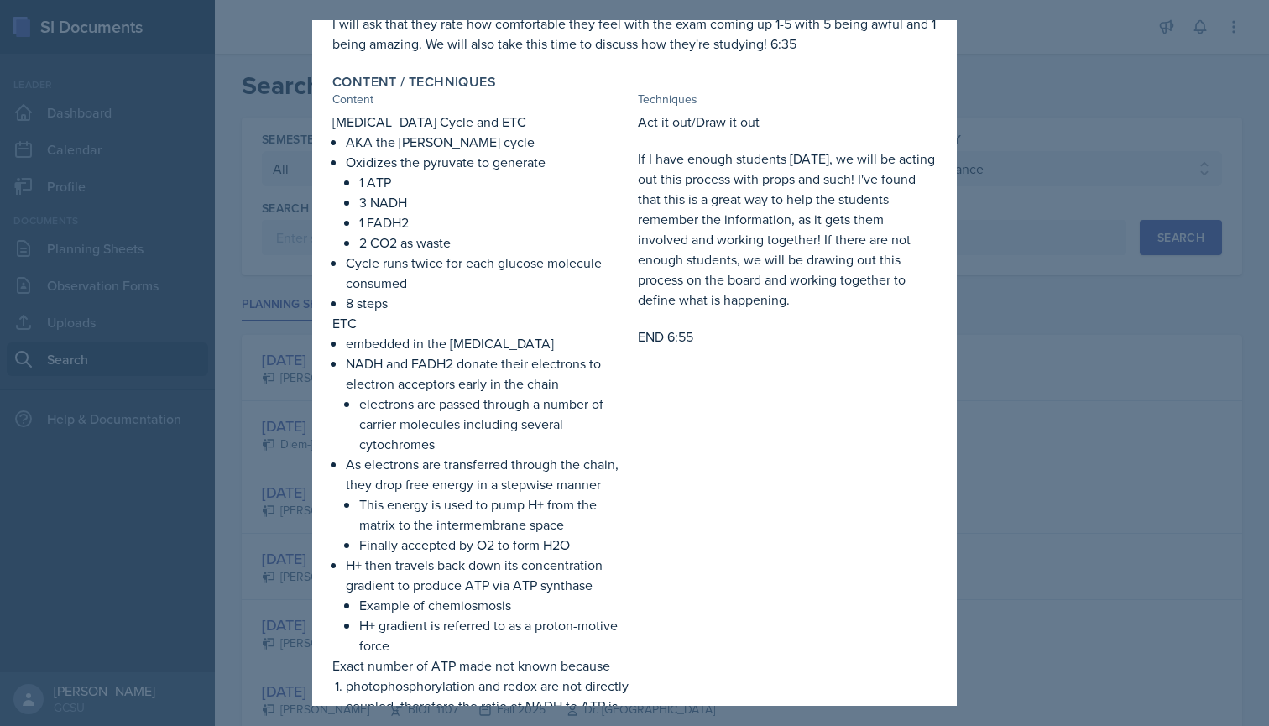
click at [300, 356] on div at bounding box center [634, 363] width 1269 height 726
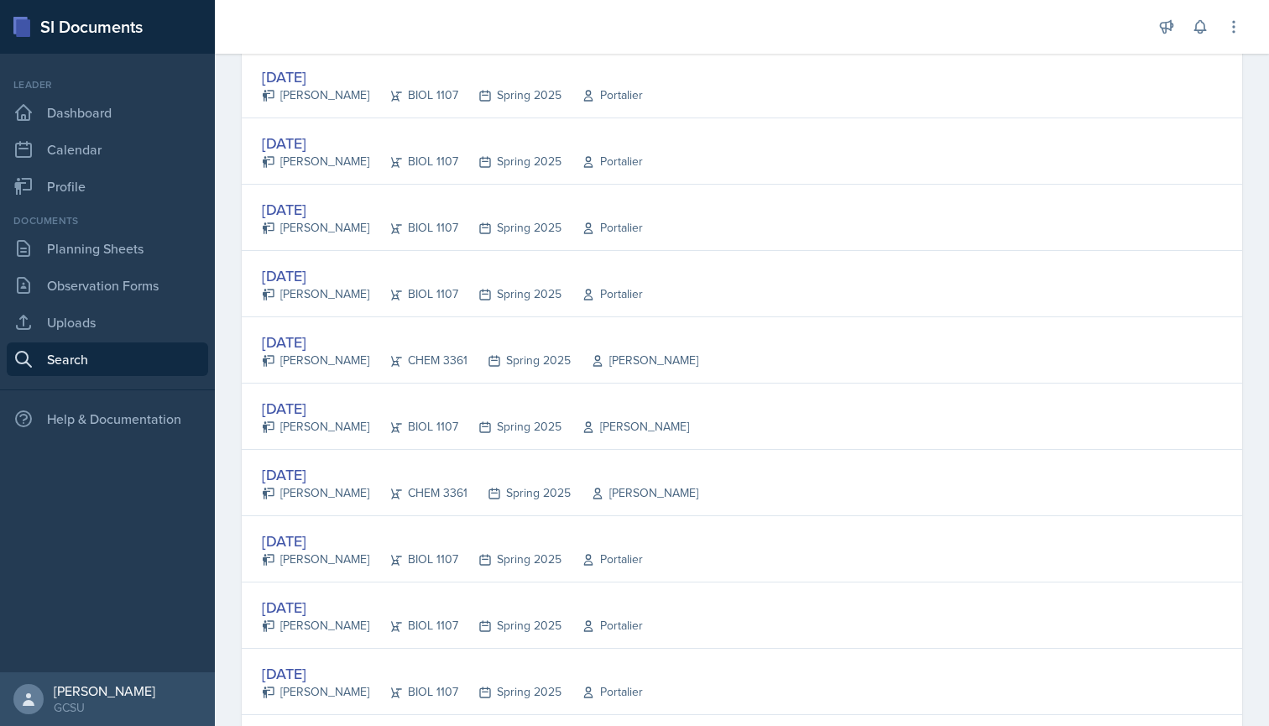
scroll to position [1546, 0]
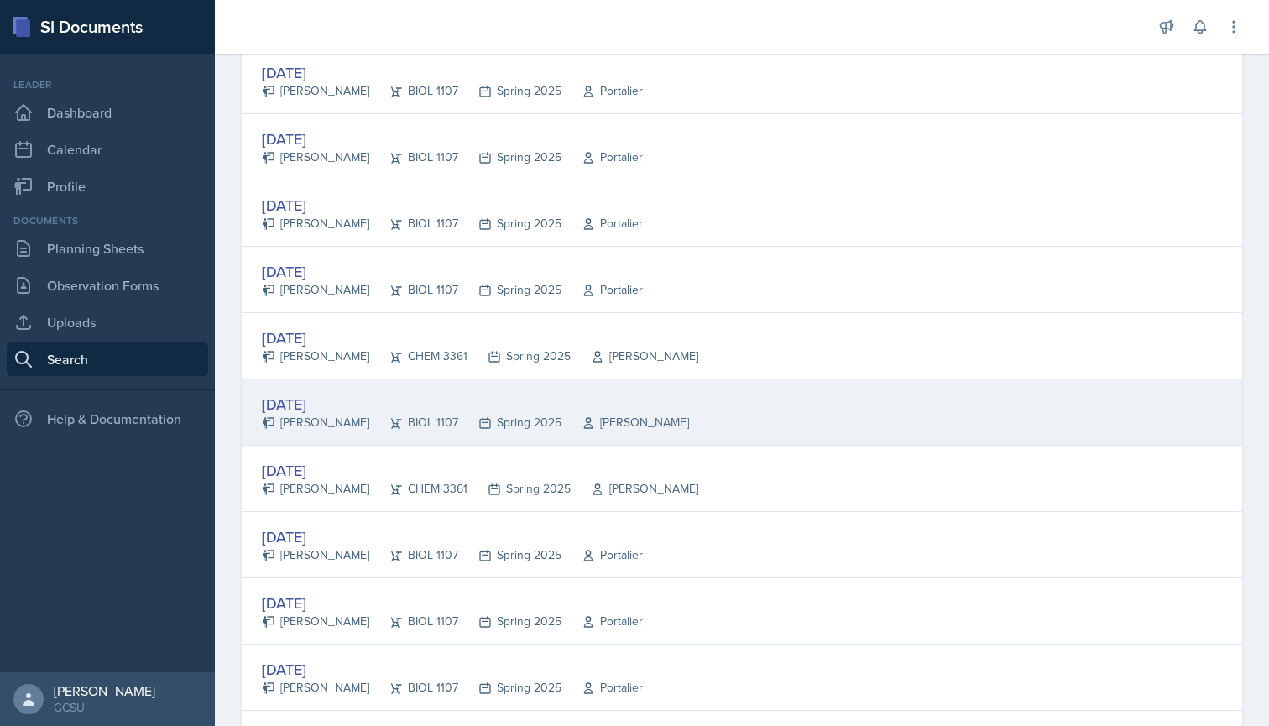
click at [338, 404] on div "[DATE]" at bounding box center [475, 404] width 427 height 23
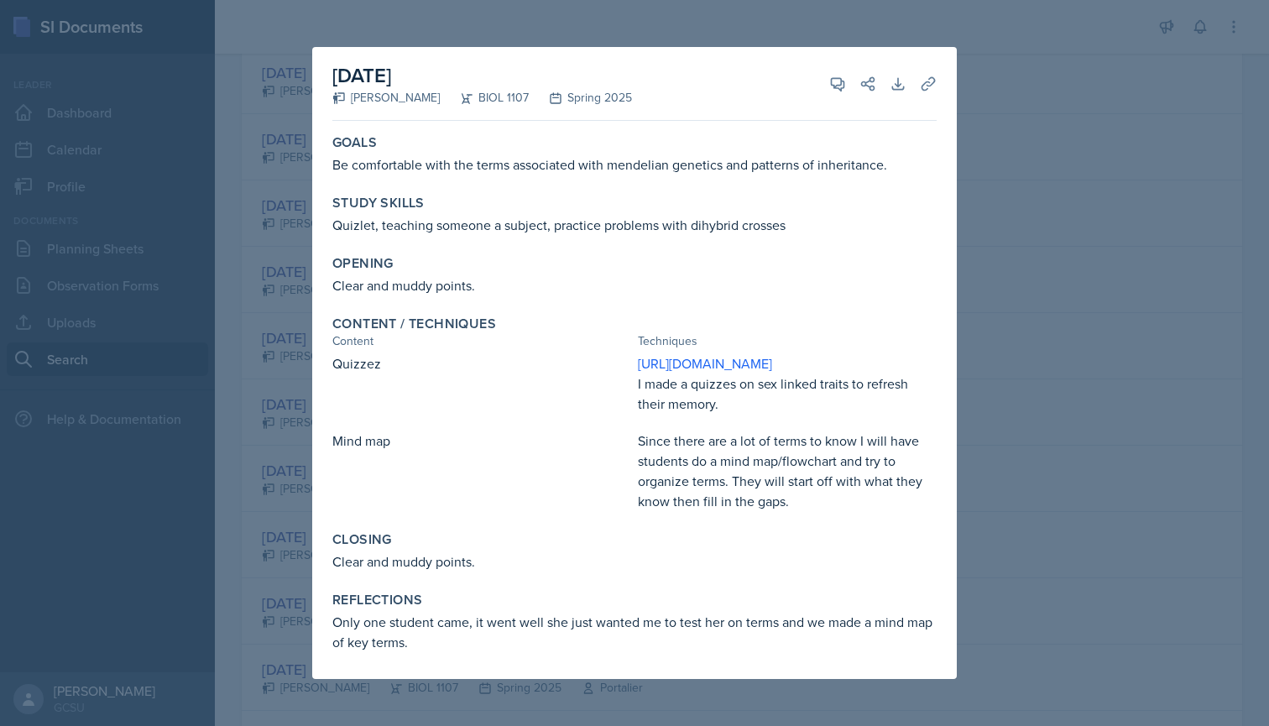
scroll to position [0, 0]
click at [293, 449] on div at bounding box center [634, 363] width 1269 height 726
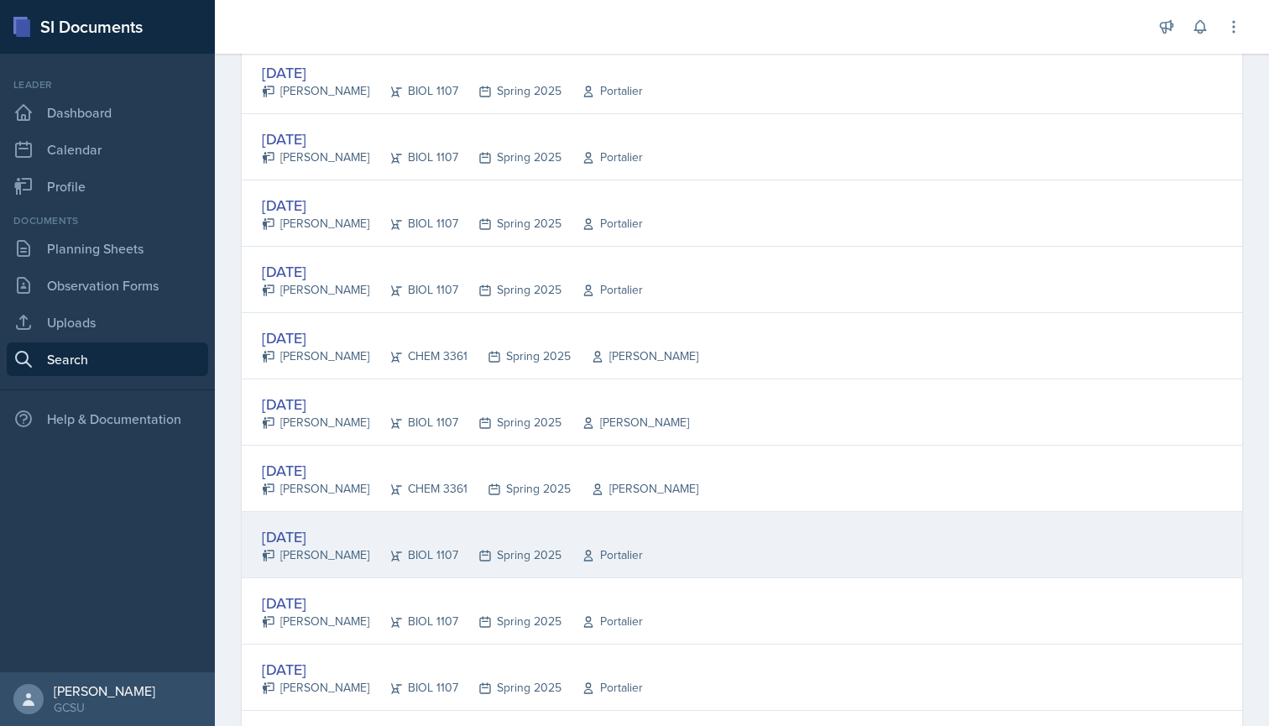
click at [358, 542] on div "[DATE]" at bounding box center [452, 536] width 381 height 23
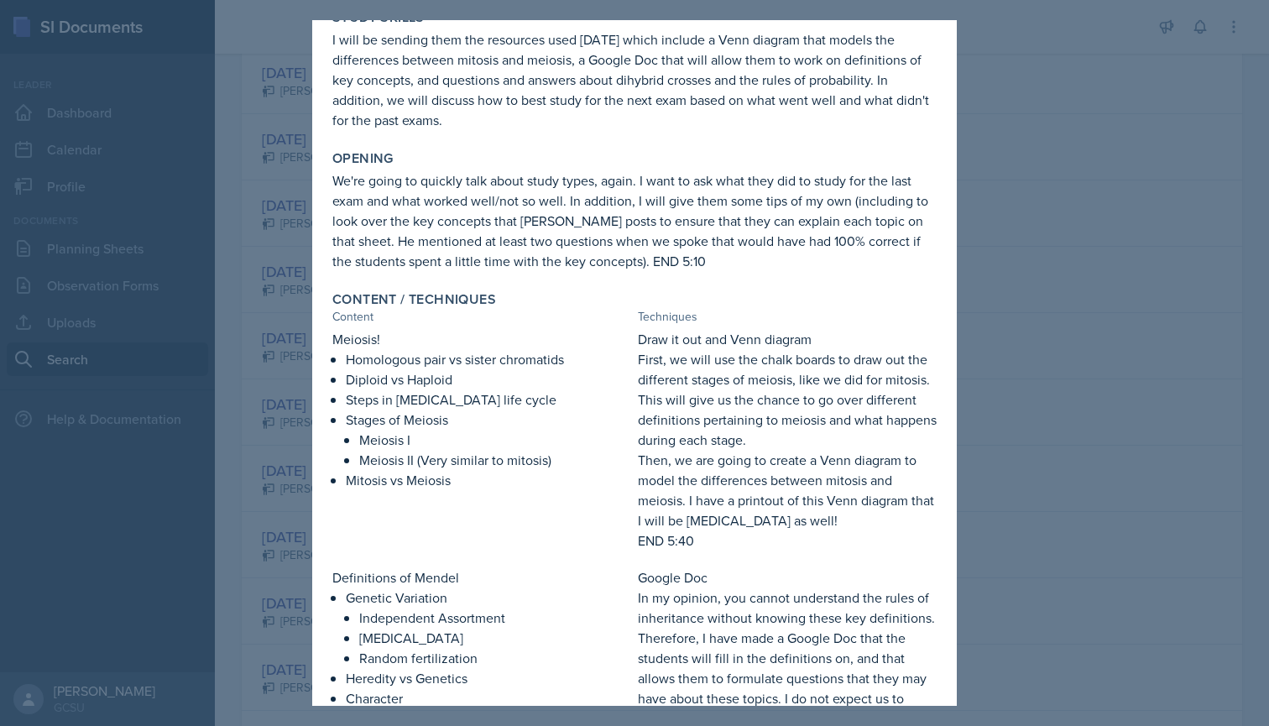
scroll to position [197, 0]
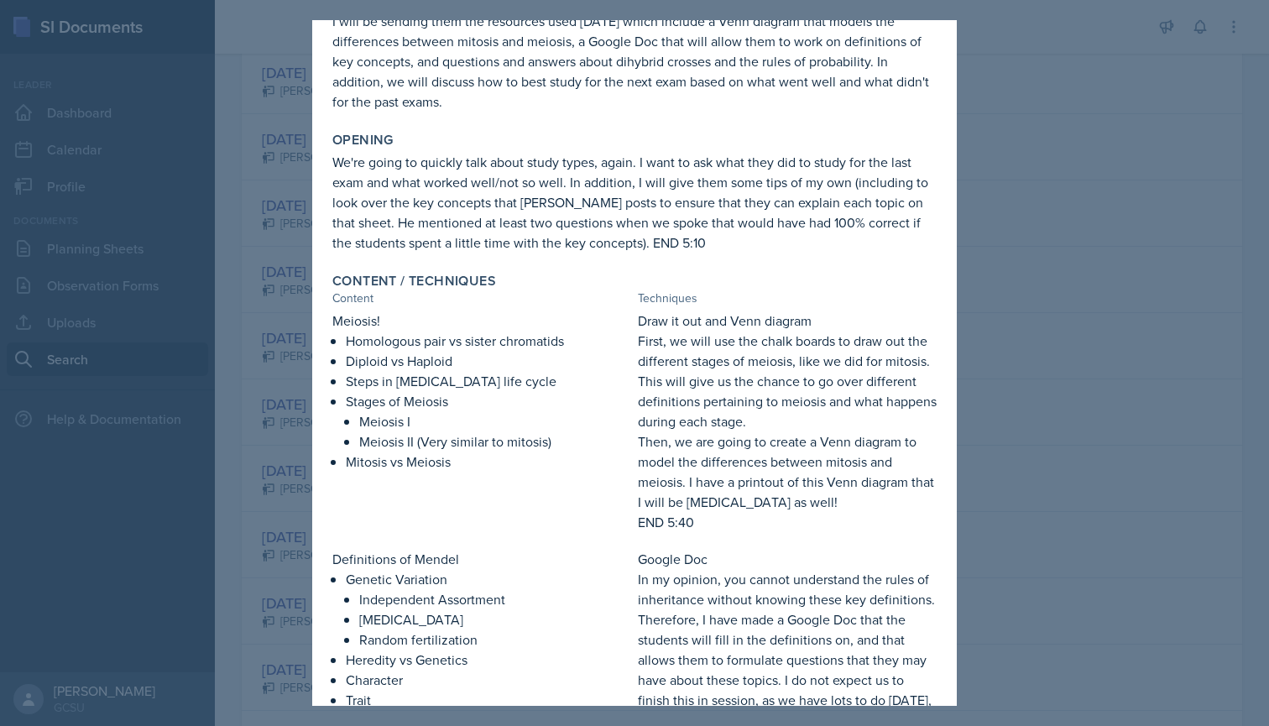
click at [291, 447] on div at bounding box center [634, 363] width 1269 height 726
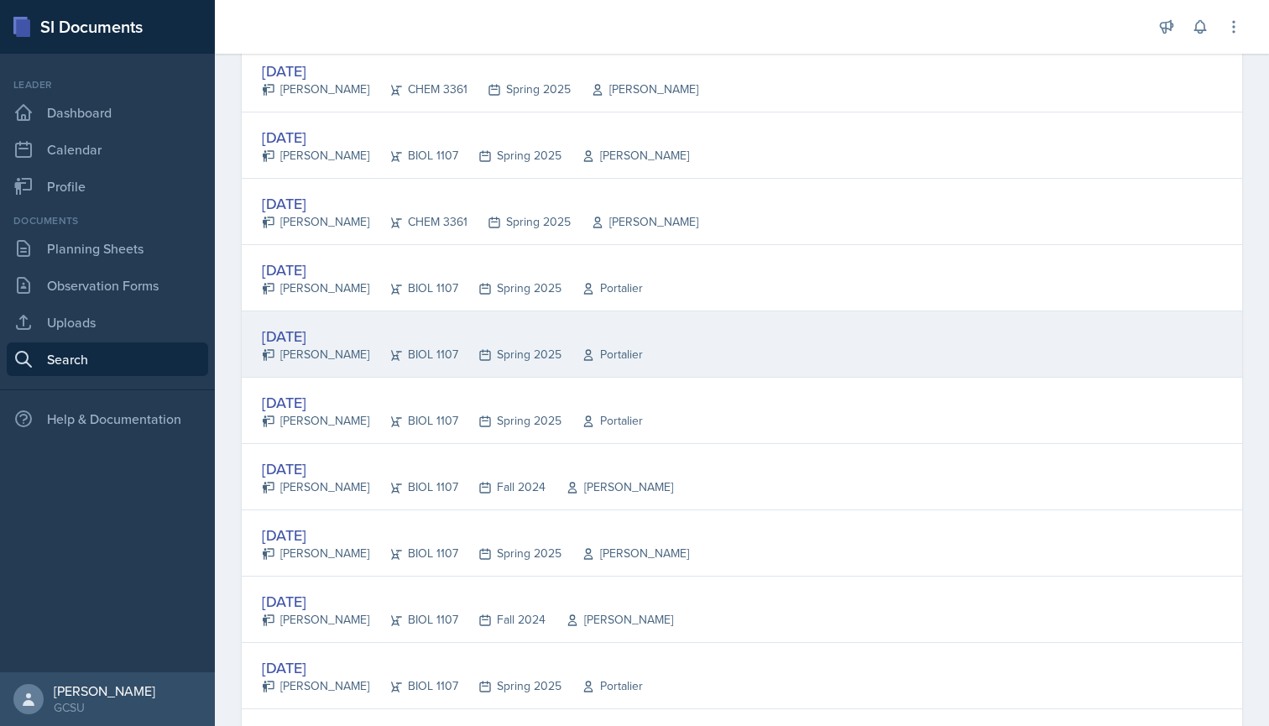
scroll to position [1830, 0]
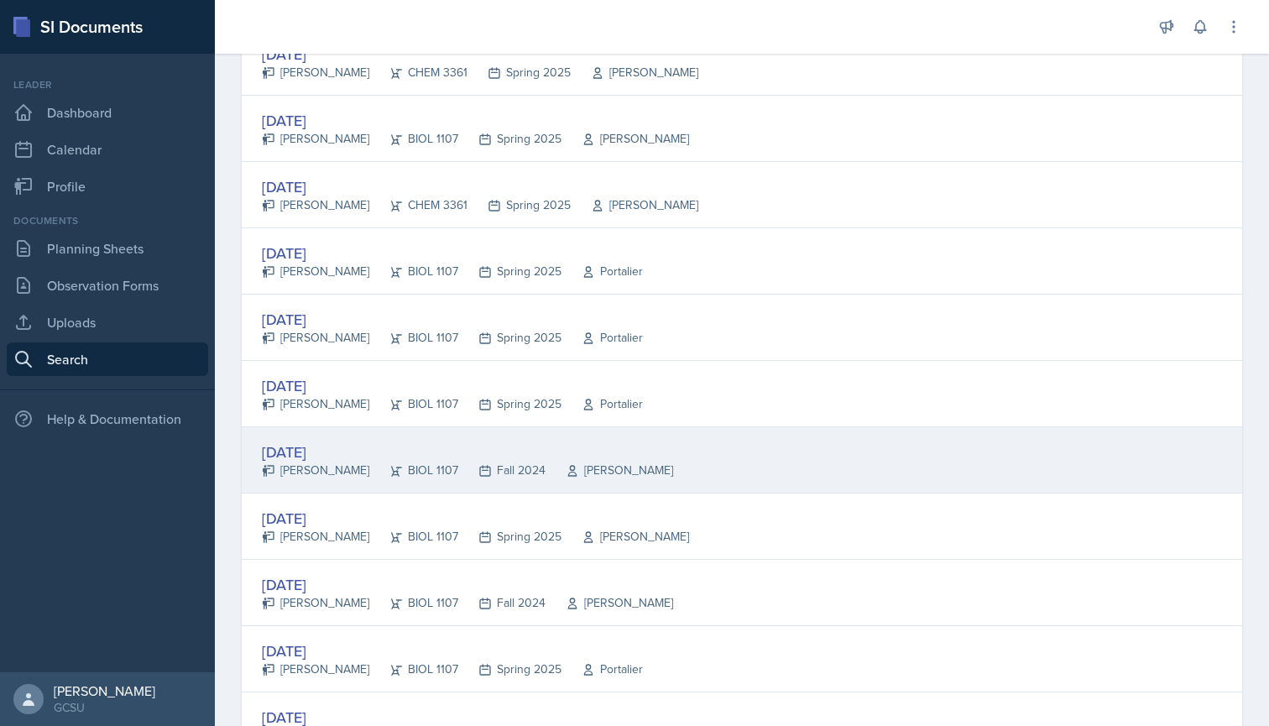
click at [332, 448] on div "[DATE]" at bounding box center [467, 452] width 411 height 23
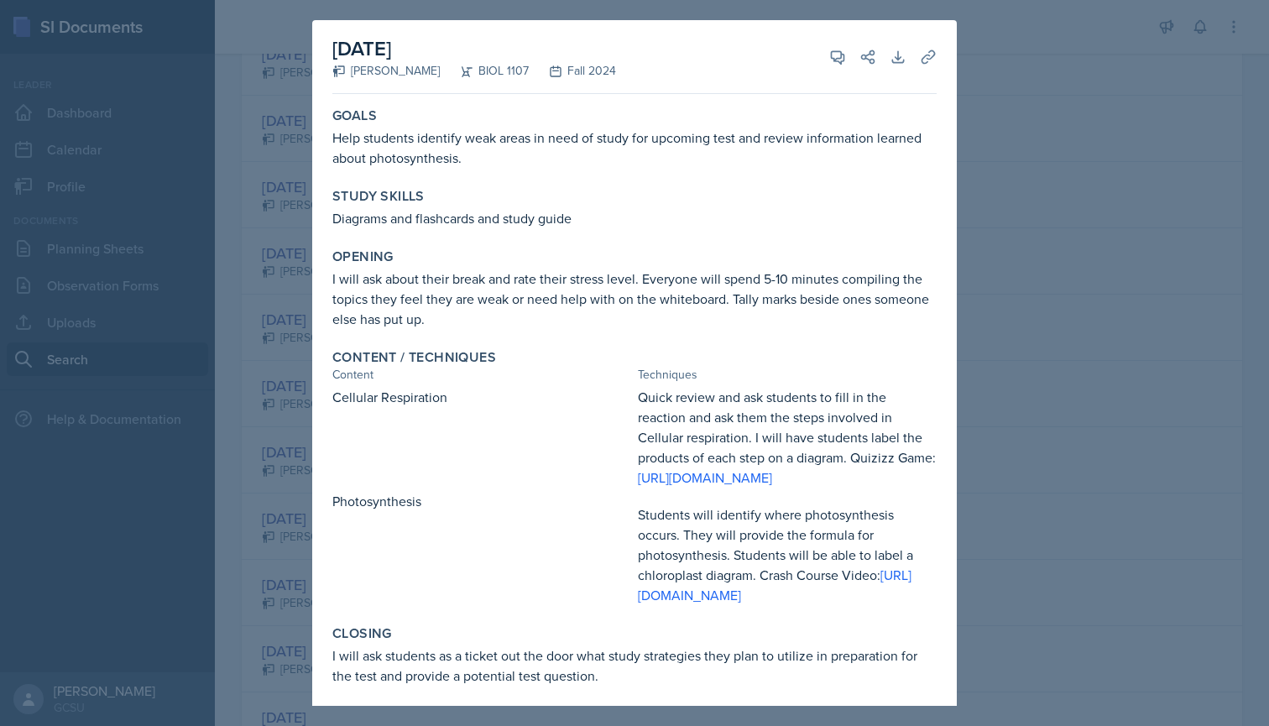
click at [212, 433] on div at bounding box center [634, 363] width 1269 height 726
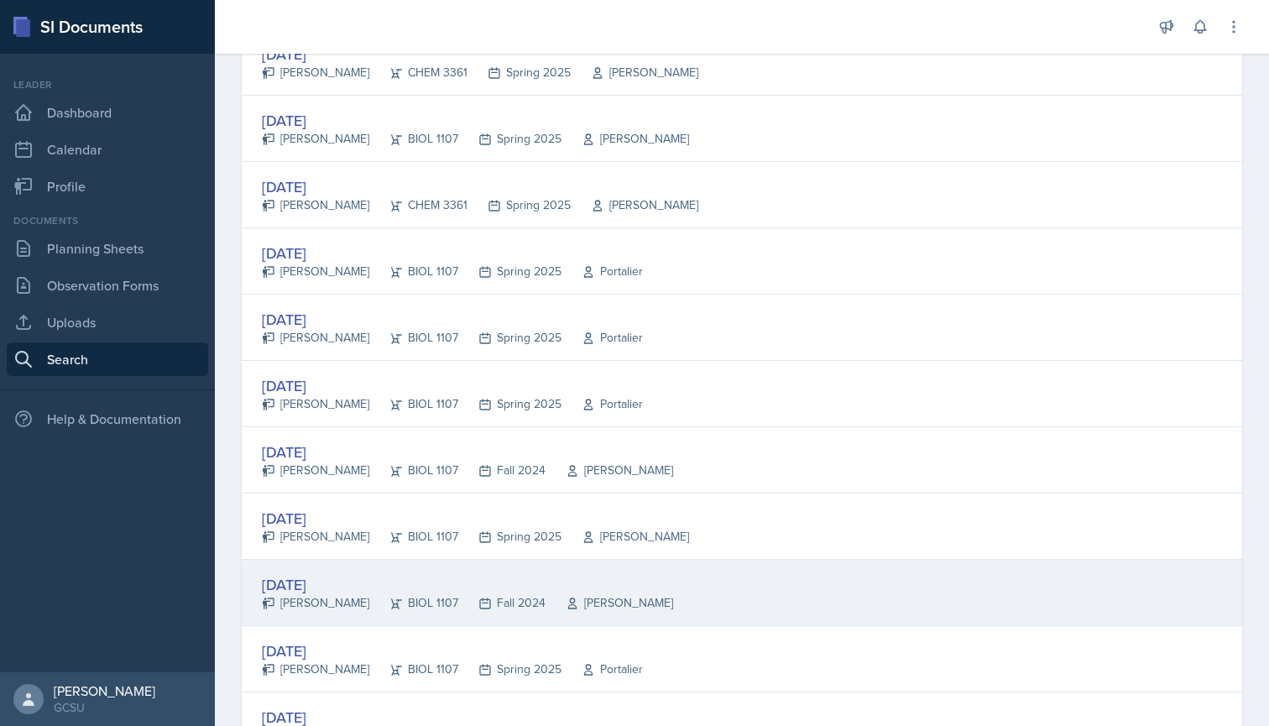
click at [331, 577] on div "[DATE]" at bounding box center [467, 584] width 411 height 23
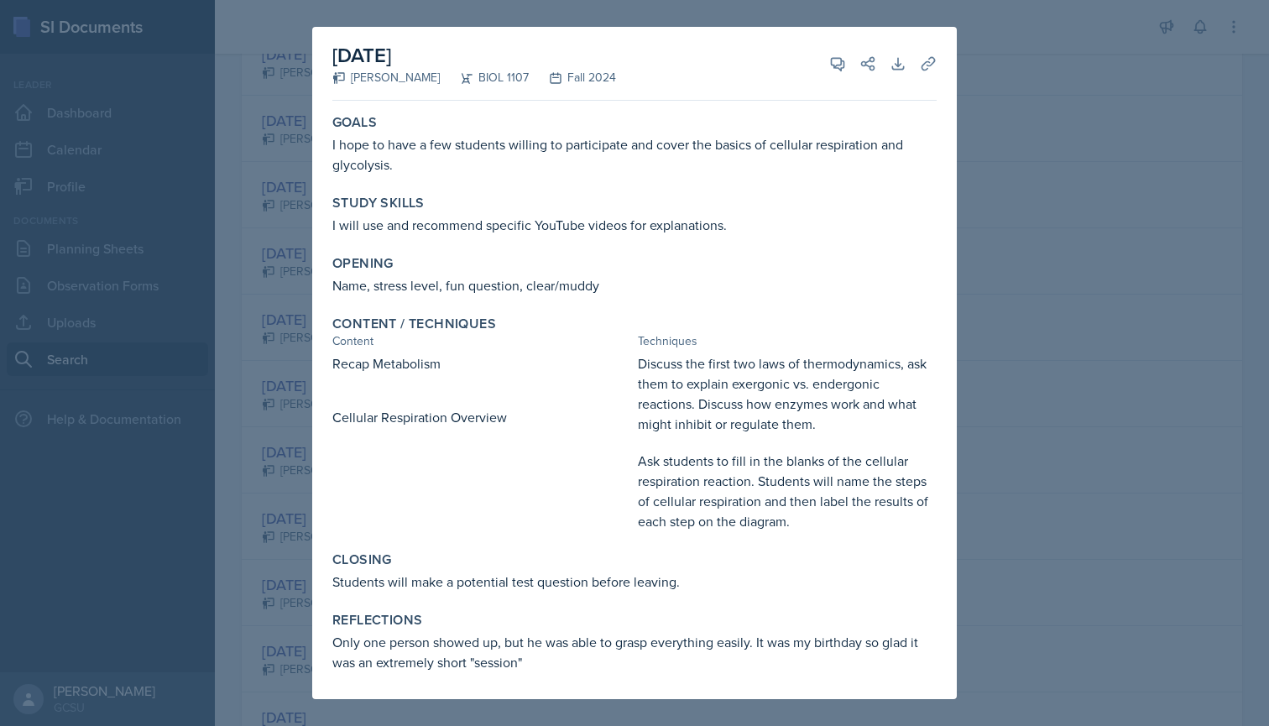
click at [279, 493] on div at bounding box center [634, 363] width 1269 height 726
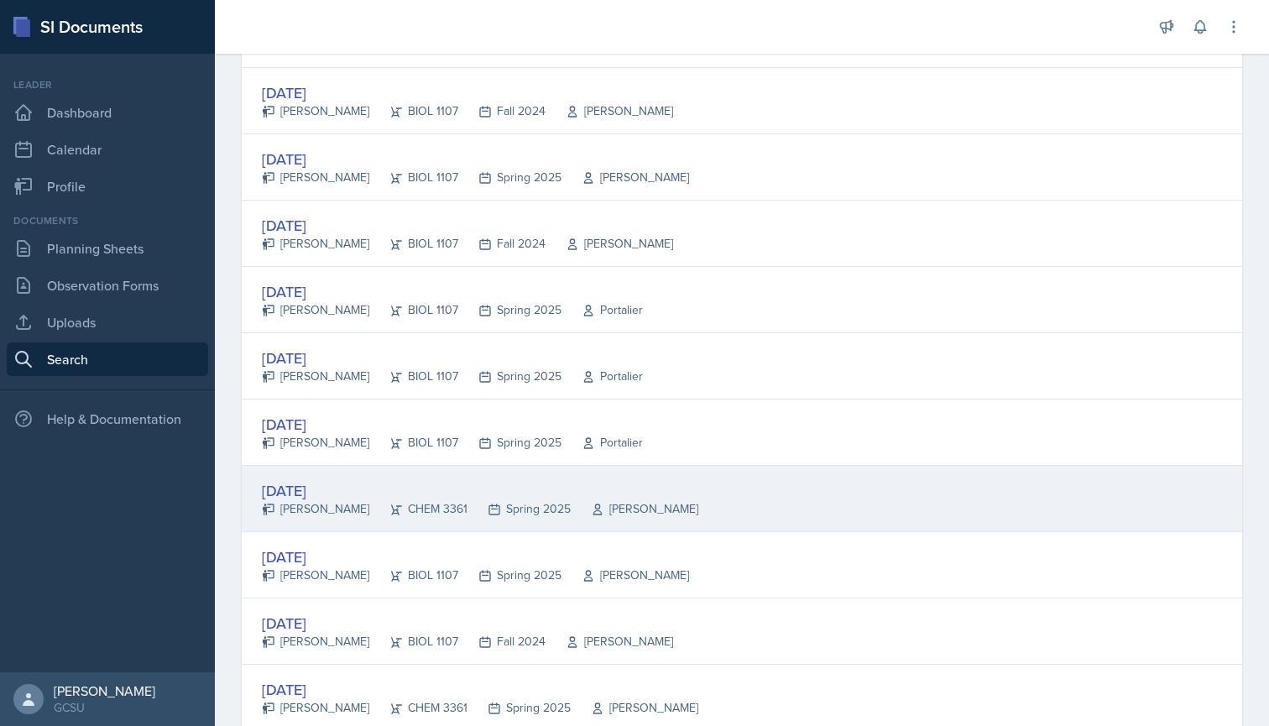
scroll to position [2192, 0]
click at [306, 498] on div "[PERSON_NAME]" at bounding box center [315, 506] width 107 height 18
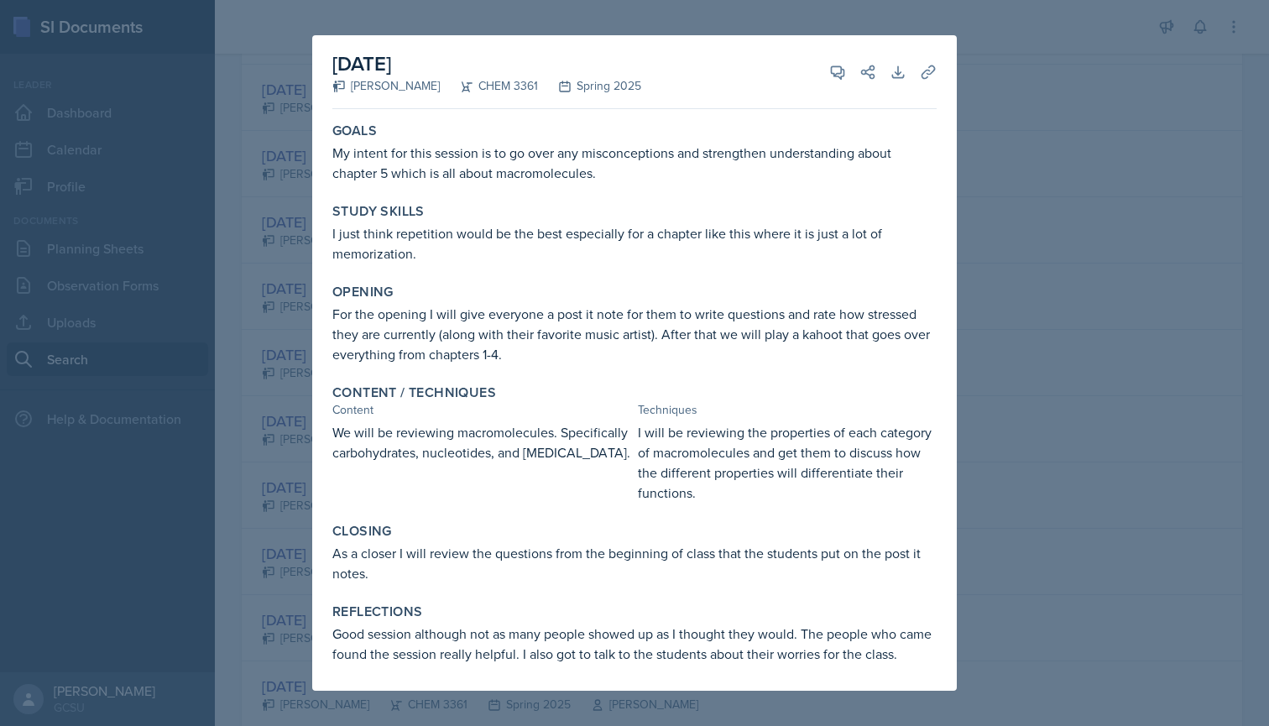
click at [299, 476] on div at bounding box center [634, 363] width 1269 height 726
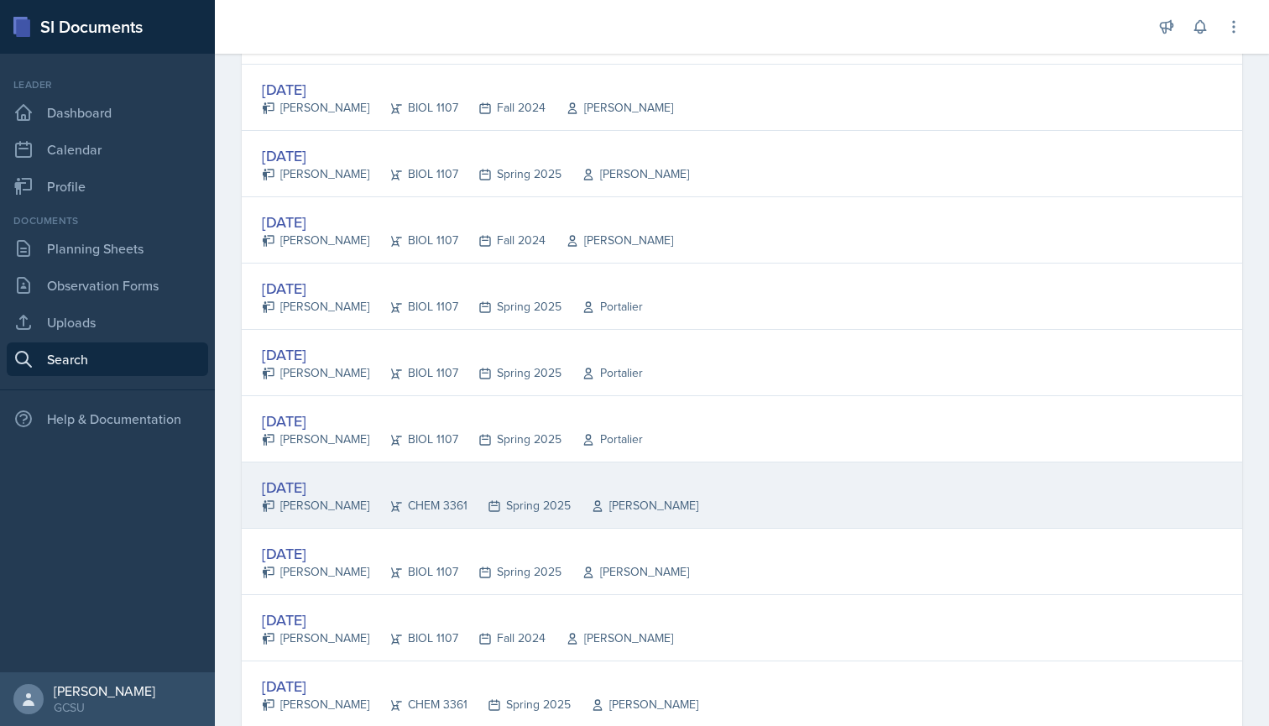
click at [304, 489] on div "[DATE]" at bounding box center [480, 487] width 436 height 23
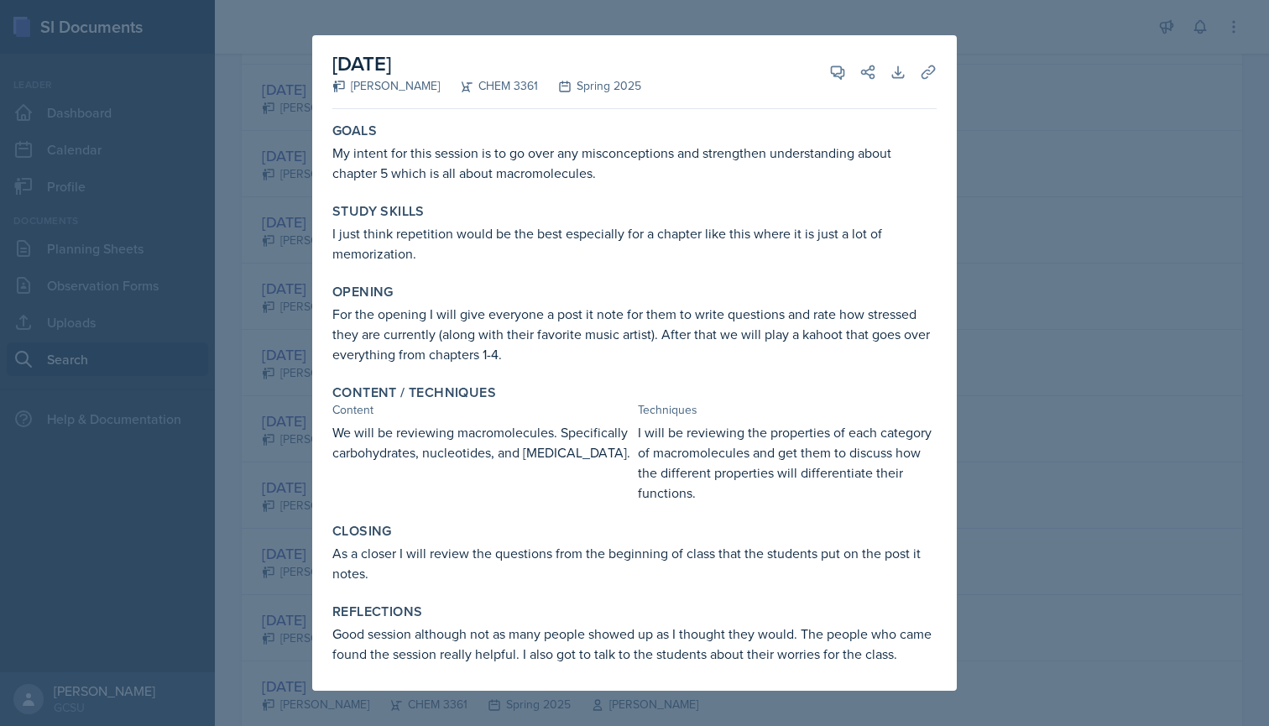
click at [289, 493] on div at bounding box center [634, 363] width 1269 height 726
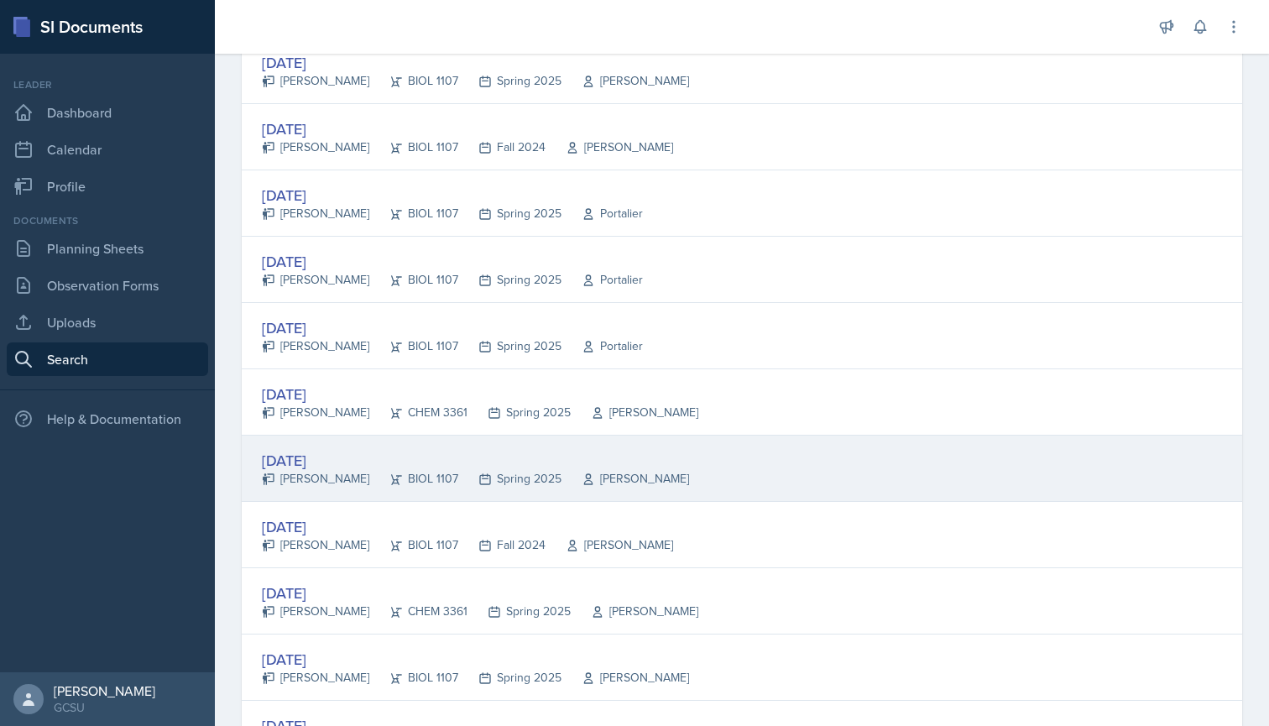
scroll to position [2289, 0]
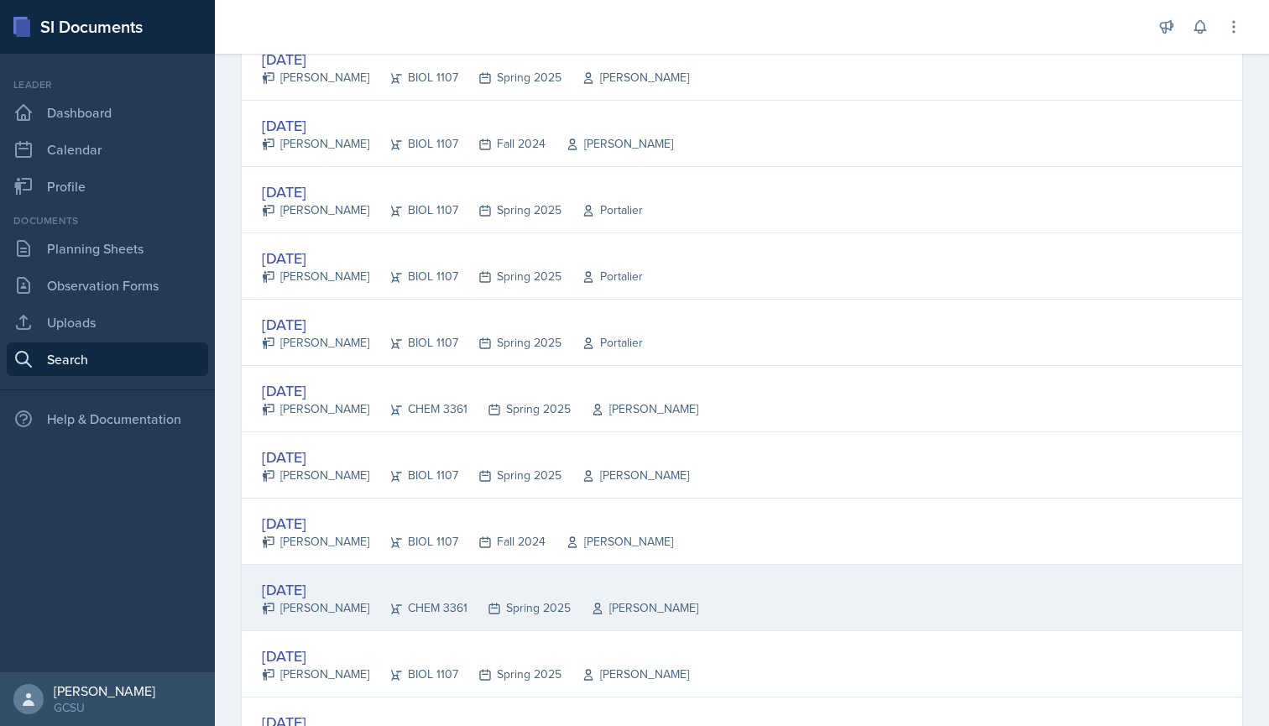
click at [305, 602] on div "[PERSON_NAME]" at bounding box center [315, 608] width 107 height 18
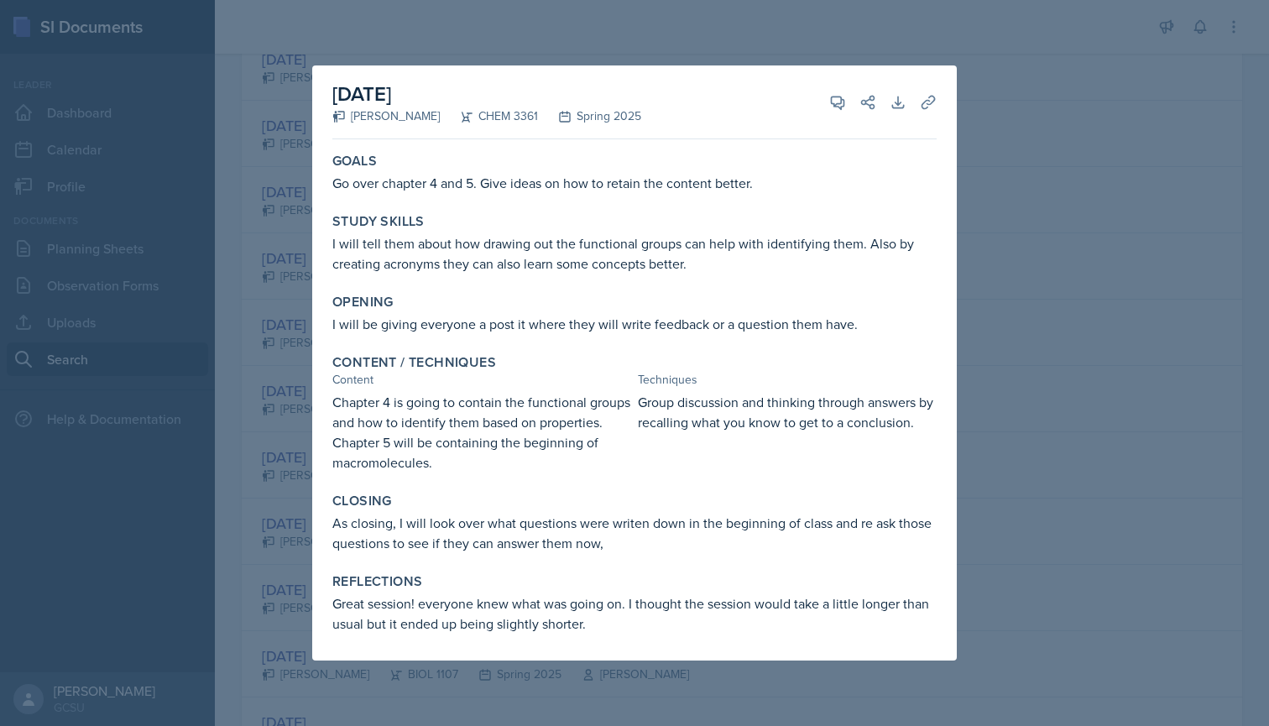
click at [271, 527] on div at bounding box center [634, 363] width 1269 height 726
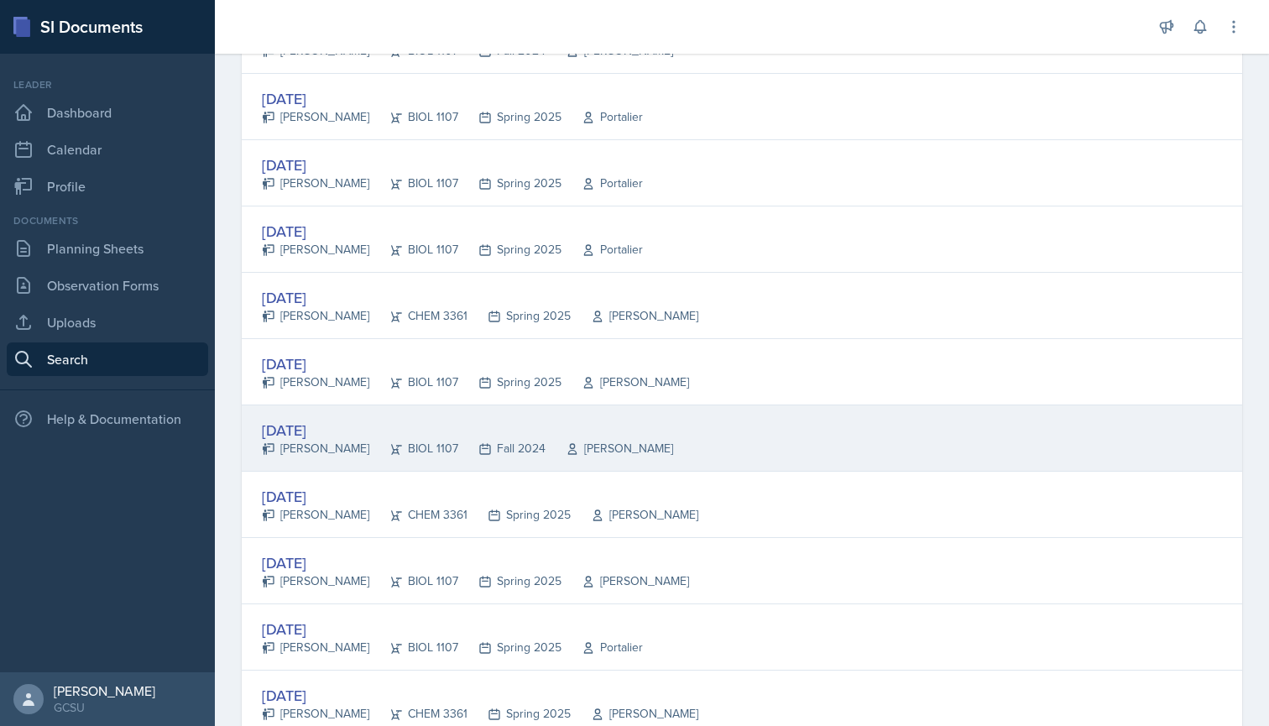
scroll to position [2388, 0]
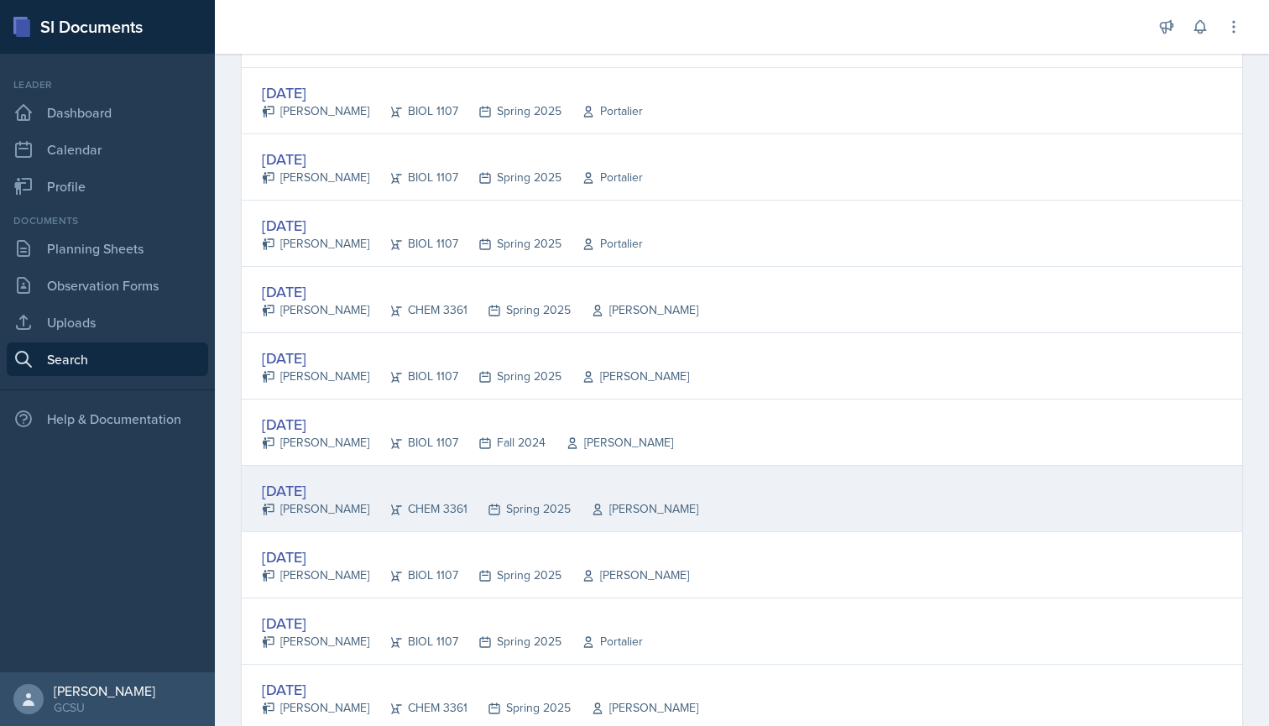
click at [316, 492] on div "[DATE]" at bounding box center [480, 490] width 436 height 23
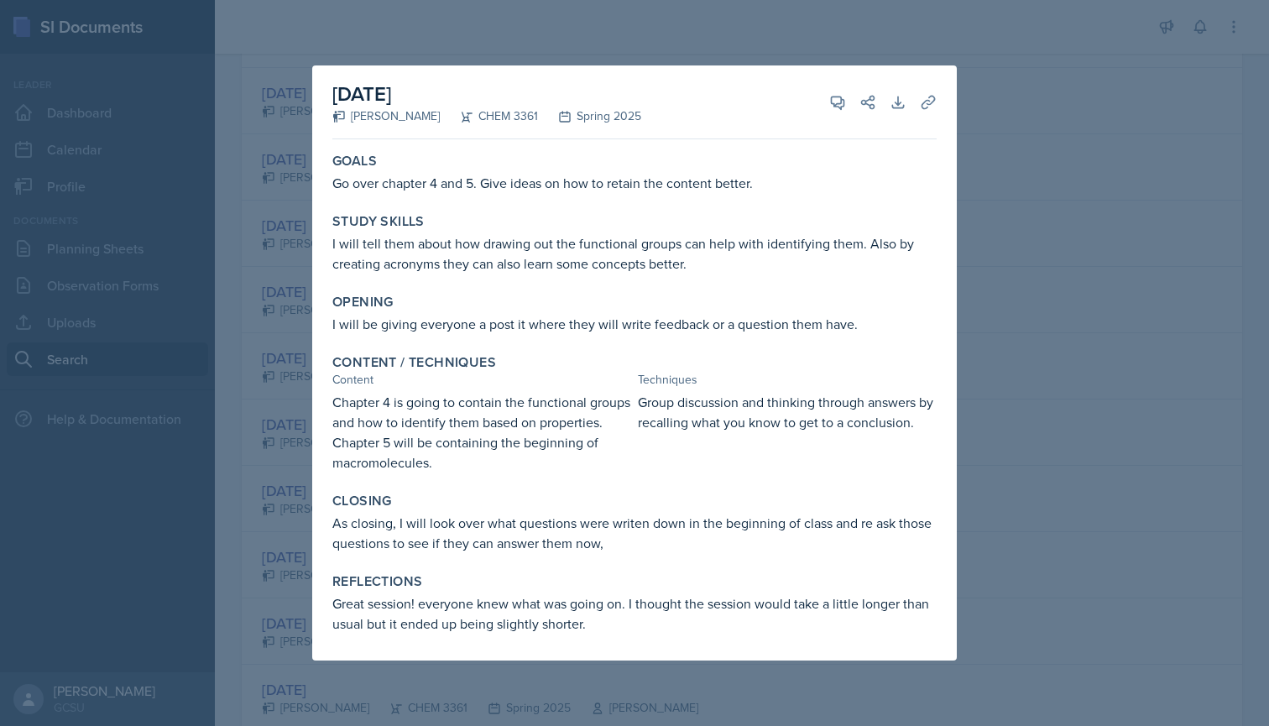
click at [295, 493] on div at bounding box center [634, 363] width 1269 height 726
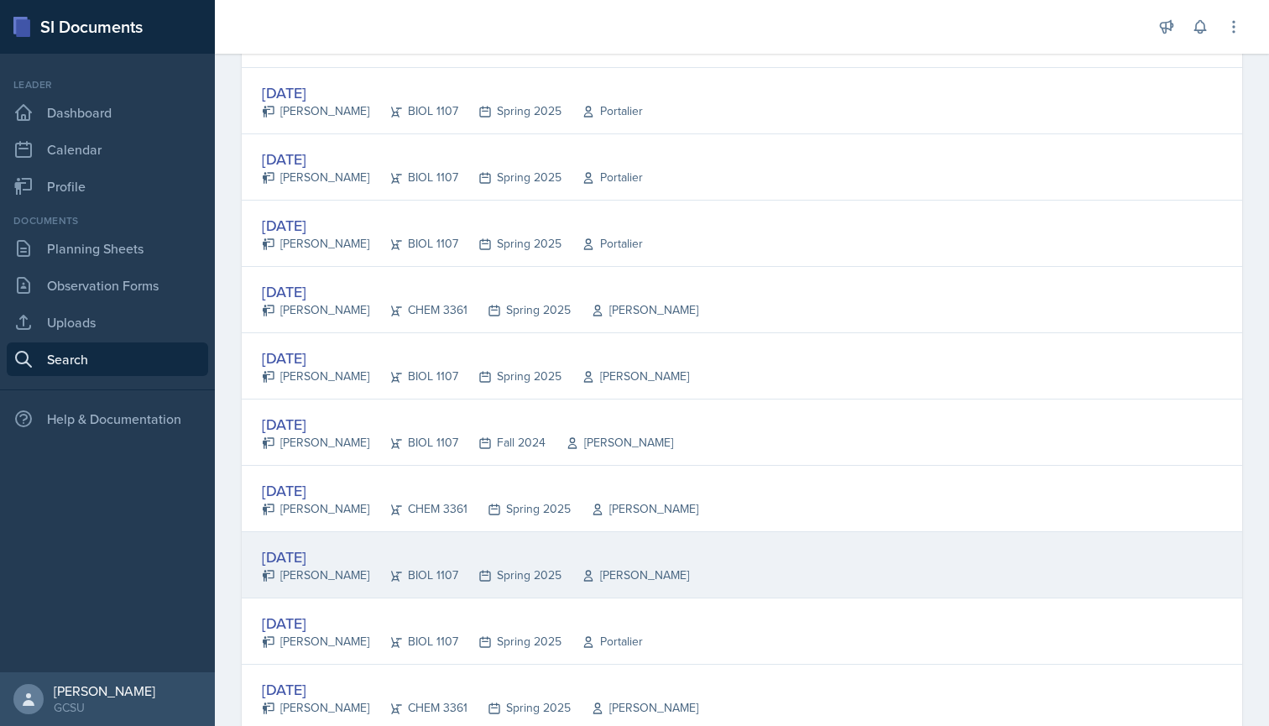
click at [311, 574] on div "[PERSON_NAME]" at bounding box center [315, 575] width 107 height 18
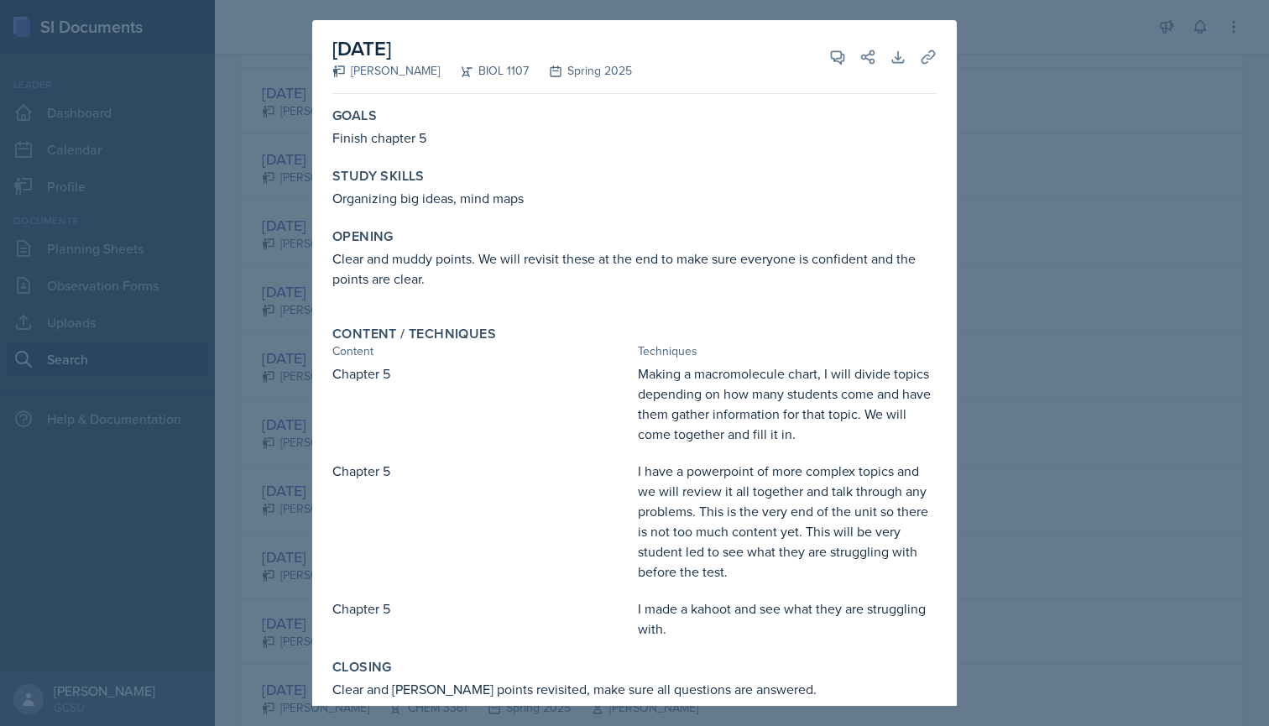
click at [297, 540] on div at bounding box center [634, 363] width 1269 height 726
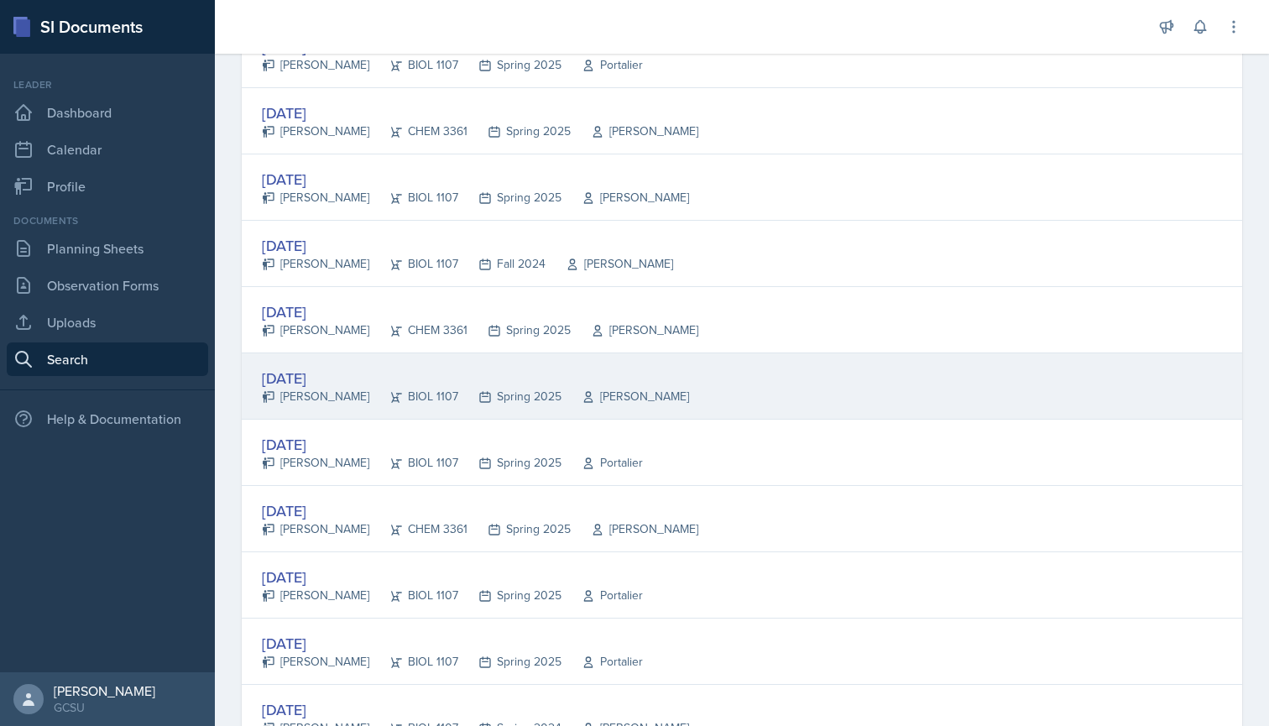
scroll to position [2569, 0]
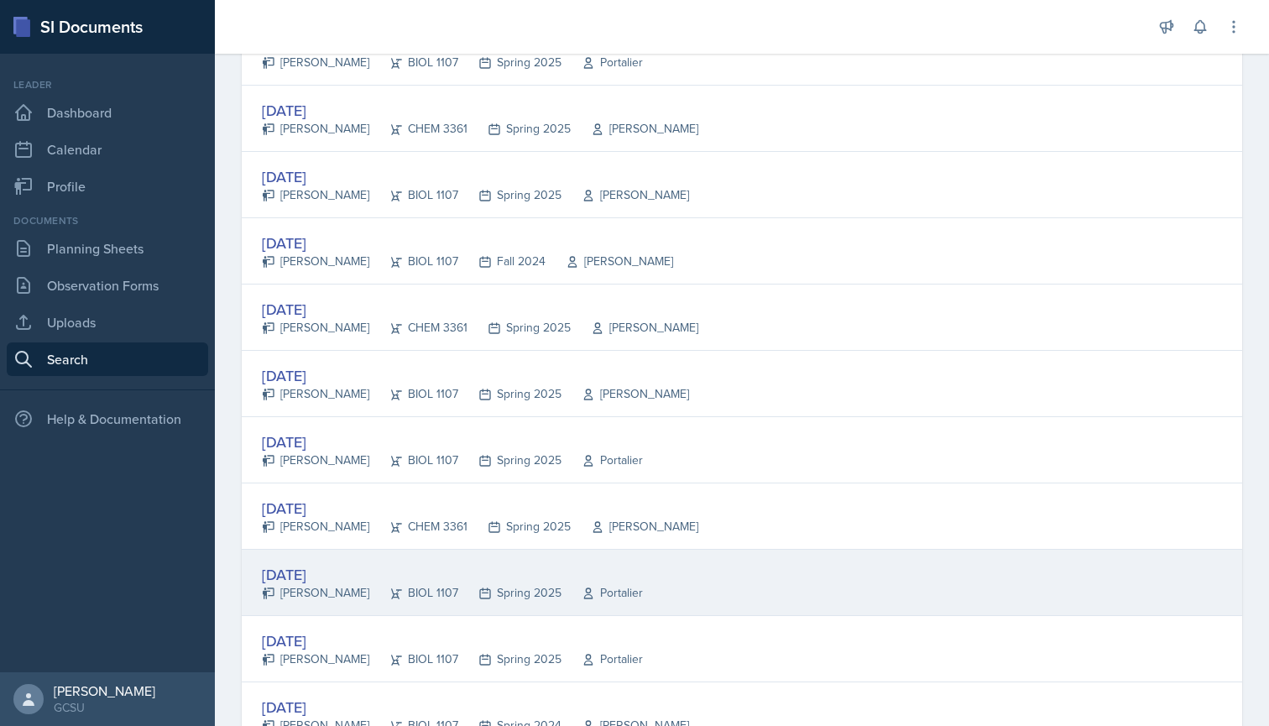
click at [300, 584] on div "[PERSON_NAME]" at bounding box center [315, 593] width 107 height 18
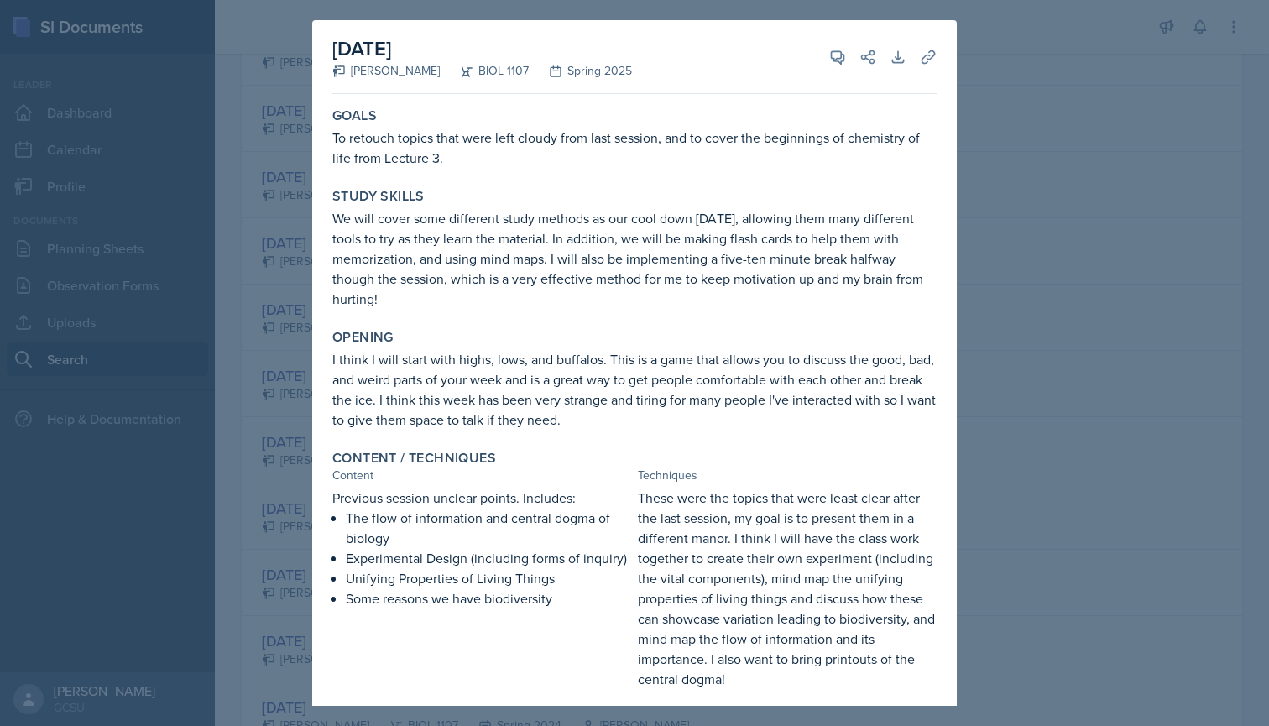
click at [296, 537] on div at bounding box center [634, 363] width 1269 height 726
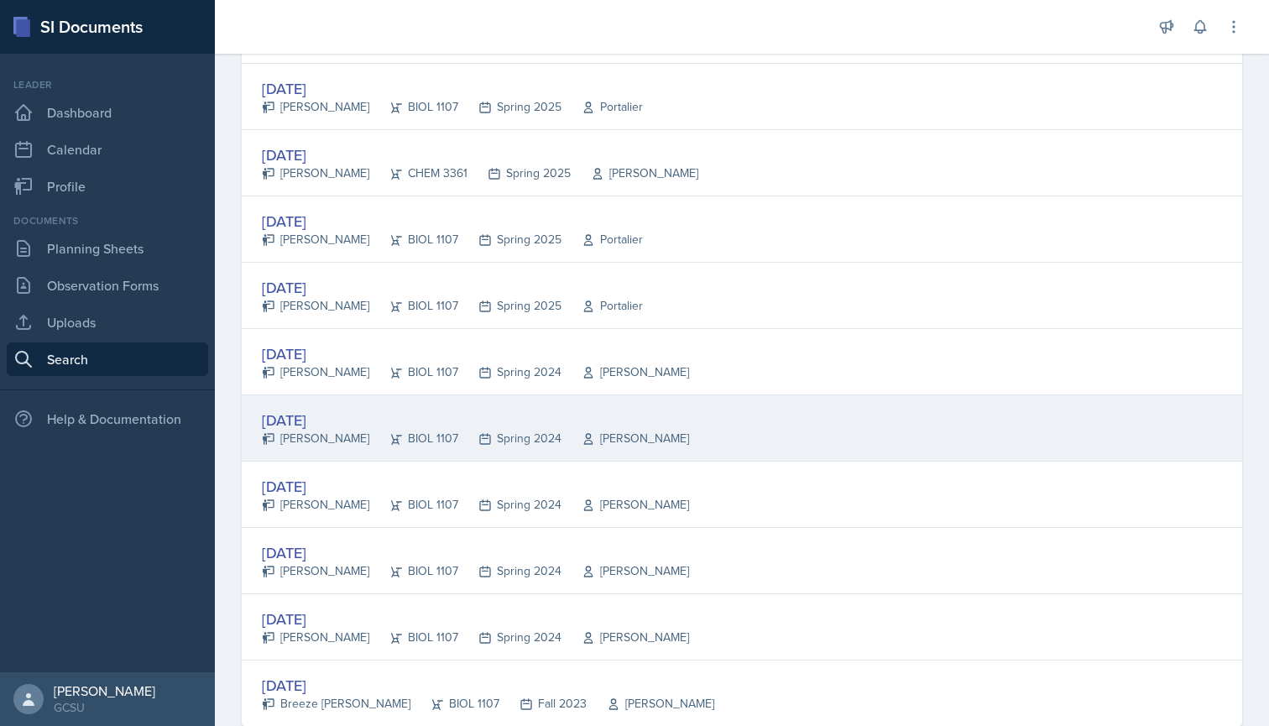
scroll to position [2933, 0]
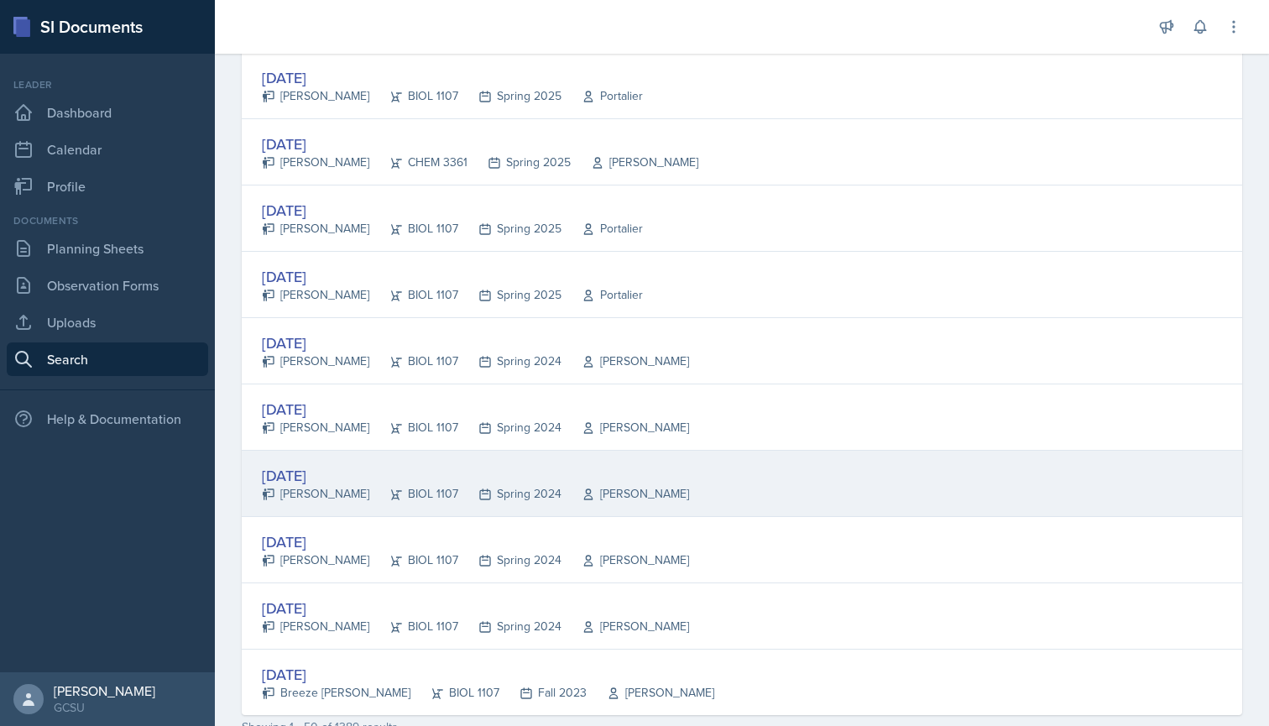
click at [308, 474] on div "[DATE]" at bounding box center [475, 475] width 427 height 23
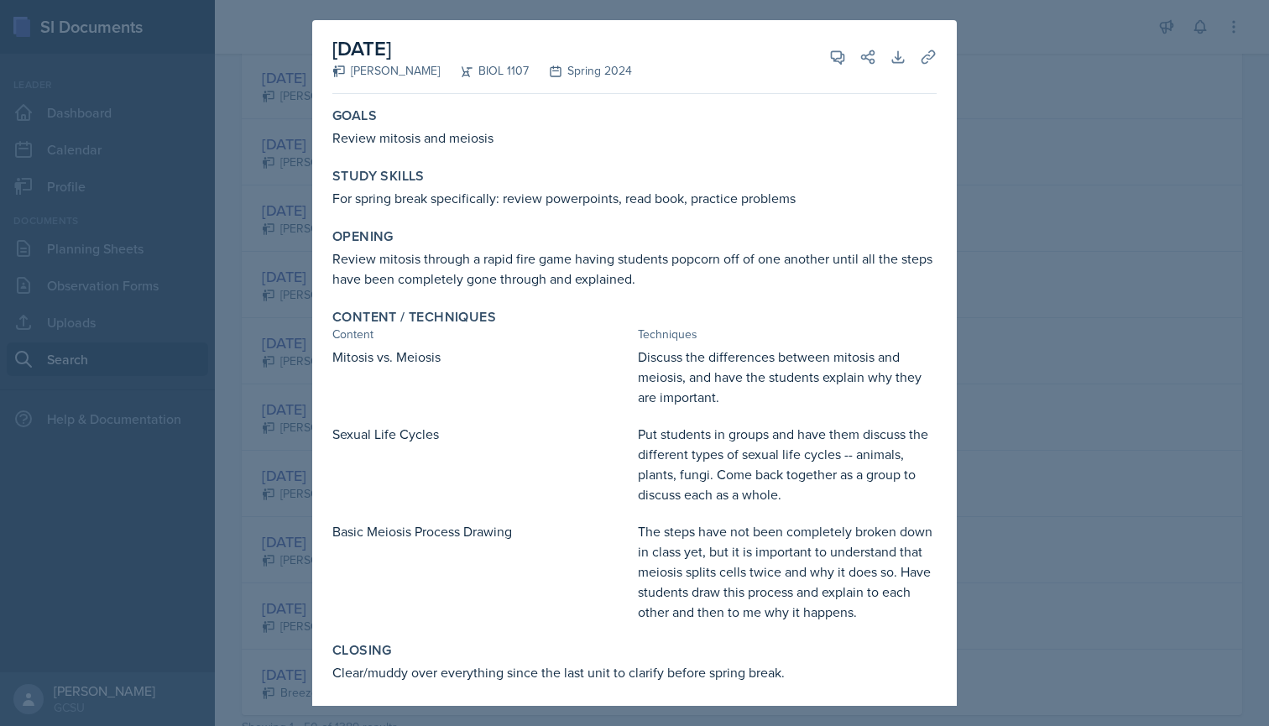
click at [303, 482] on div at bounding box center [634, 363] width 1269 height 726
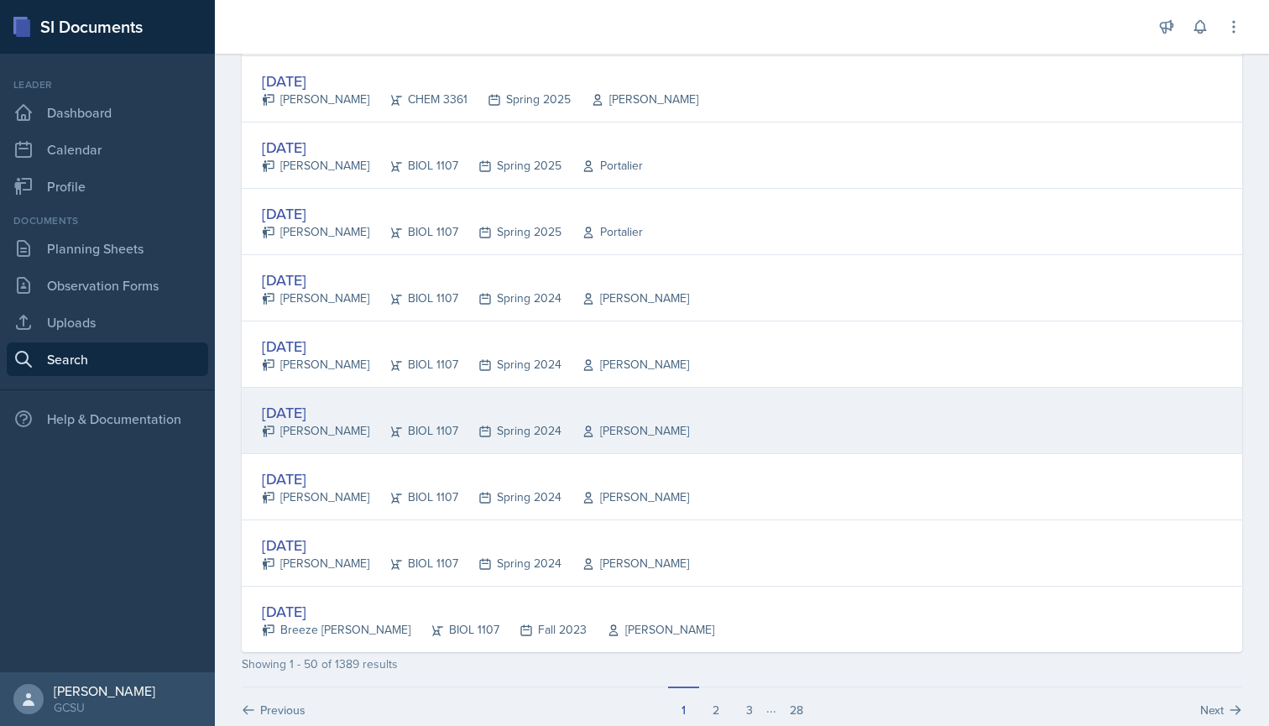
scroll to position [3005, 0]
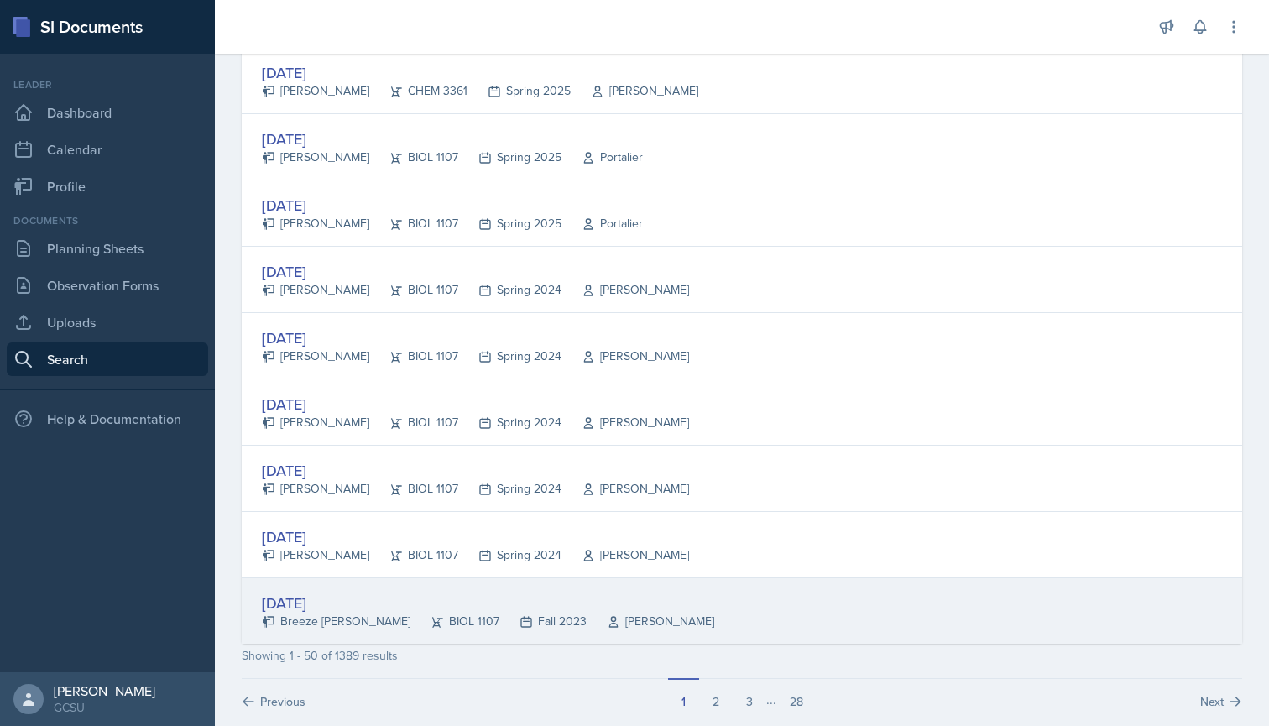
click at [332, 609] on div "[DATE]" at bounding box center [488, 603] width 452 height 23
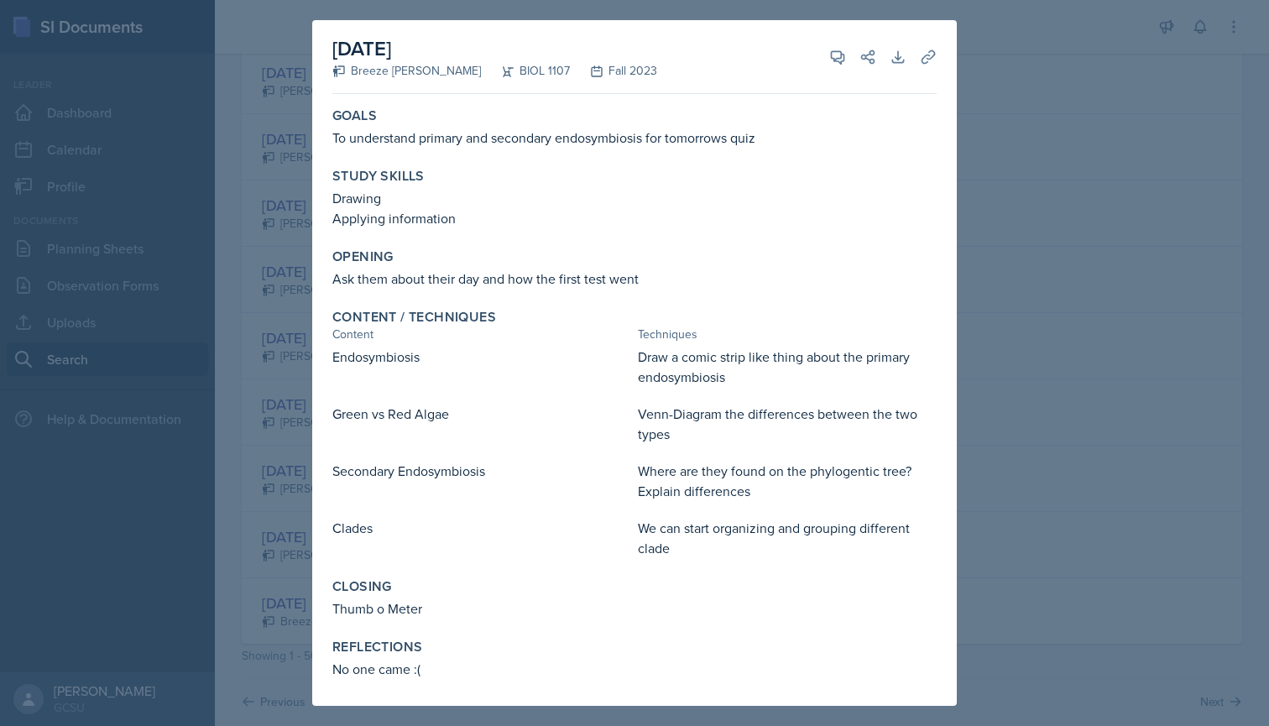
click at [293, 539] on div at bounding box center [634, 363] width 1269 height 726
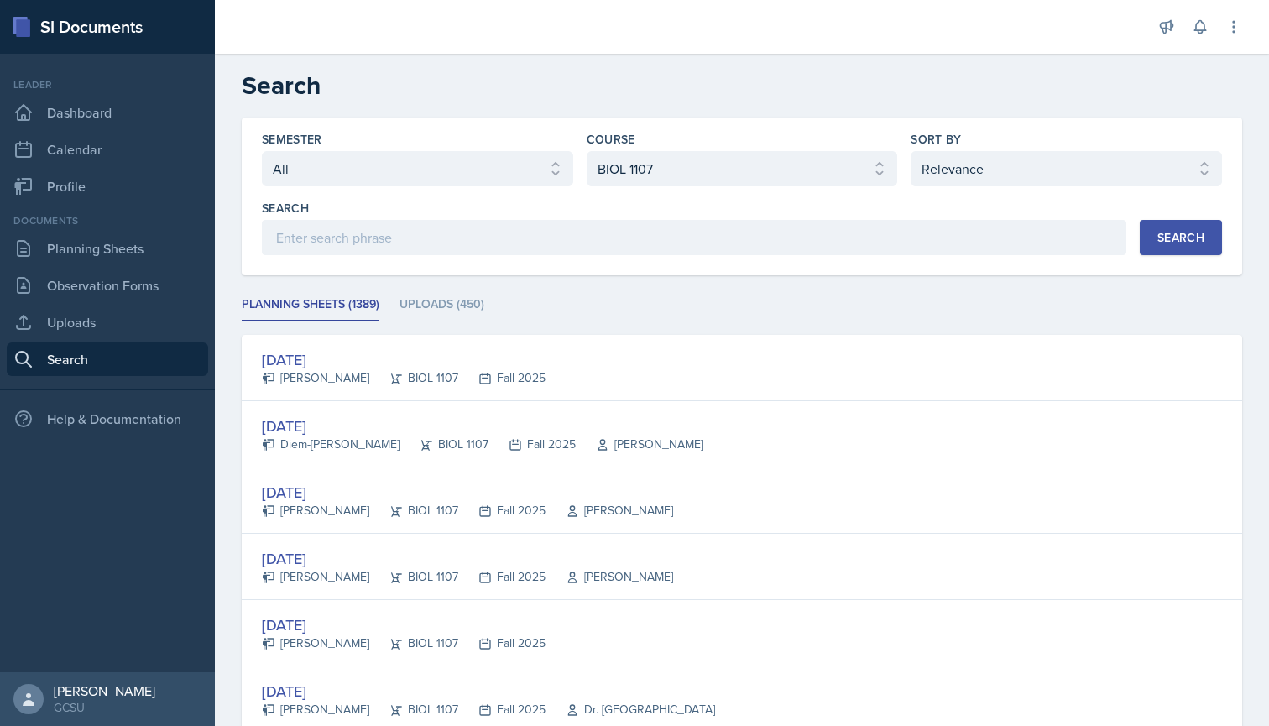
scroll to position [0, 0]
click at [451, 308] on li "Uploads (450)" at bounding box center [441, 305] width 85 height 33
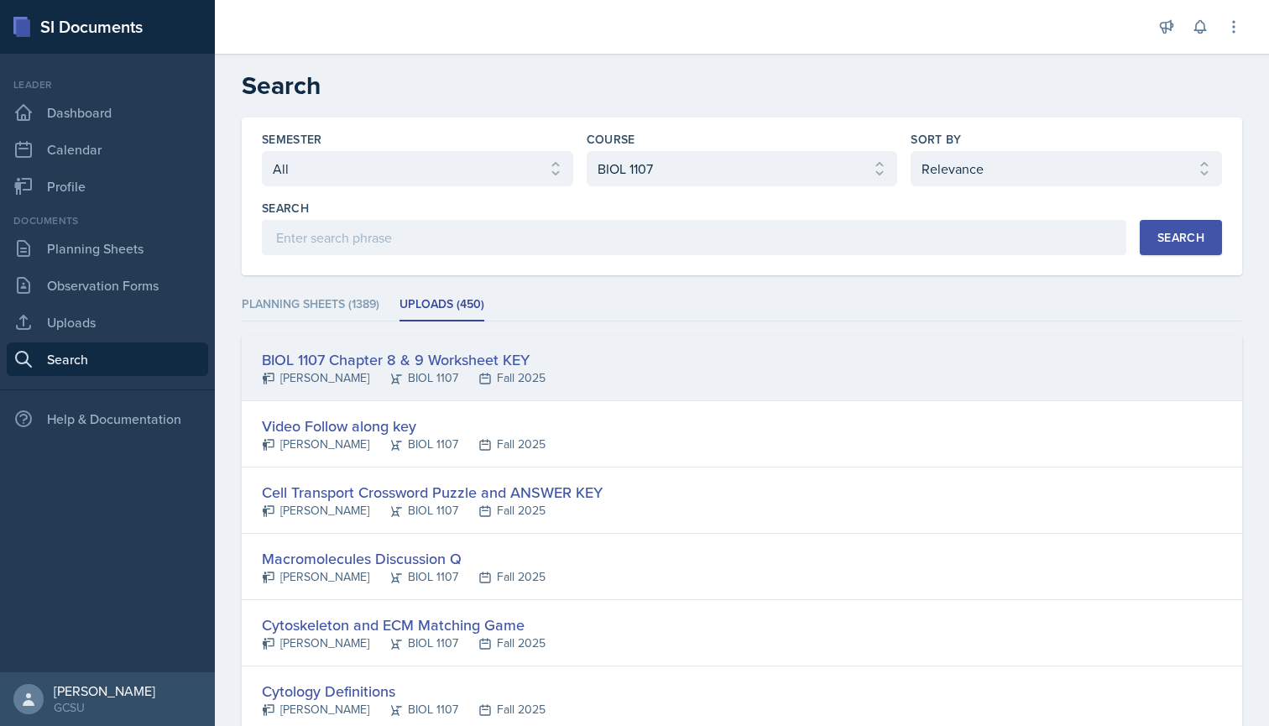
click at [458, 369] on div "Fall 2025" at bounding box center [501, 378] width 87 height 18
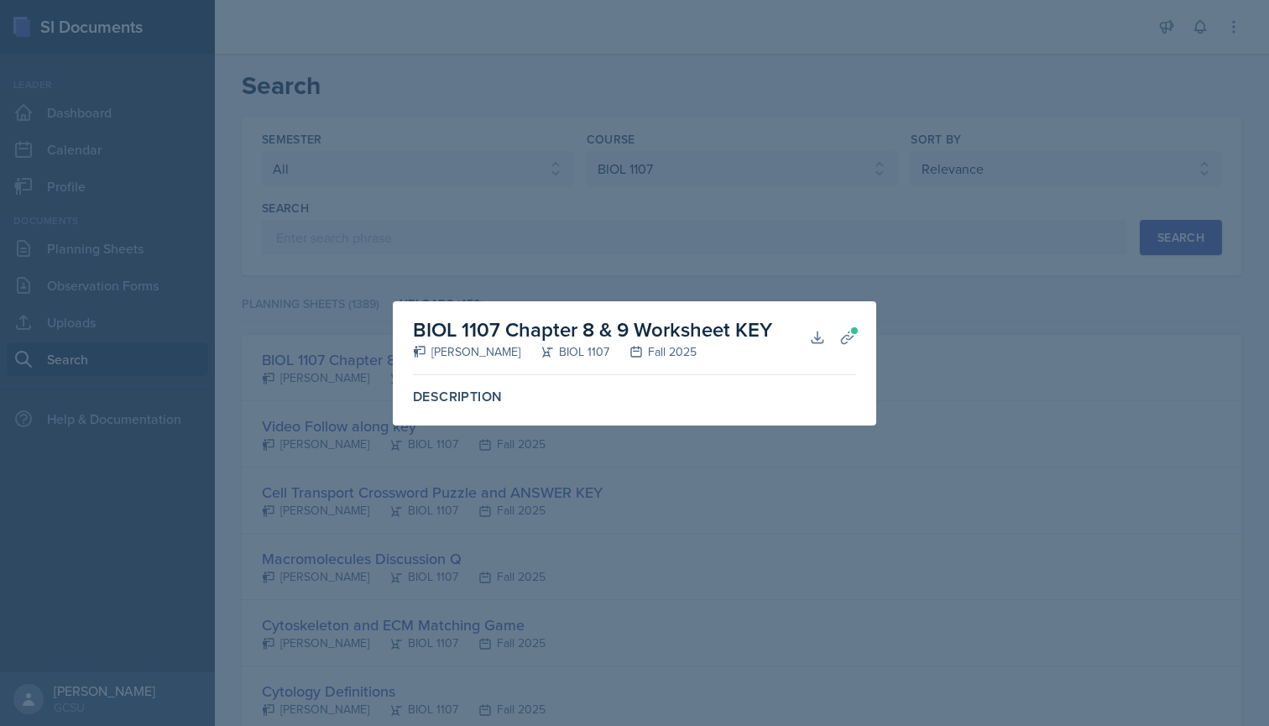
click at [526, 466] on div at bounding box center [634, 363] width 1269 height 726
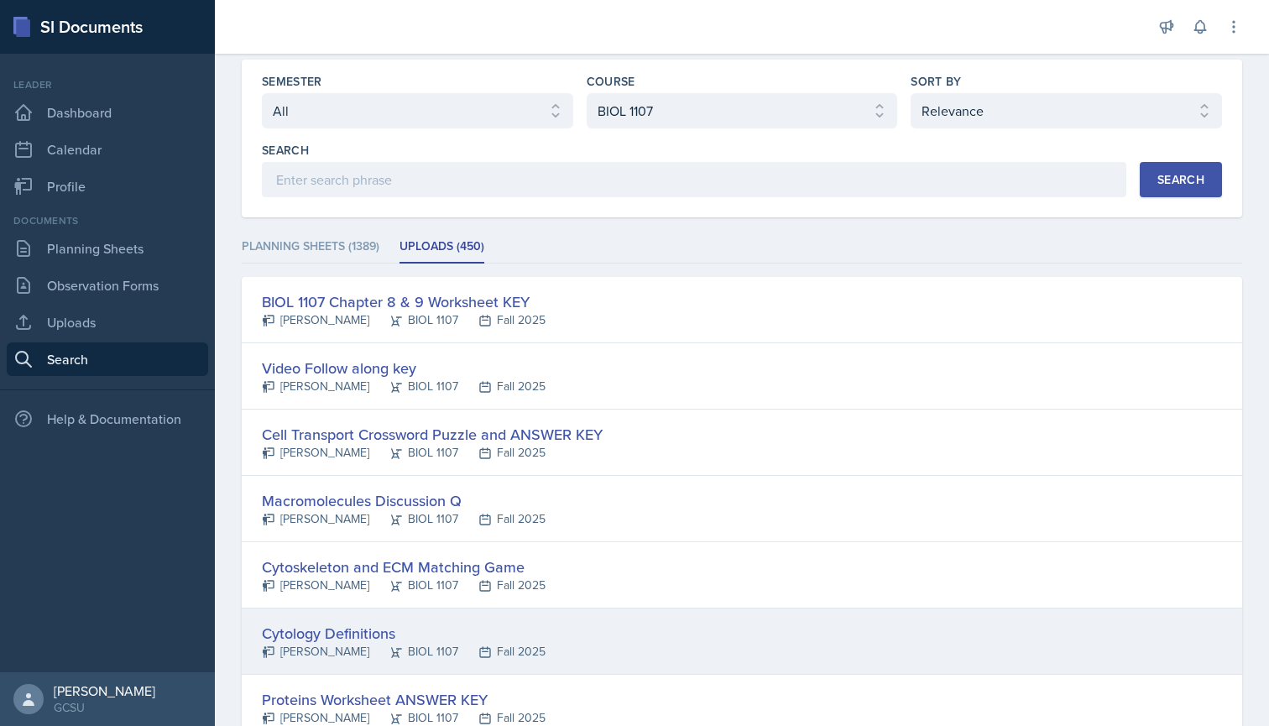
scroll to position [39, 0]
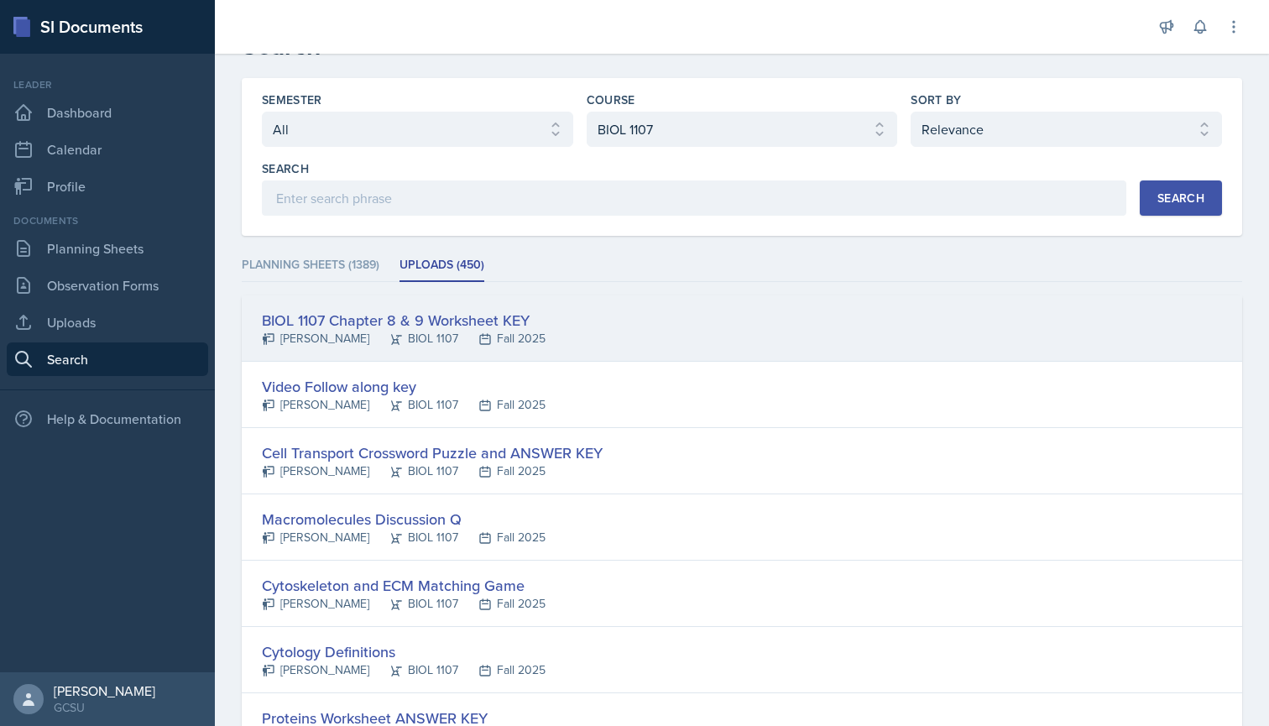
click at [467, 318] on div "BIOL 1107 Chapter 8 & 9 Worksheet KEY" at bounding box center [404, 320] width 284 height 23
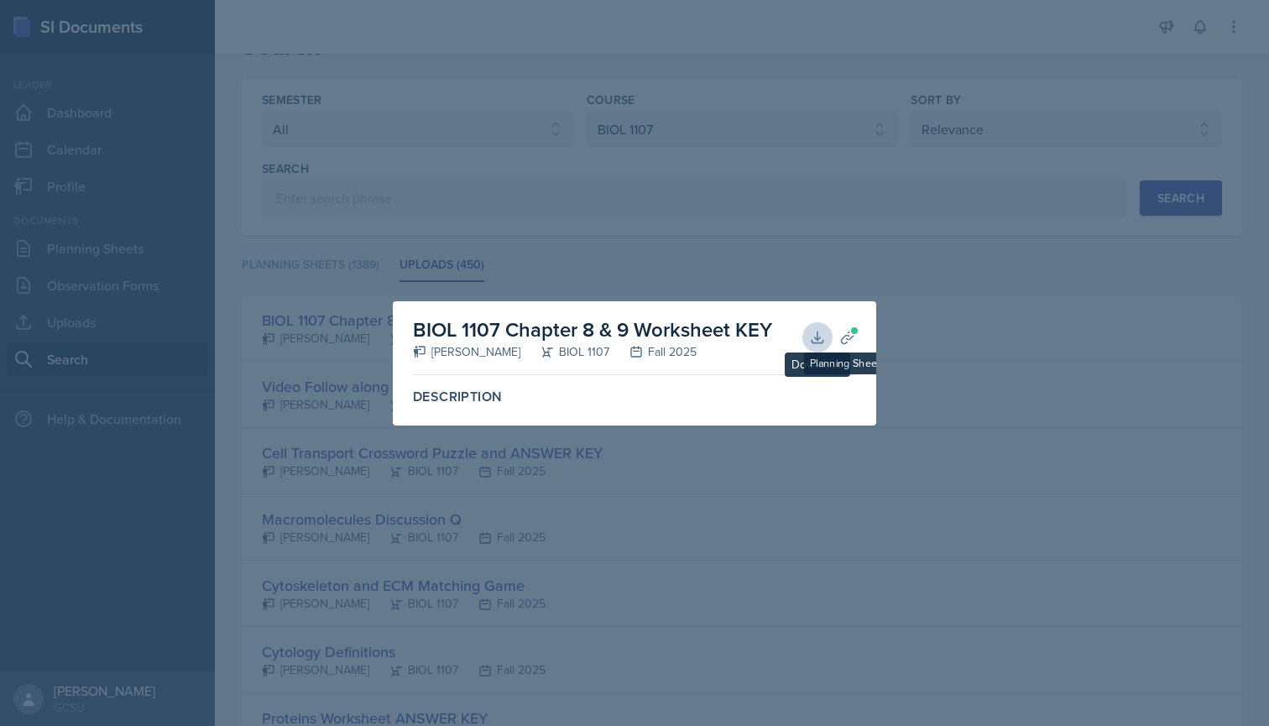
click at [821, 334] on icon at bounding box center [817, 337] width 17 height 17
click at [859, 305] on div "BIOL 1107 Chapter 8 & 9 Worksheet KEY [PERSON_NAME] BIOL 1107 Fall 2025 Downloa…" at bounding box center [634, 363] width 483 height 124
click at [772, 237] on div at bounding box center [634, 363] width 1269 height 726
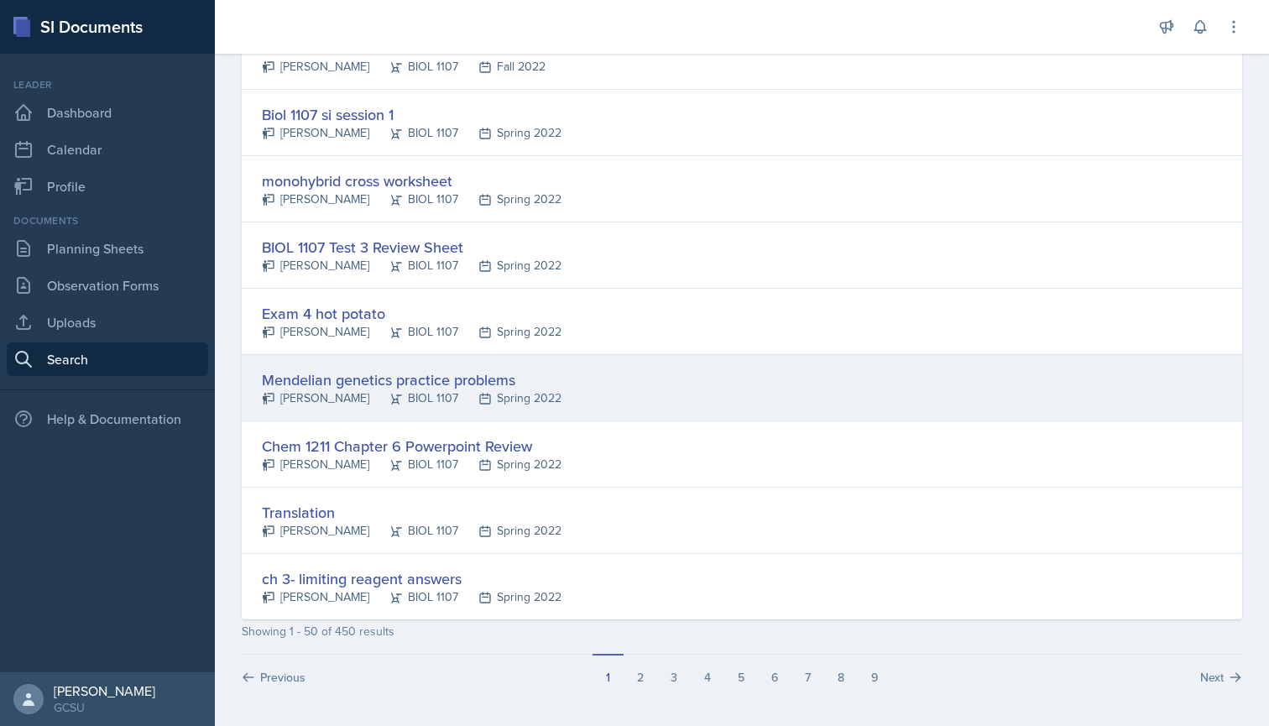
scroll to position [3029, 0]
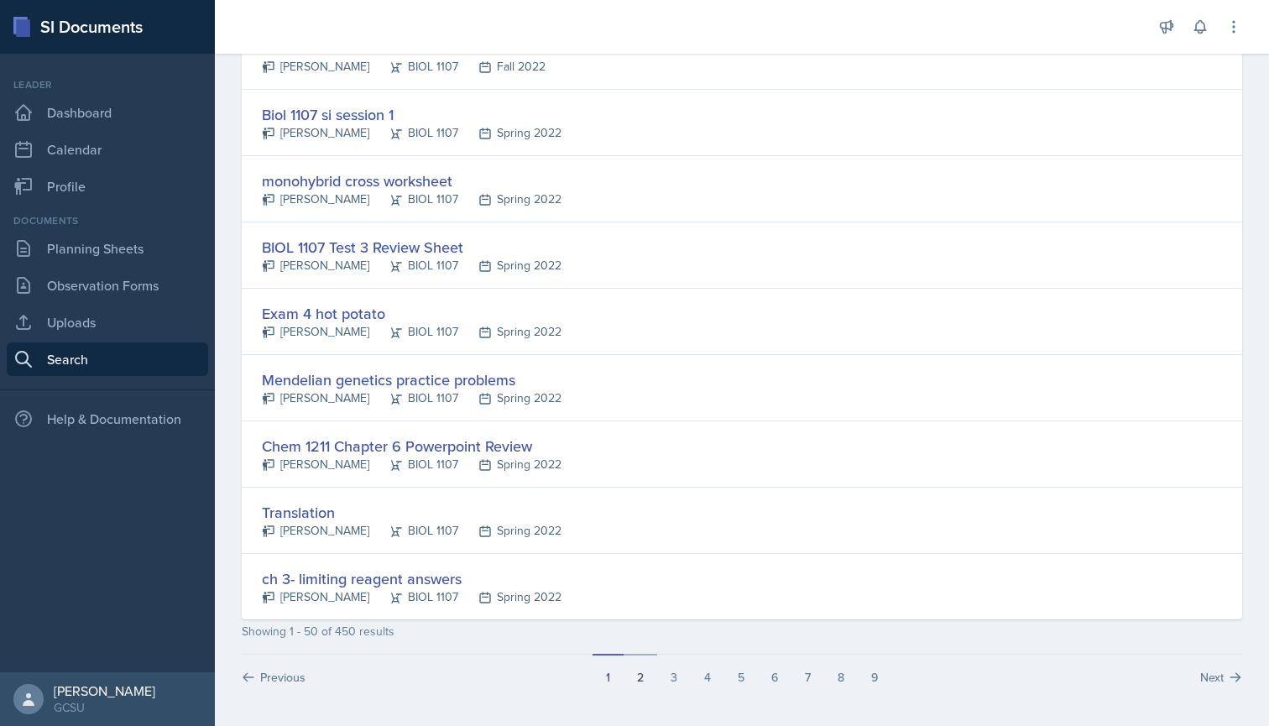
click at [645, 678] on button "2" at bounding box center [640, 670] width 34 height 32
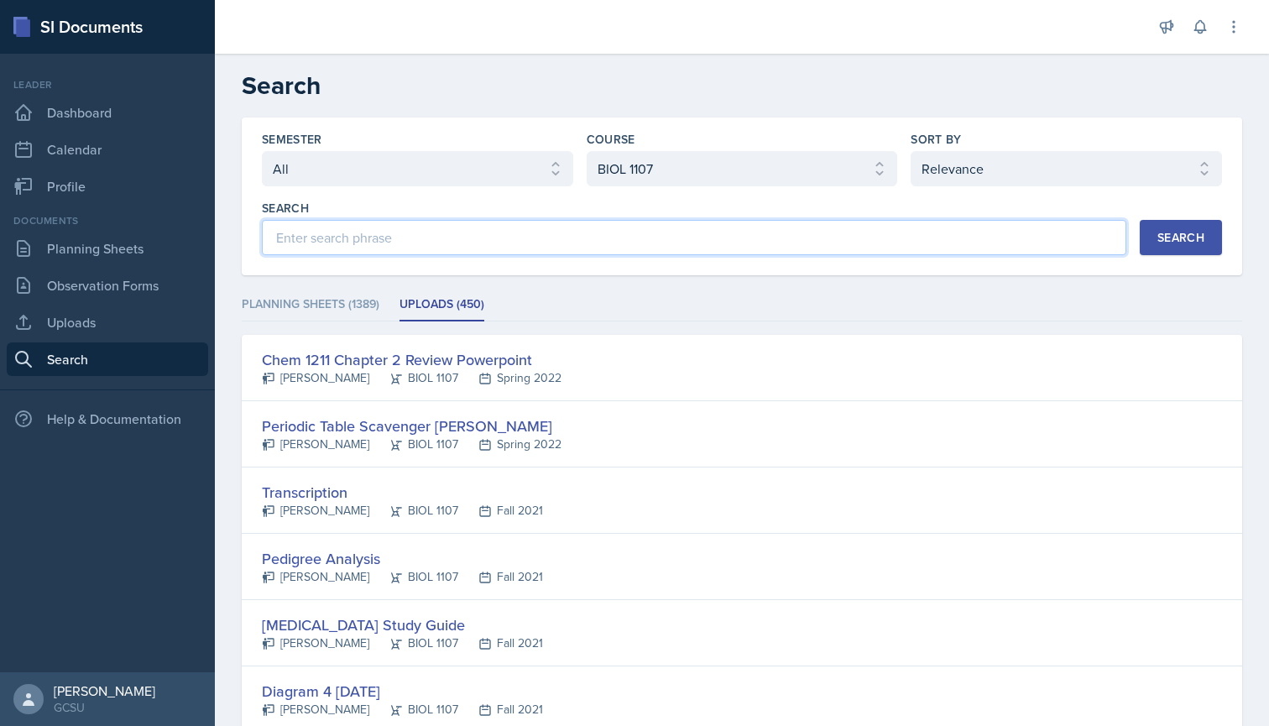
click at [502, 251] on input at bounding box center [694, 237] width 864 height 35
type input "cellular respiration"
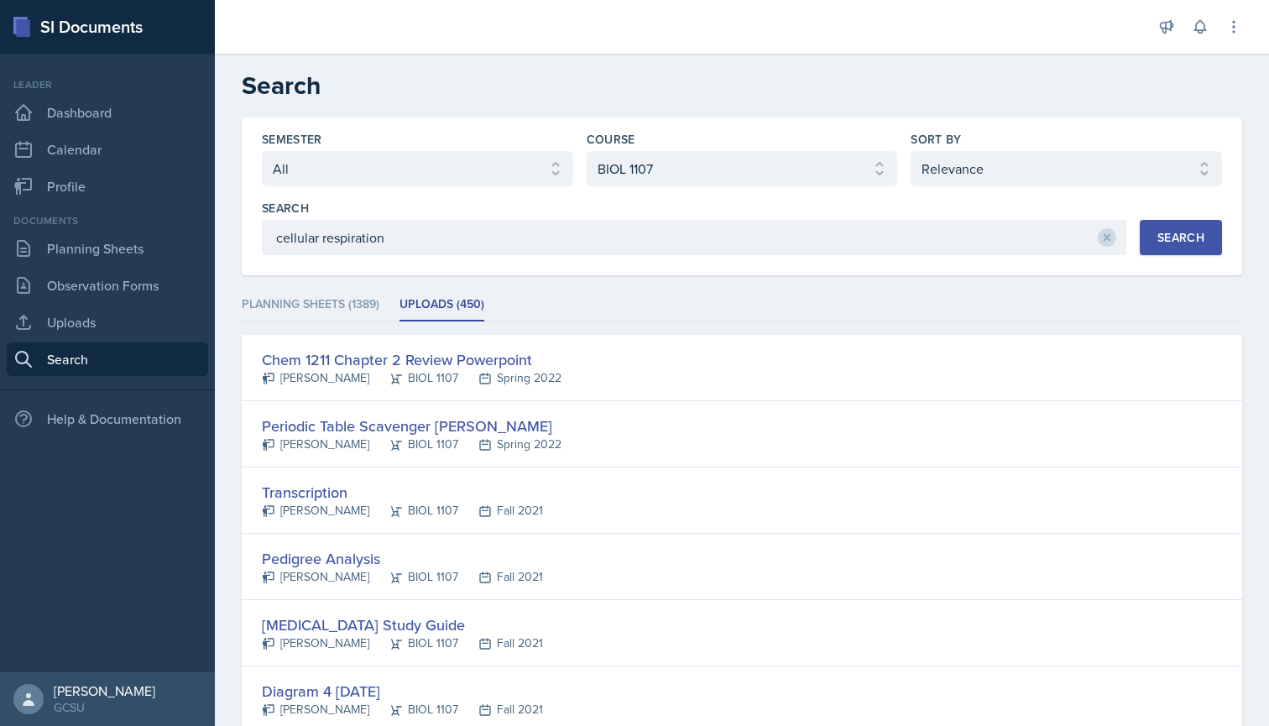
click at [1169, 235] on div "Search" at bounding box center [1180, 237] width 47 height 13
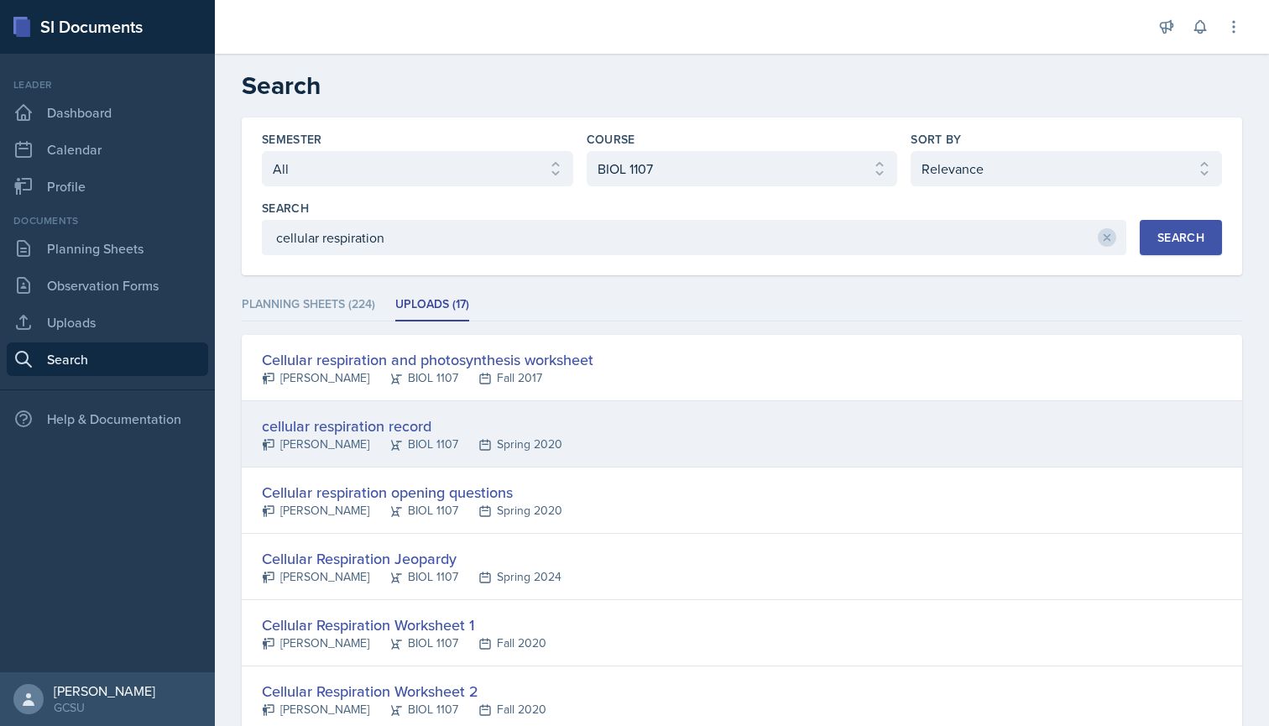
click at [445, 423] on div "cellular respiration record" at bounding box center [412, 426] width 300 height 23
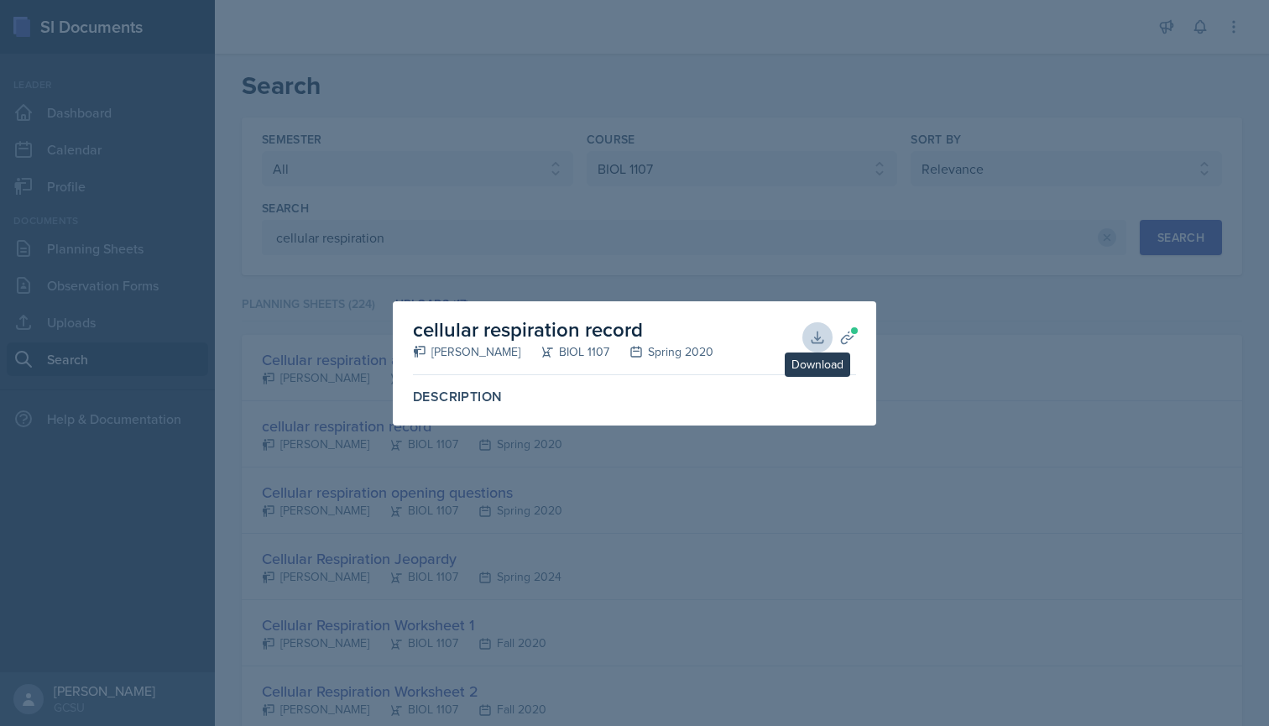
click at [811, 337] on icon at bounding box center [817, 337] width 17 height 17
click at [735, 196] on div at bounding box center [634, 363] width 1269 height 726
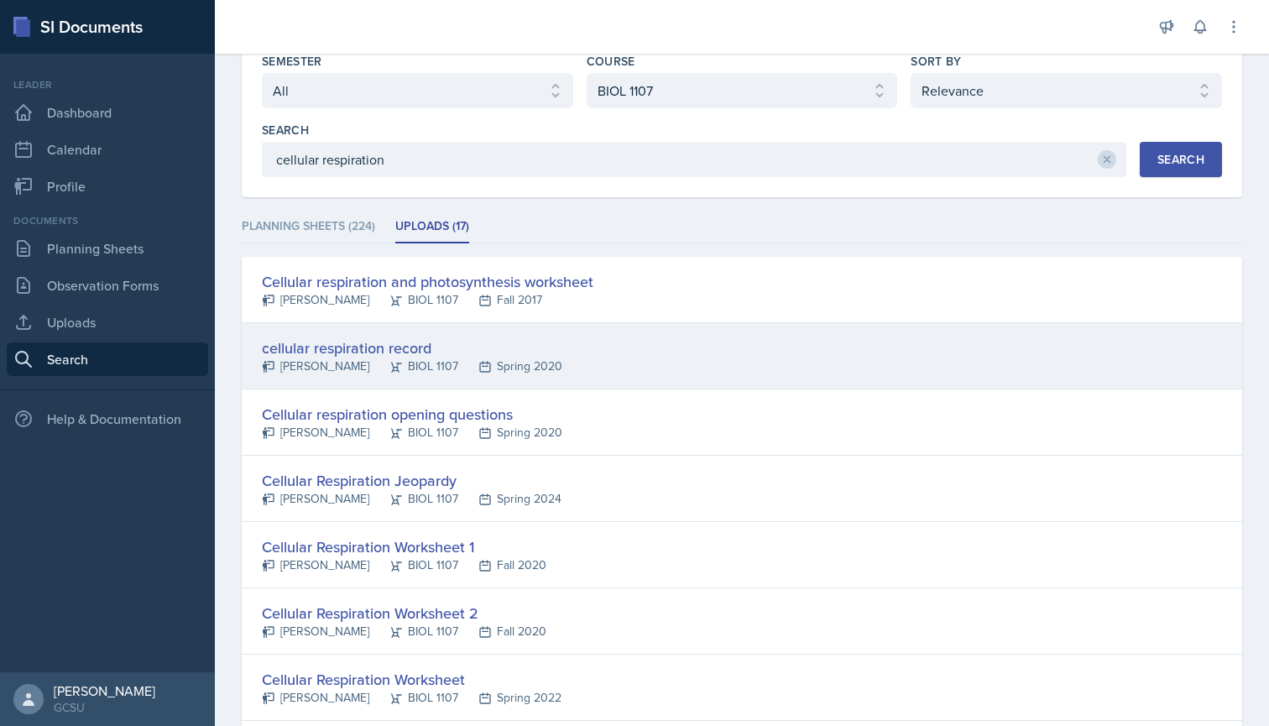
scroll to position [96, 0]
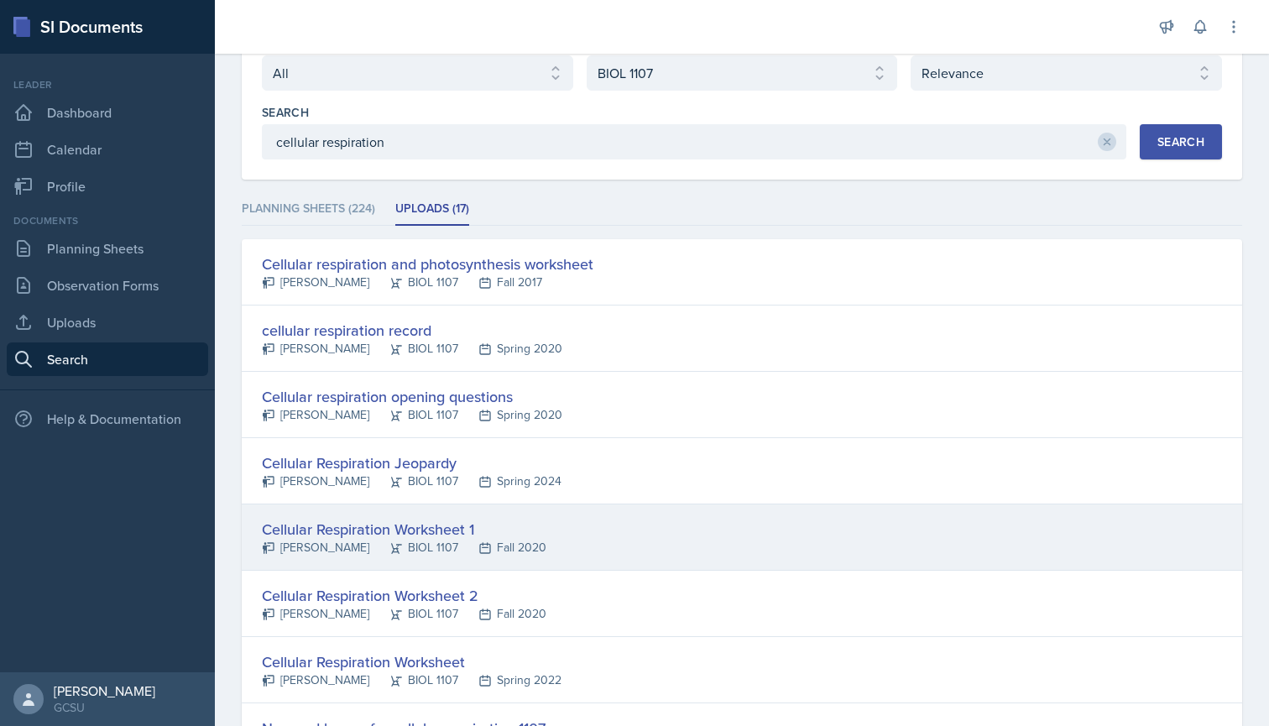
click at [440, 522] on div "Cellular Respiration Worksheet 1" at bounding box center [404, 529] width 284 height 23
click at [0, 0] on div at bounding box center [0, 0] width 0 height 0
click at [407, 529] on div "Cellular Respiration Worksheet 1" at bounding box center [404, 529] width 284 height 23
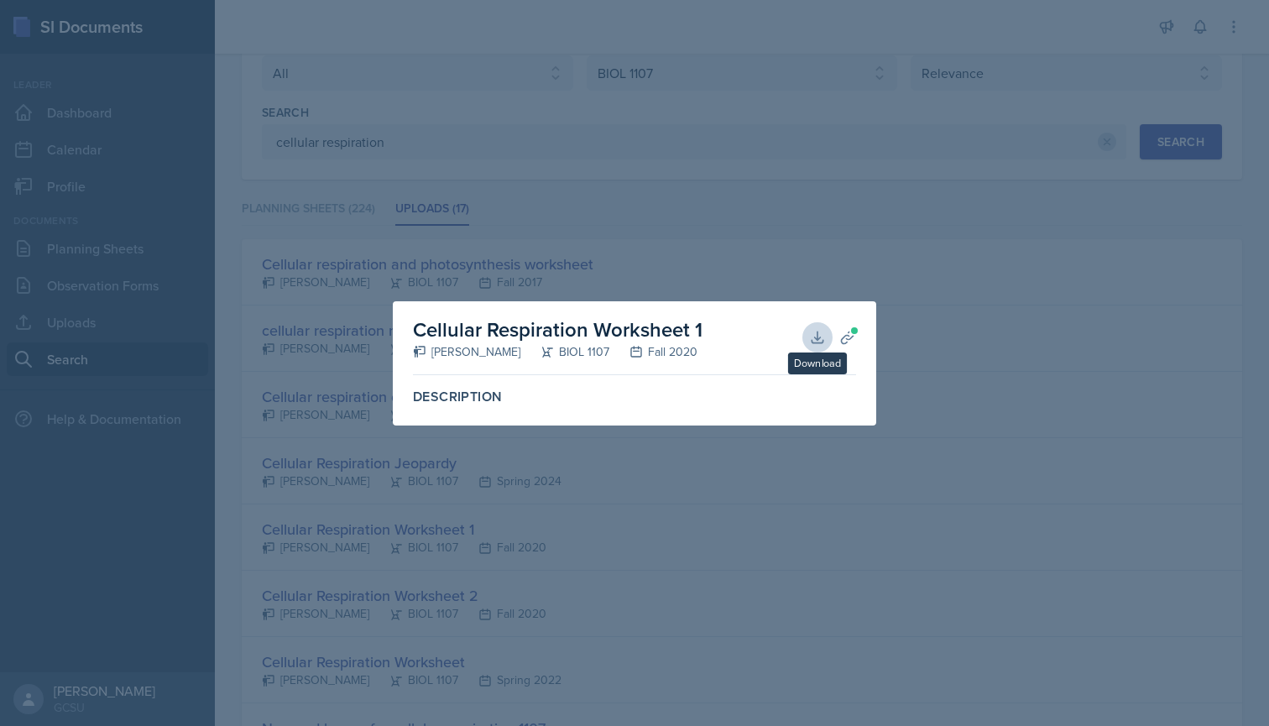
click at [820, 339] on icon at bounding box center [817, 337] width 17 height 17
click at [679, 181] on div at bounding box center [634, 363] width 1269 height 726
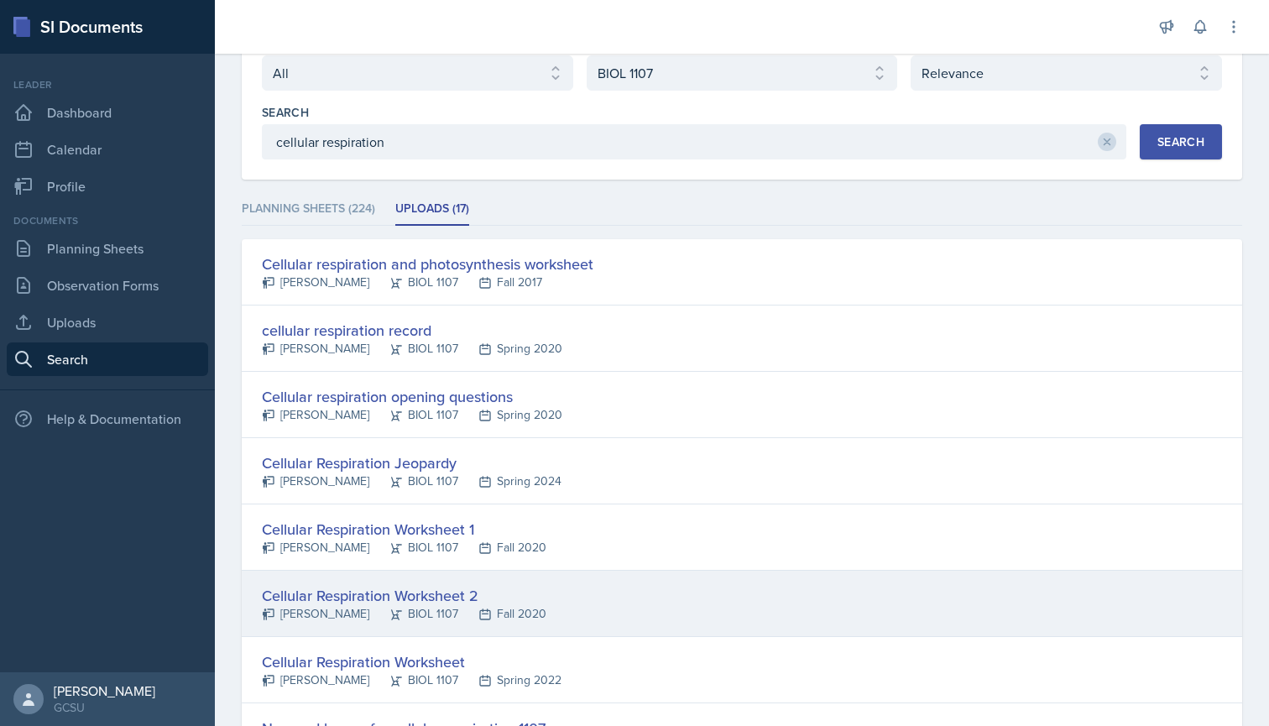
click at [458, 613] on div "Fall 2020" at bounding box center [502, 614] width 88 height 18
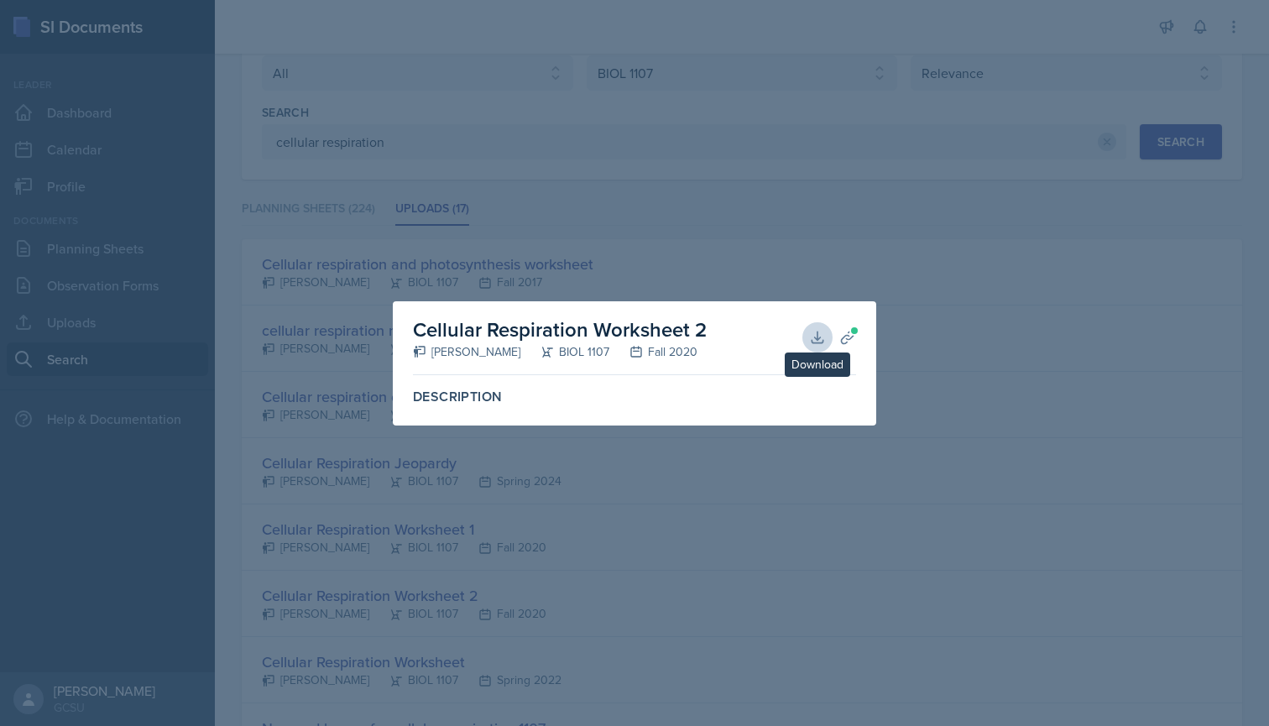
click at [806, 336] on button "Download" at bounding box center [817, 337] width 30 height 30
click at [555, 196] on div at bounding box center [634, 363] width 1269 height 726
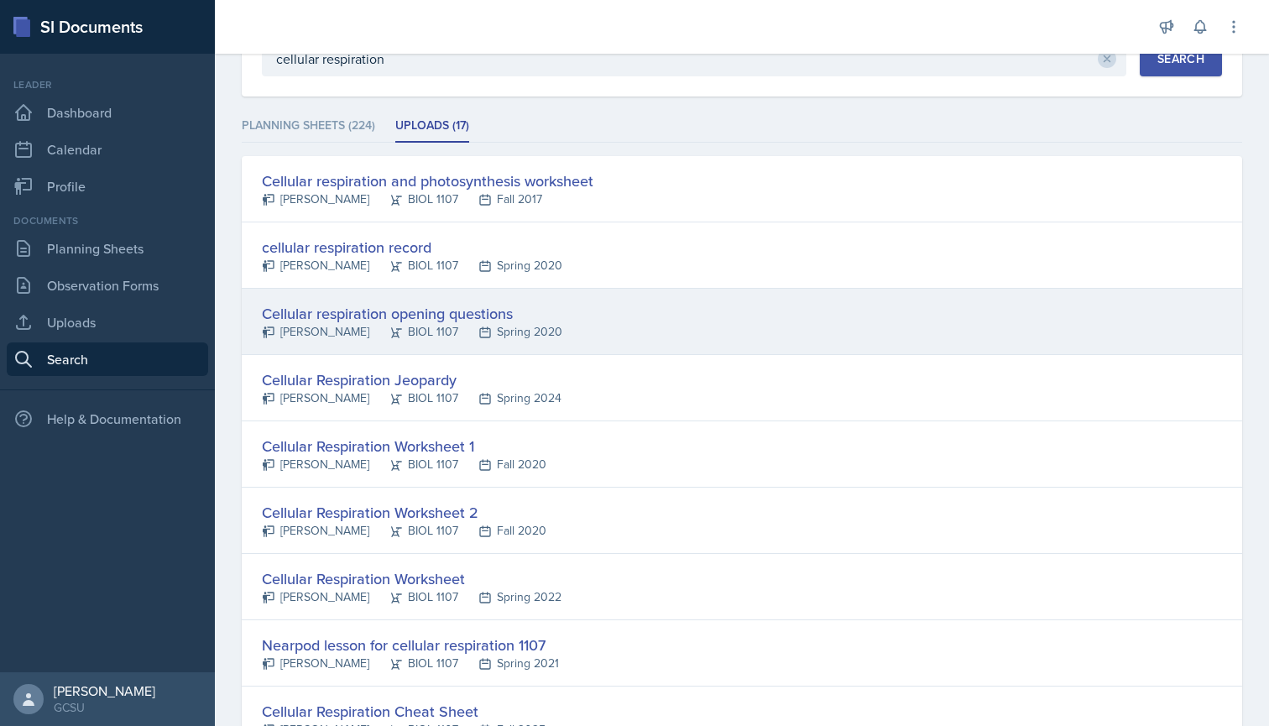
scroll to position [180, 0]
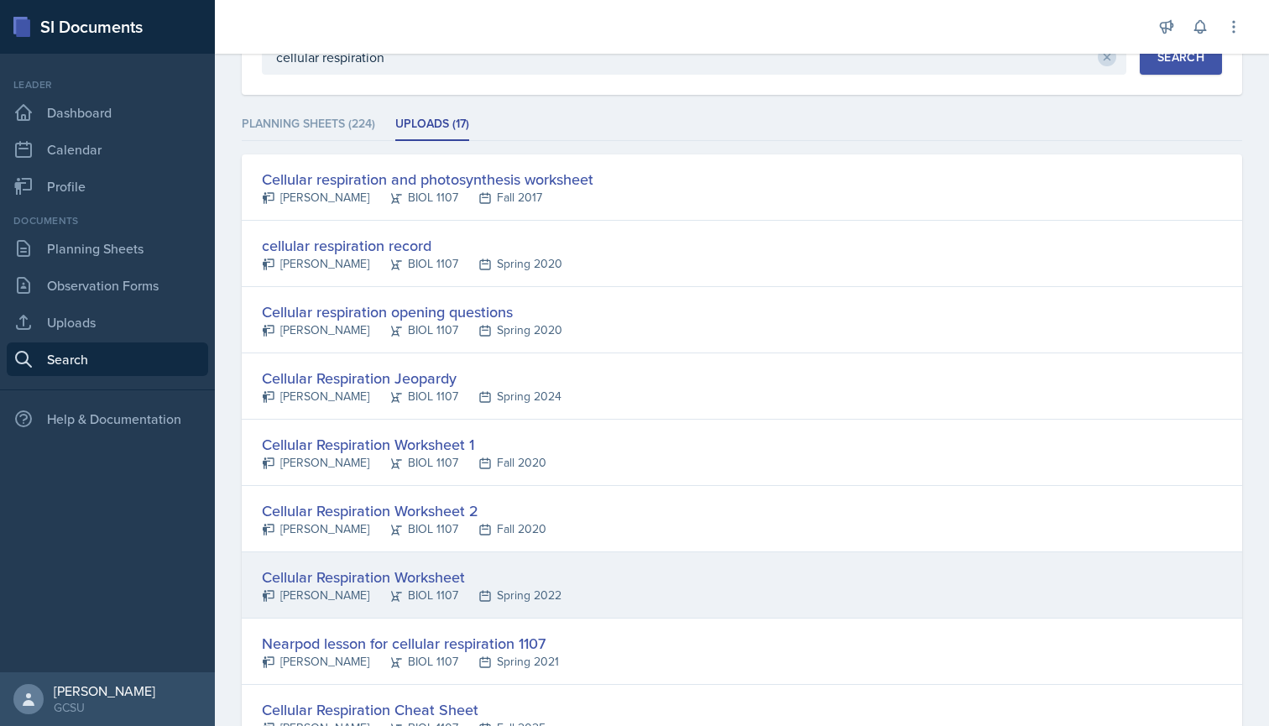
click at [446, 582] on div "Cellular Respiration Worksheet" at bounding box center [412, 577] width 300 height 23
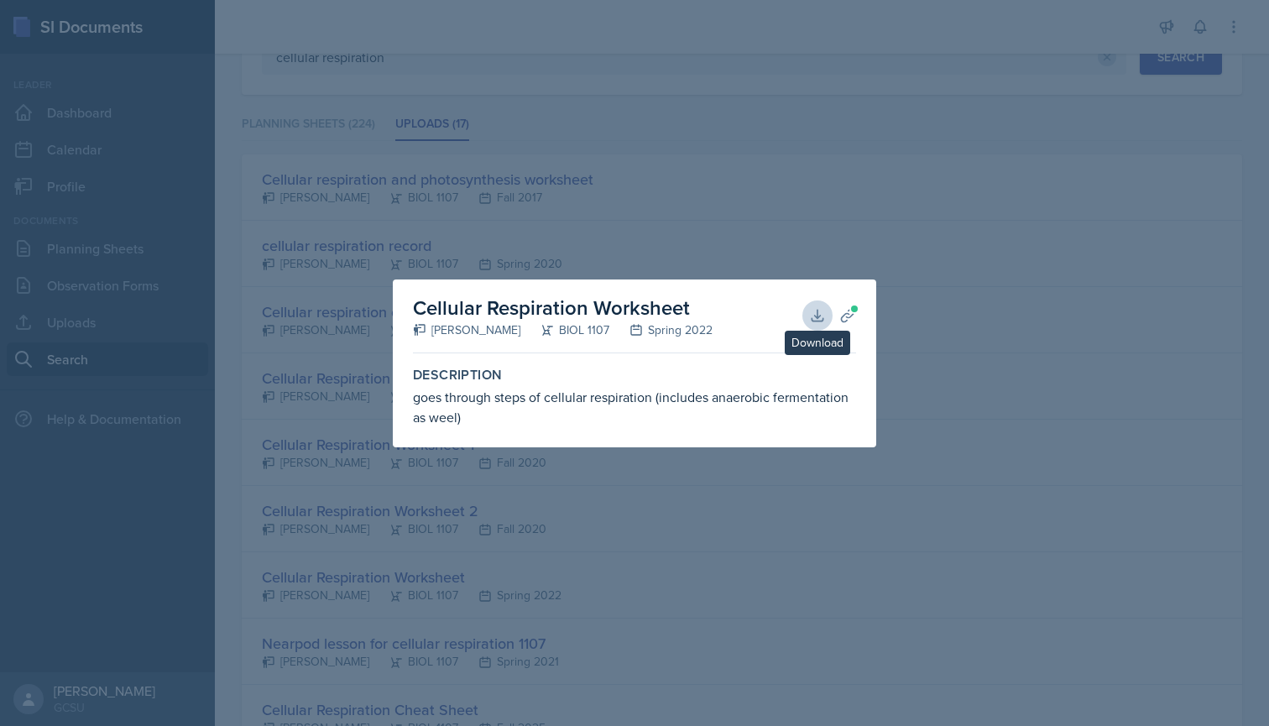
click at [815, 315] on icon at bounding box center [816, 315] width 11 height 11
click at [767, 193] on div at bounding box center [634, 363] width 1269 height 726
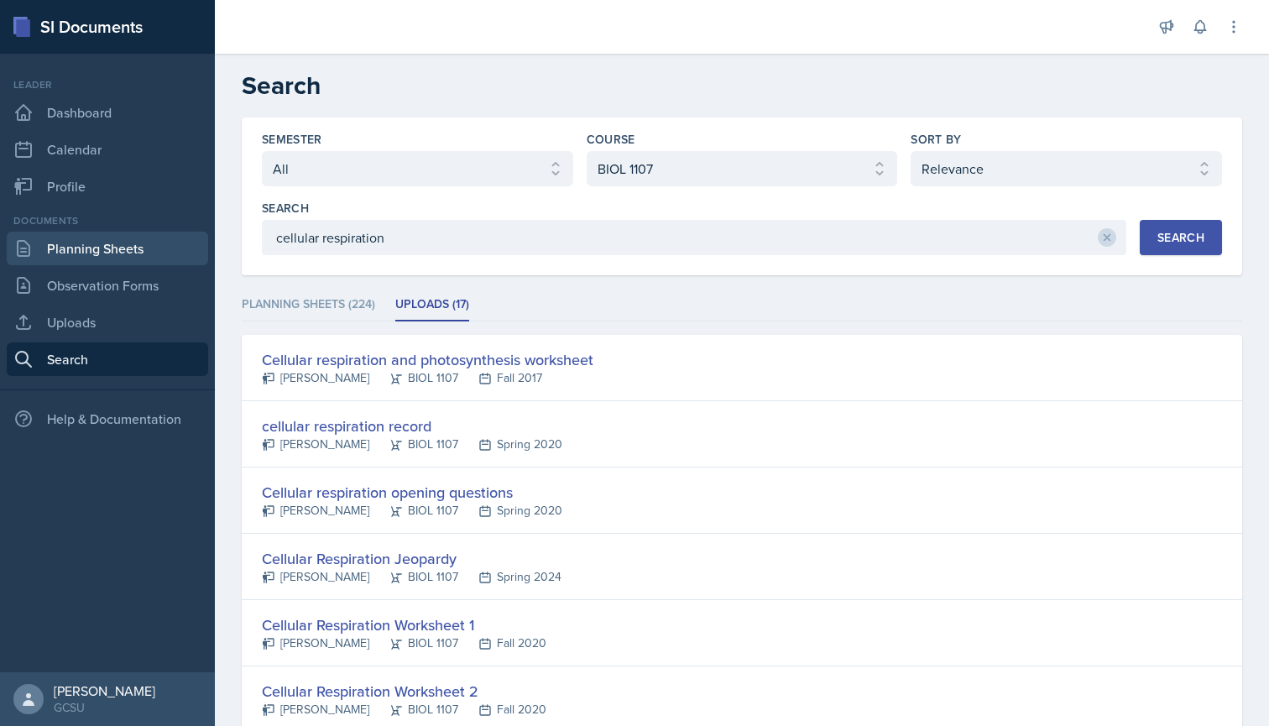
scroll to position [0, 0]
click at [122, 249] on link "Planning Sheets" at bounding box center [107, 249] width 201 height 34
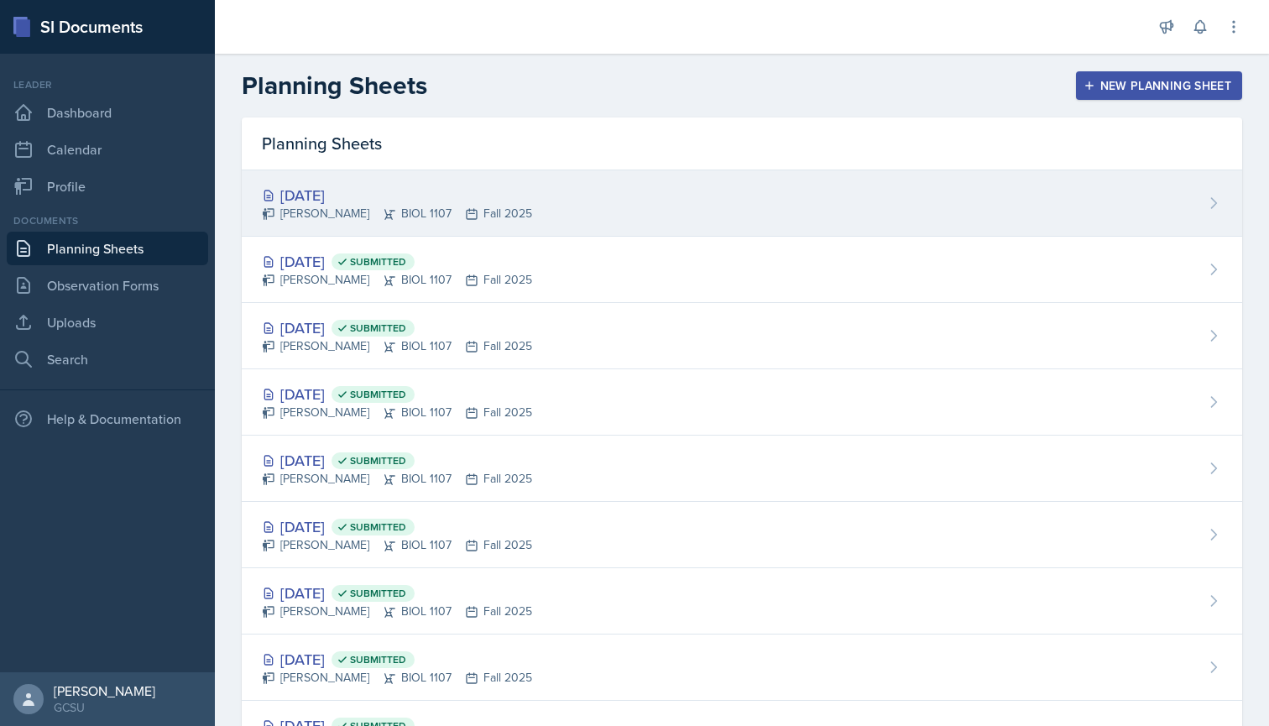
click at [408, 190] on div "[DATE]" at bounding box center [397, 195] width 270 height 23
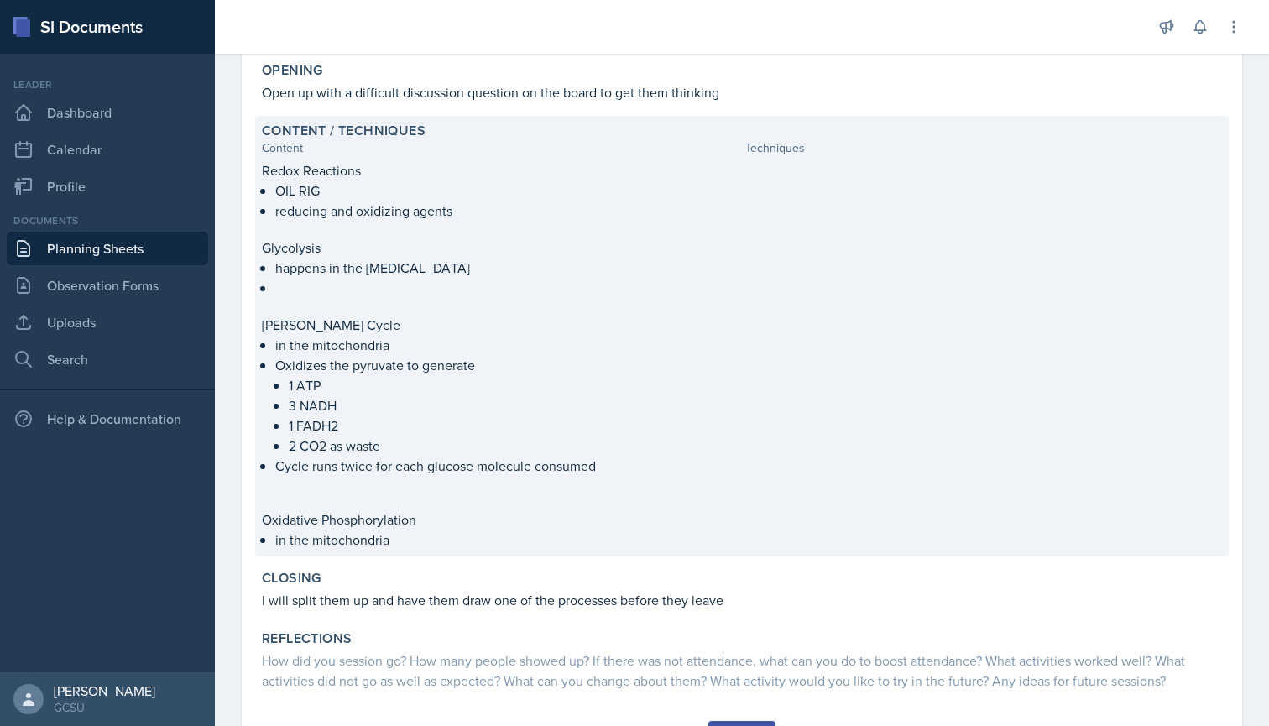
scroll to position [302, 0]
